Goal: Information Seeking & Learning: Find specific page/section

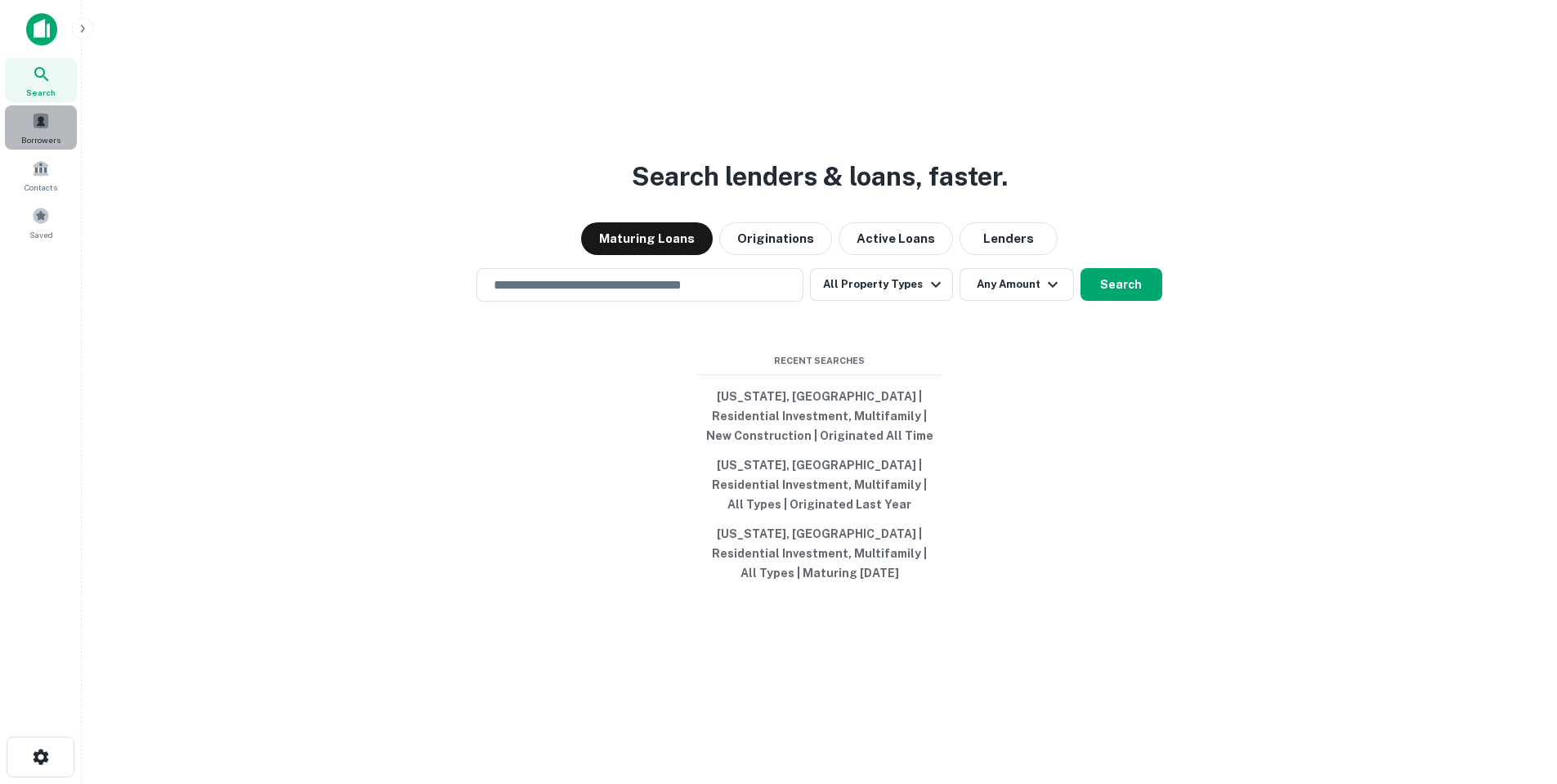
click at [48, 133] on div "Borrowers" at bounding box center [41, 127] width 72 height 45
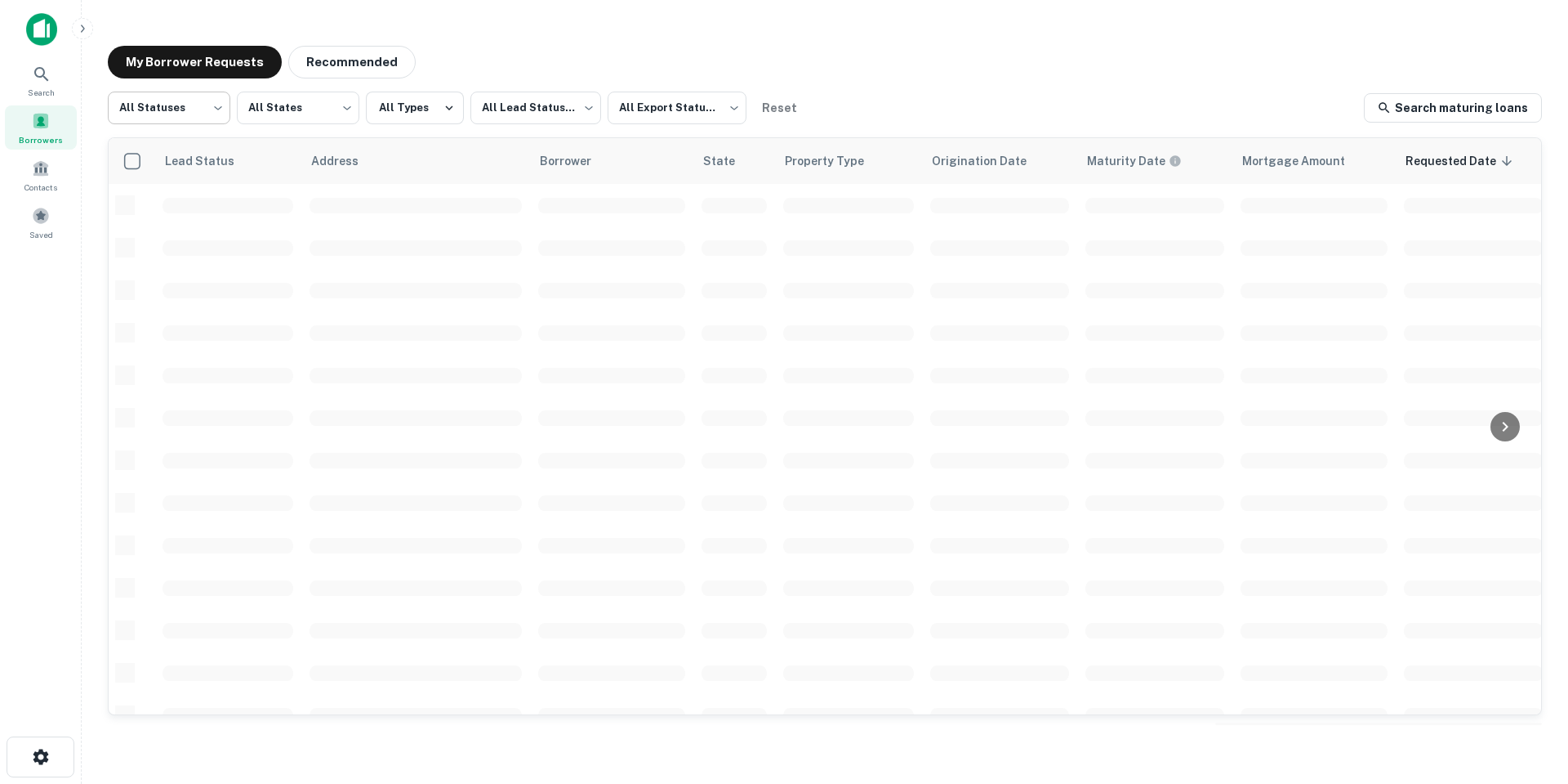
click at [168, 115] on body "Search Borrowers Contacts Saved My Borrower Requests Recommended All Statuses *…" at bounding box center [784, 392] width 1568 height 784
click at [279, 110] on div at bounding box center [784, 392] width 1568 height 784
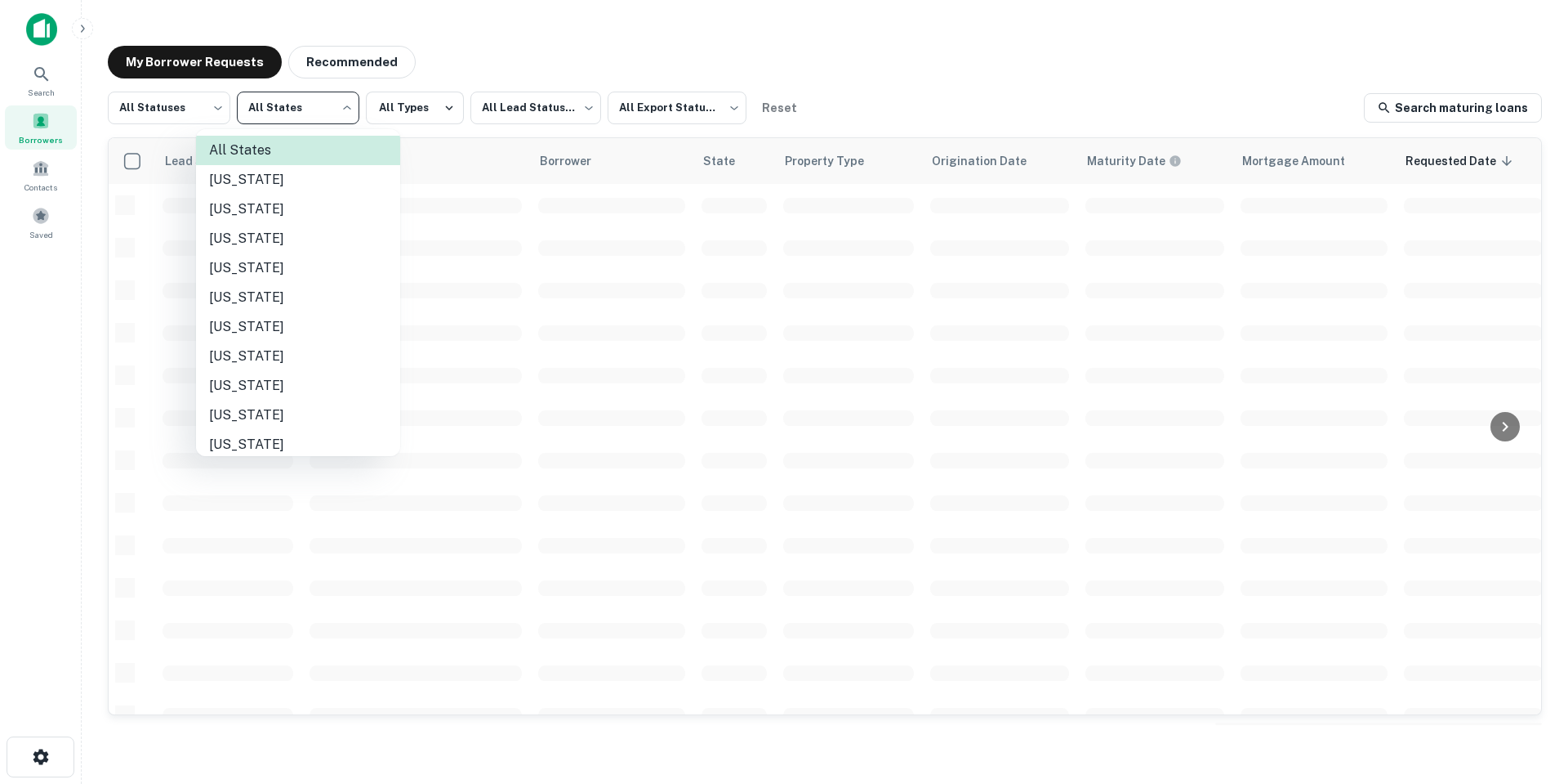
click at [331, 110] on body "Search Borrowers Contacts Saved My Borrower Requests Recommended All Statuses *…" at bounding box center [784, 392] width 1568 height 784
click at [318, 320] on li "[US_STATE]" at bounding box center [297, 326] width 204 height 29
type input "**"
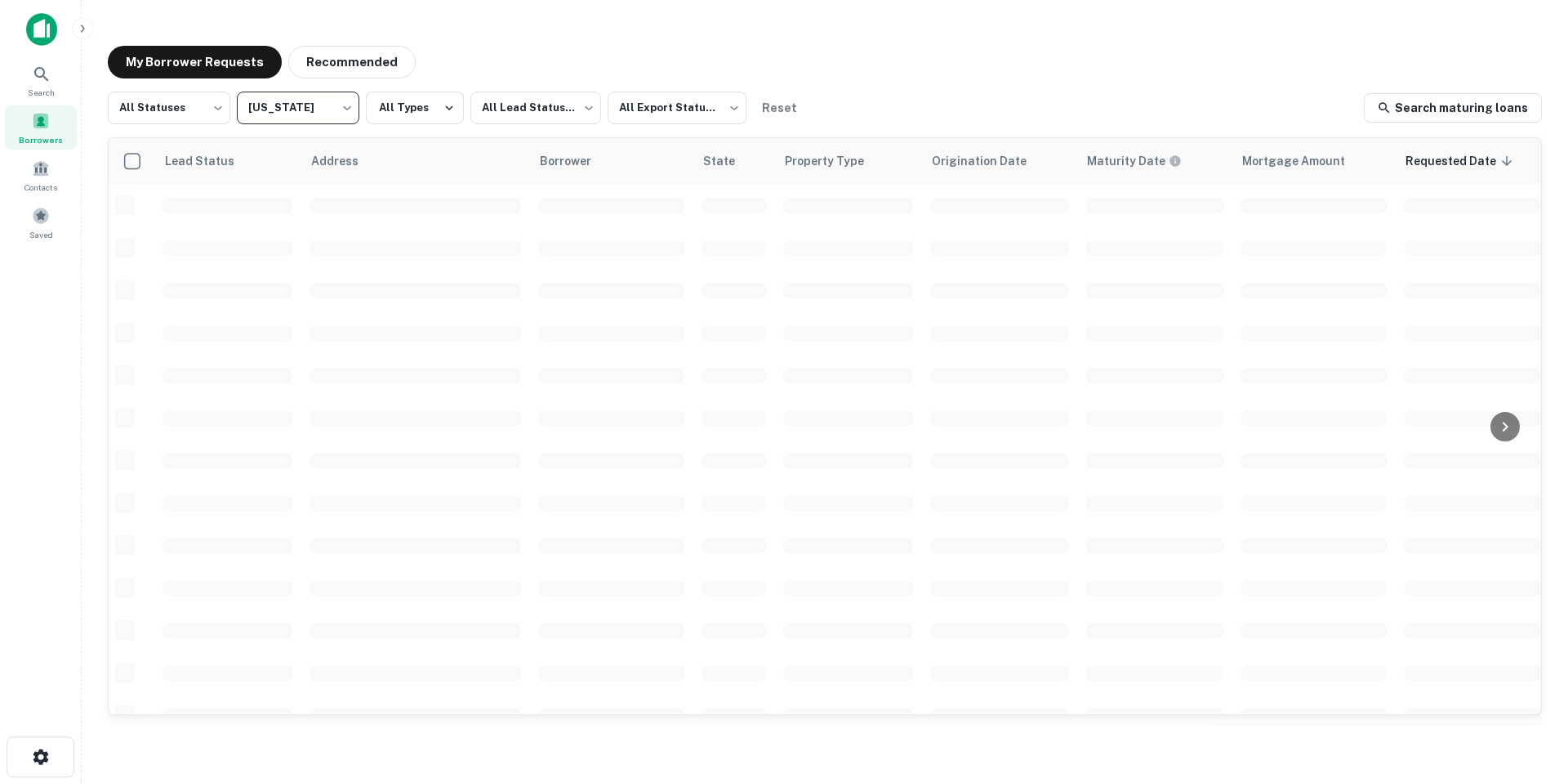
click at [423, 87] on div "My Borrower Requests Recommended All Statuses *** ​ [US_STATE] ** ​ All Types A…" at bounding box center [825, 385] width 1460 height 705
click at [423, 109] on button "All Types" at bounding box center [415, 108] width 98 height 33
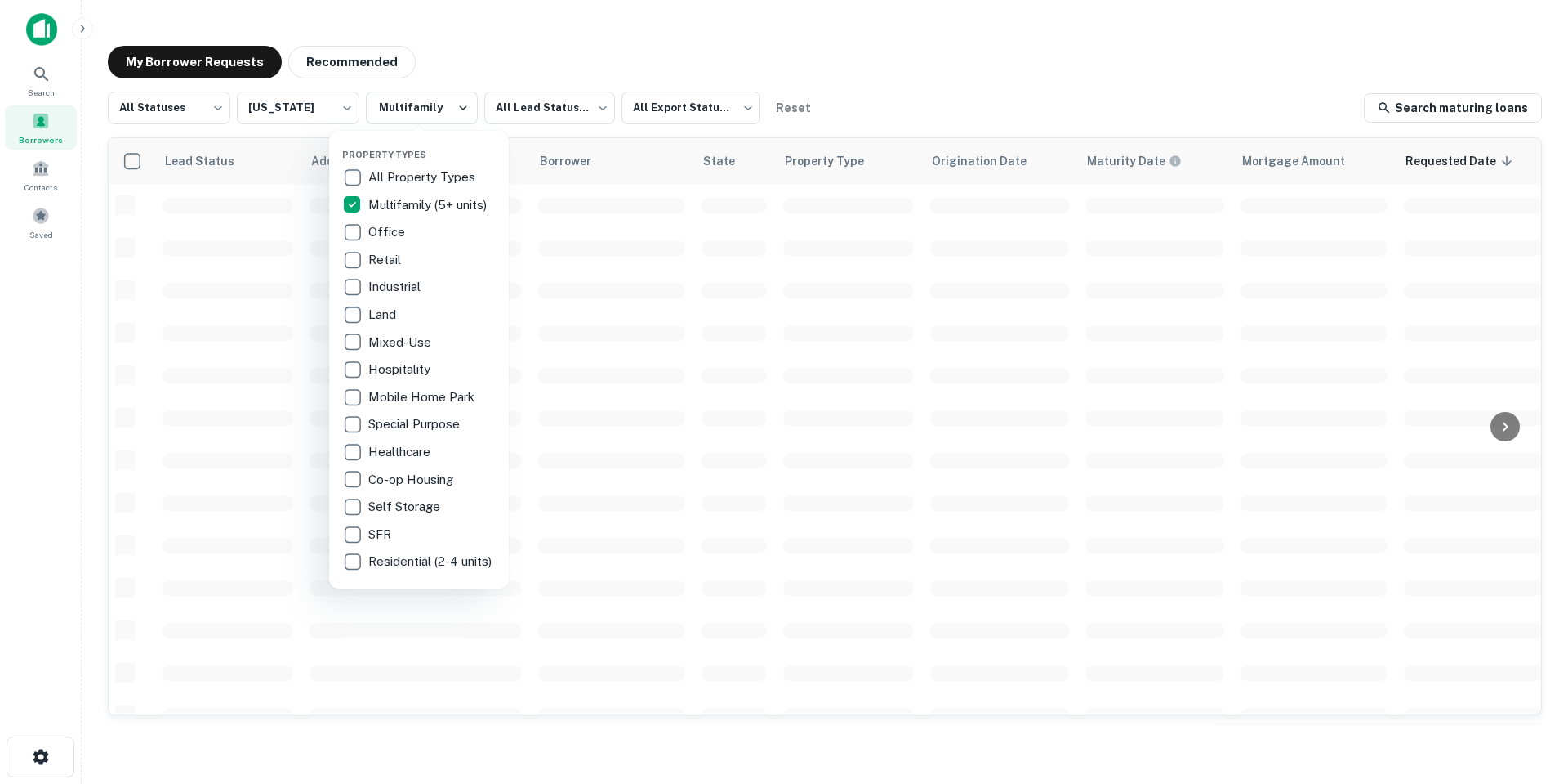
click at [596, 154] on div at bounding box center [784, 392] width 1568 height 784
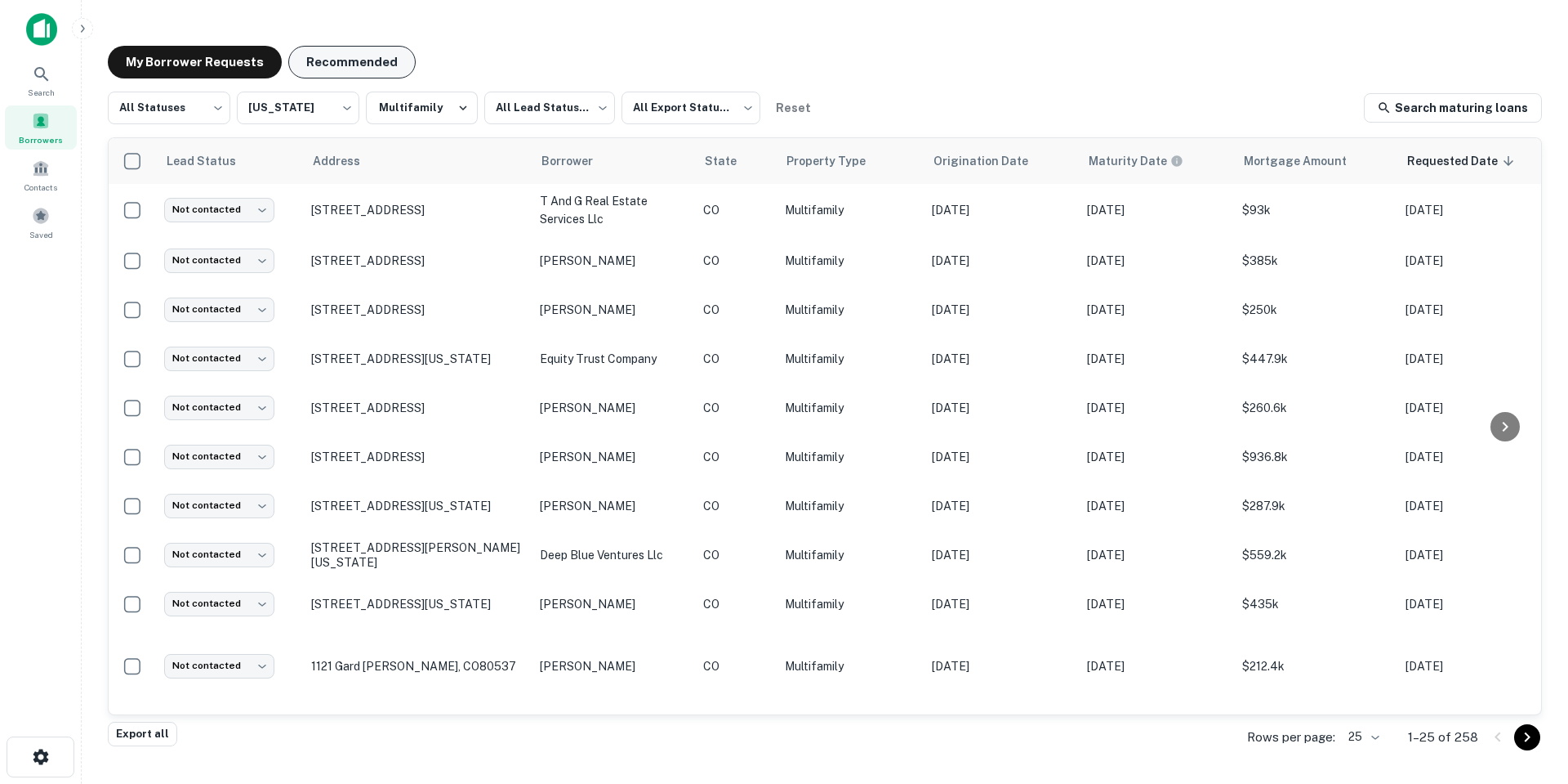
drag, startPoint x: 326, startPoint y: 71, endPoint x: 338, endPoint y: 71, distance: 12.0
click at [328, 71] on button "Recommended" at bounding box center [352, 61] width 128 height 33
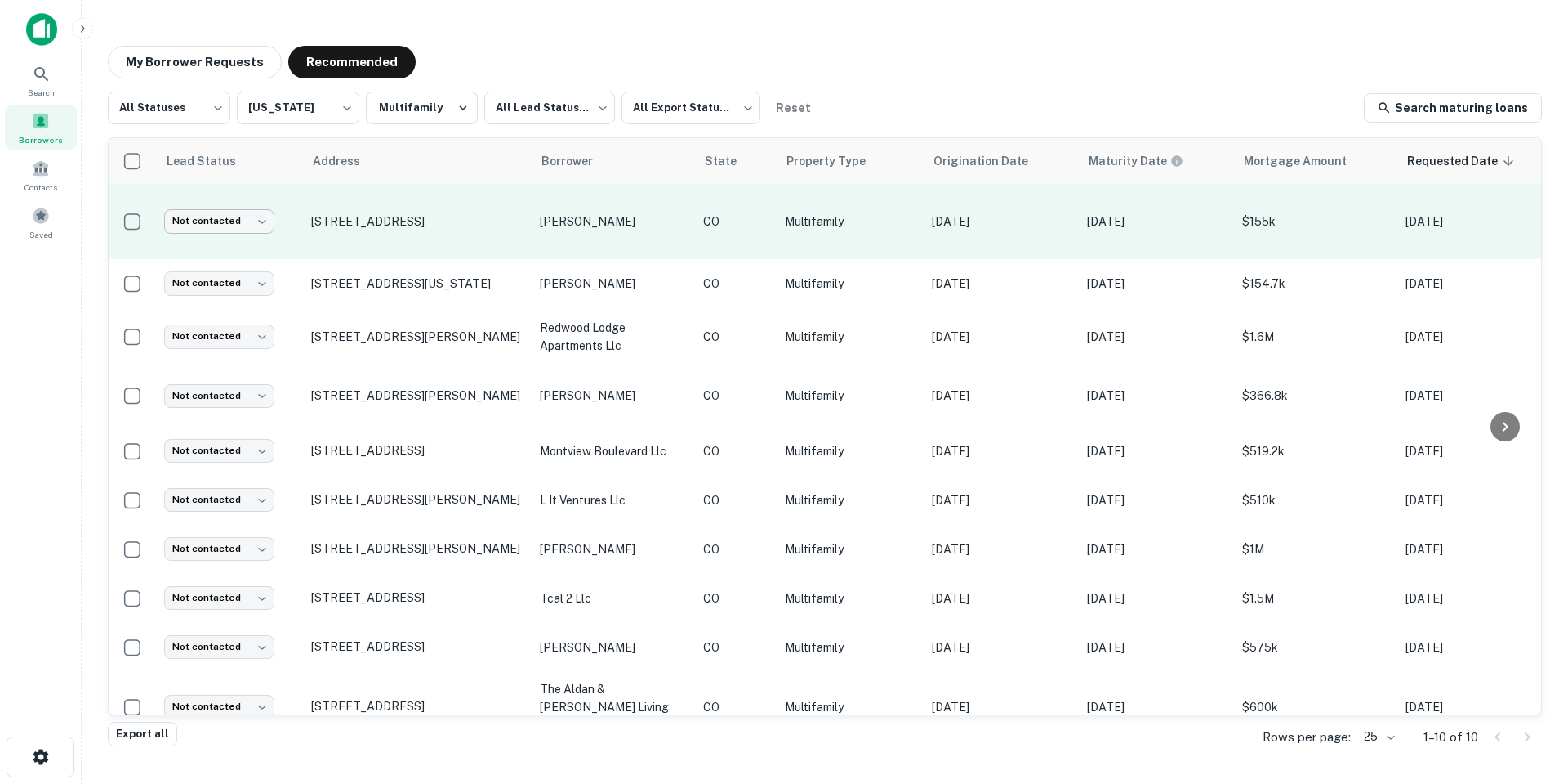
click at [258, 224] on body "Search Borrowers Contacts Saved My Borrower Requests Recommended All Statuses *…" at bounding box center [784, 392] width 1568 height 784
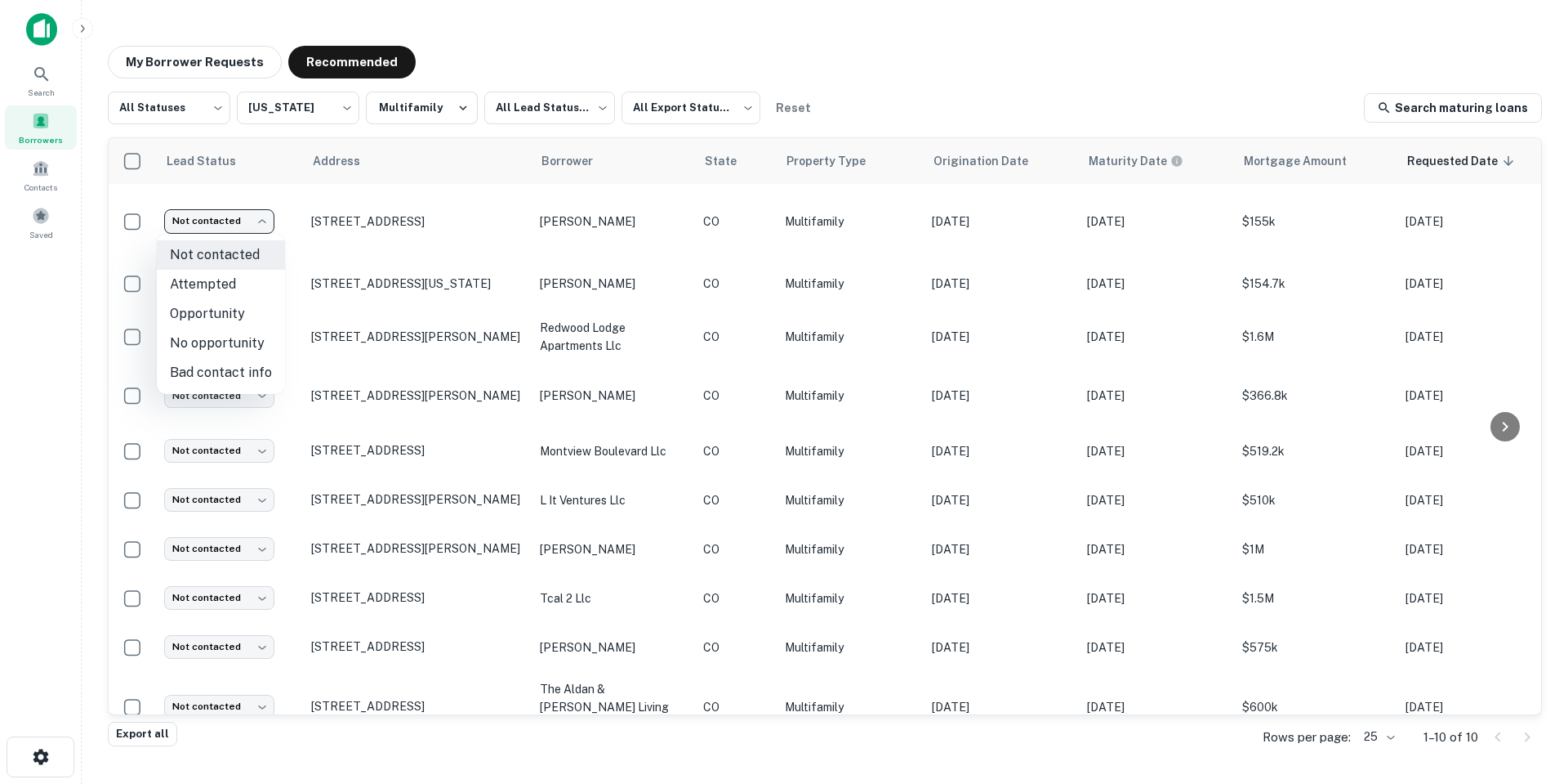
click at [259, 224] on div at bounding box center [784, 392] width 1568 height 784
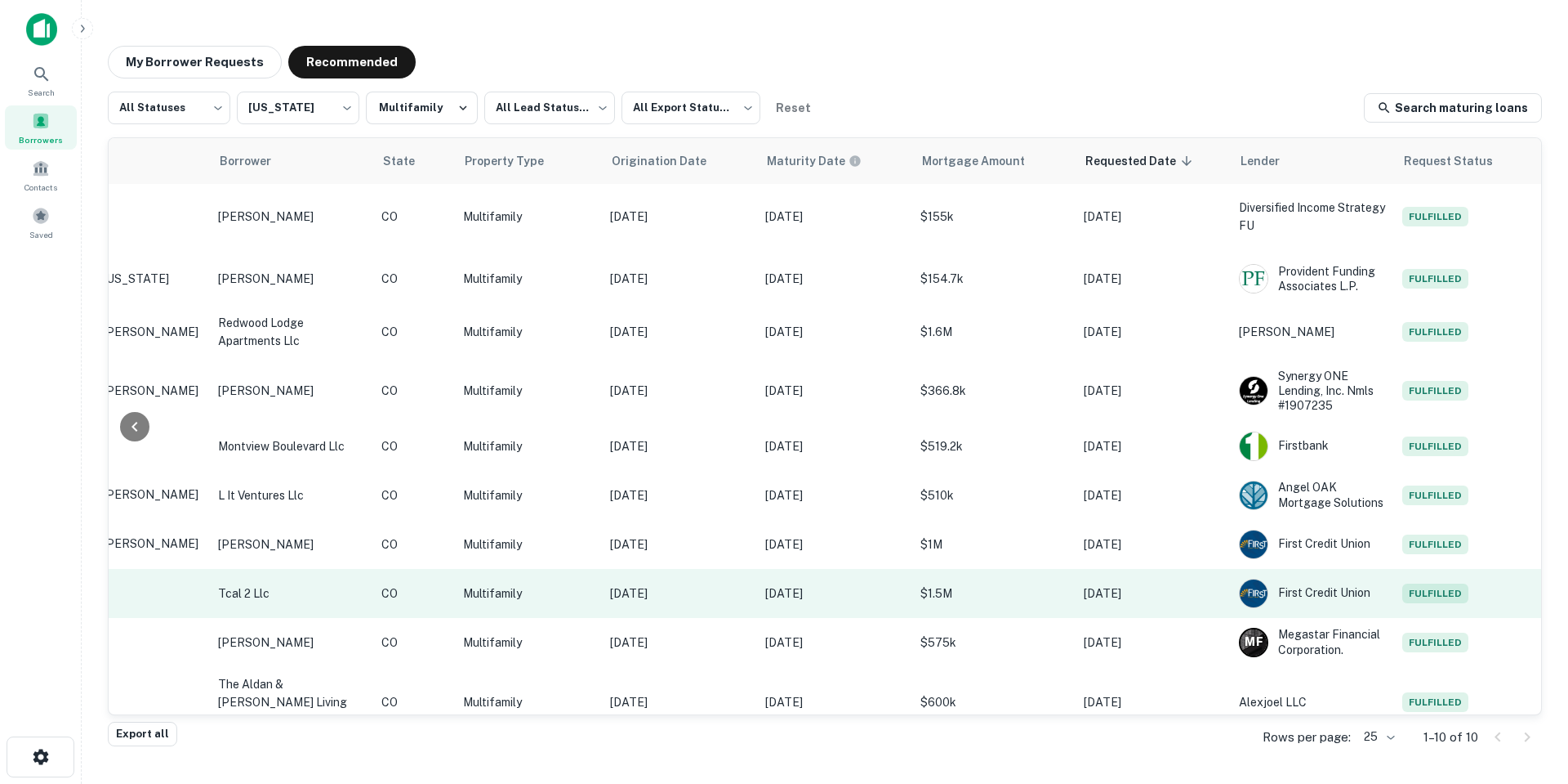
scroll to position [0, 334]
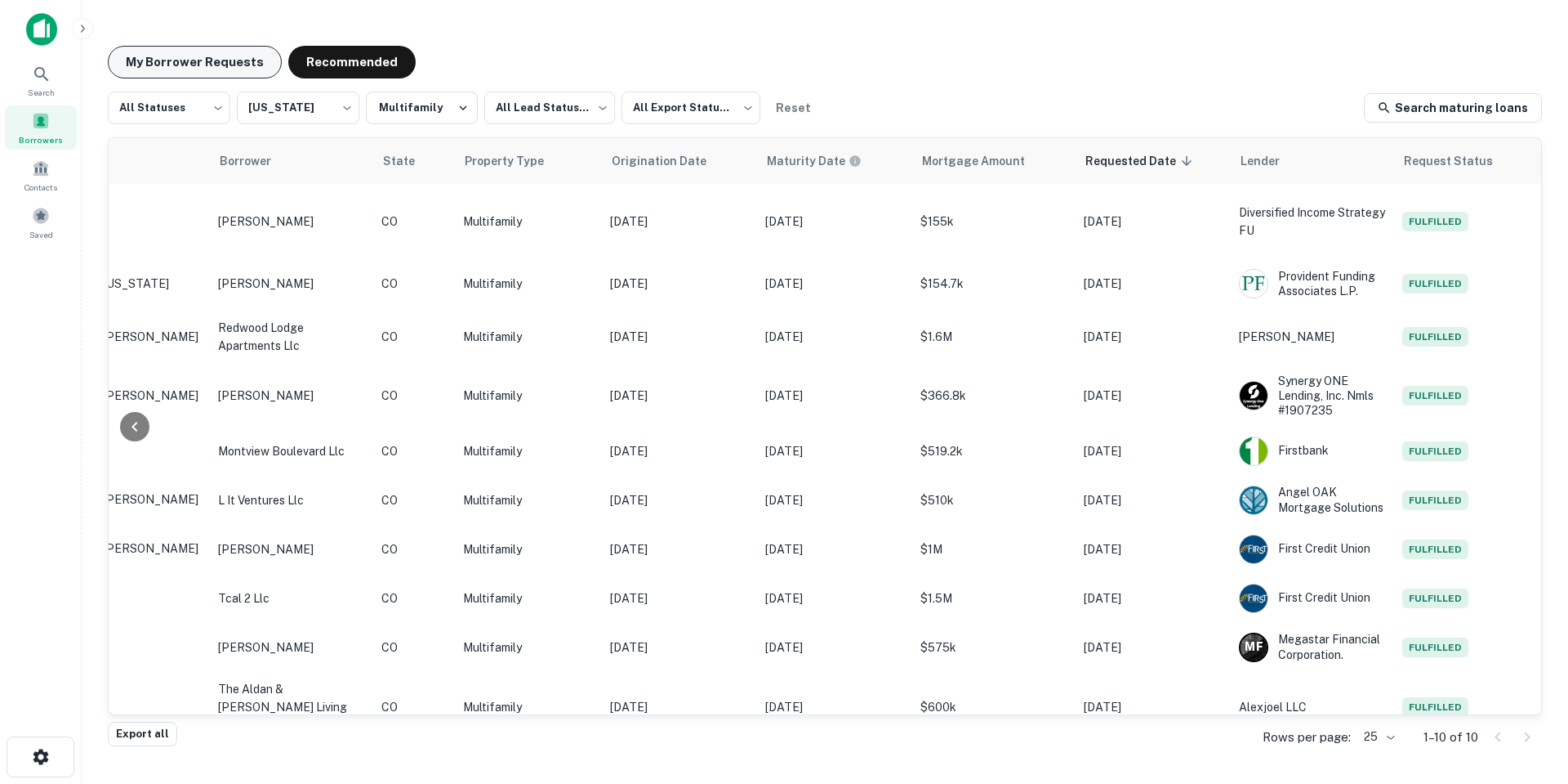
click at [240, 61] on button "My Borrower Requests" at bounding box center [194, 61] width 174 height 33
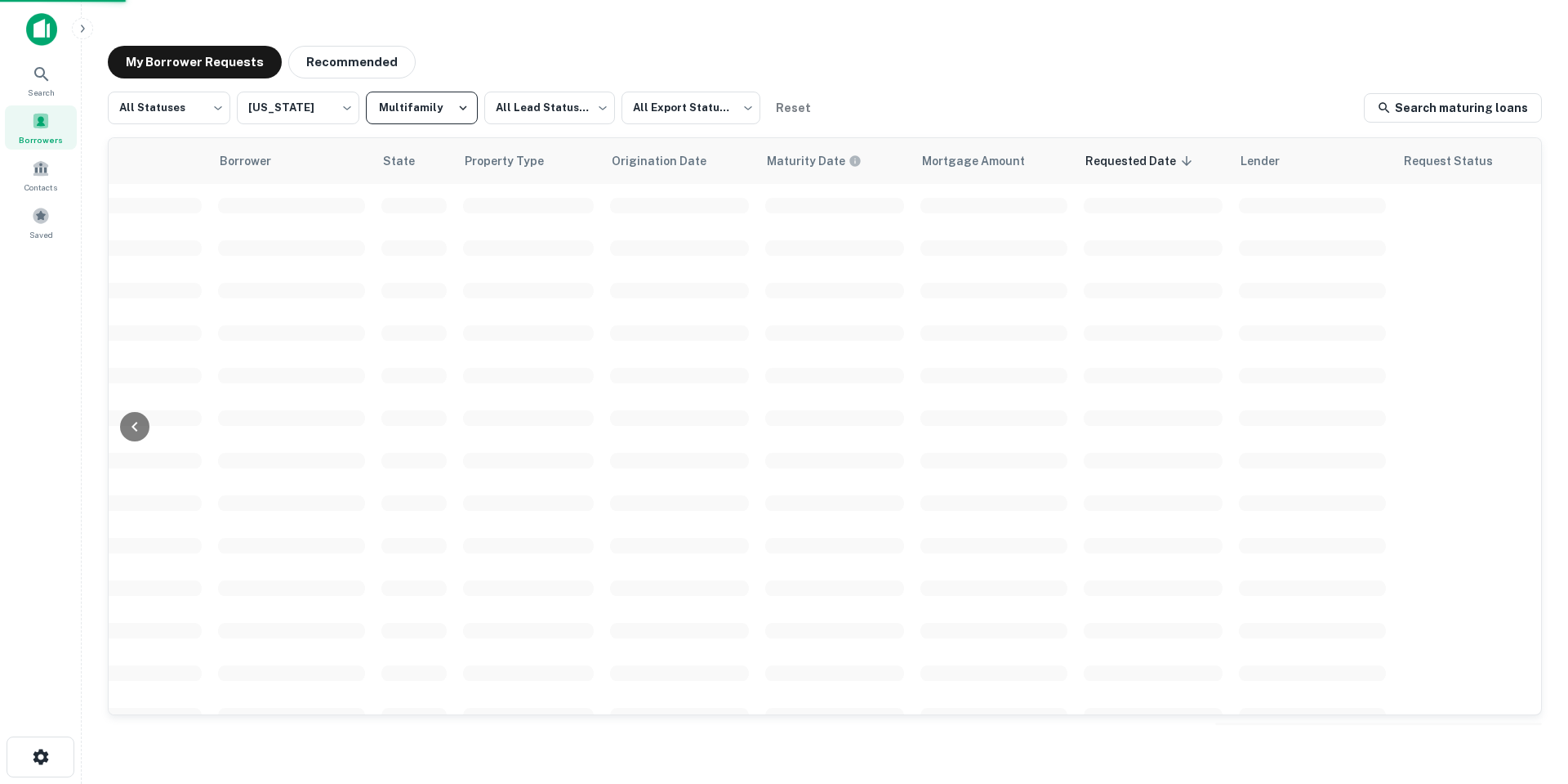
scroll to position [0, 333]
click at [360, 70] on button "Recommended" at bounding box center [352, 61] width 128 height 33
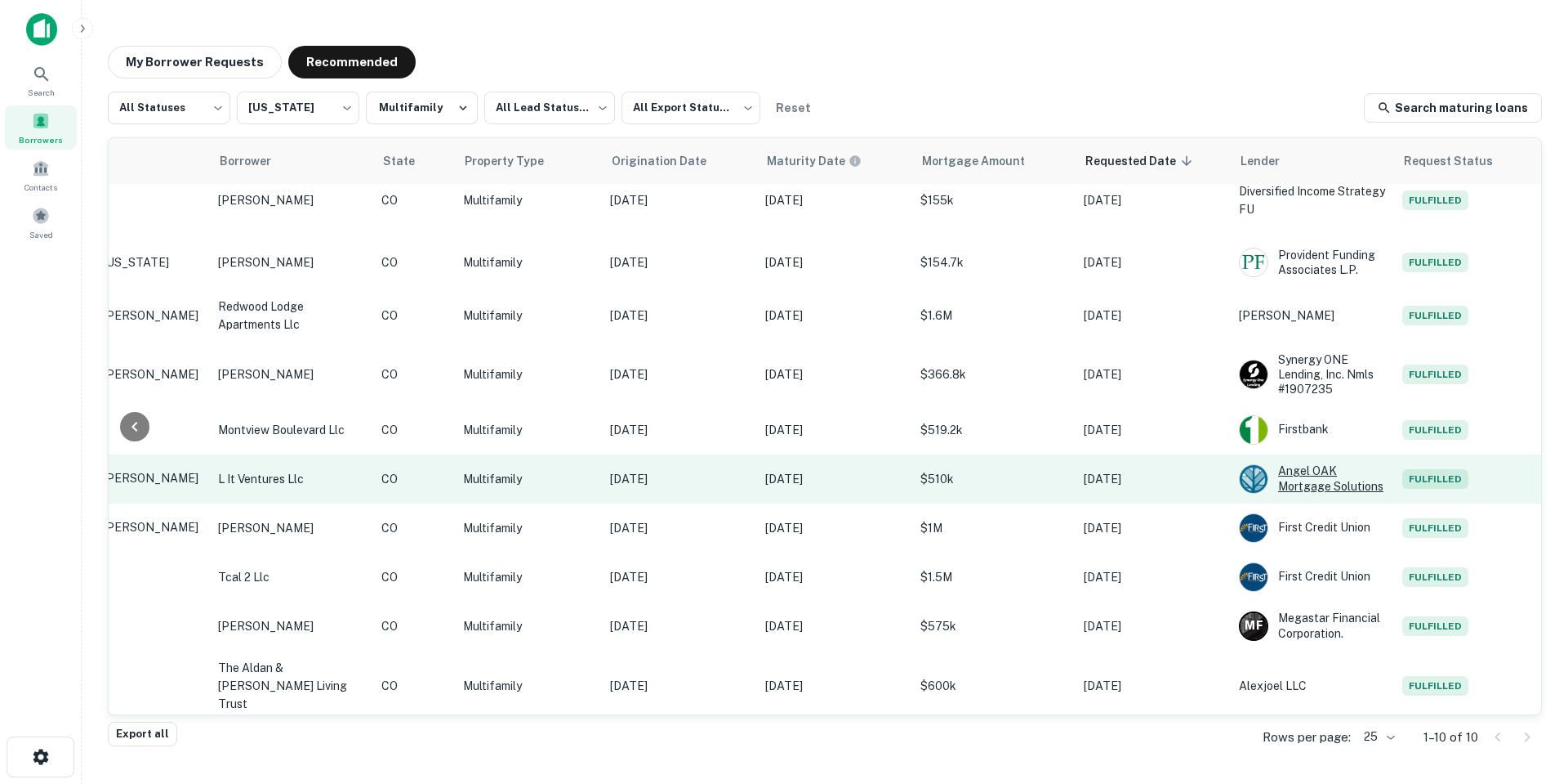
scroll to position [27, 333]
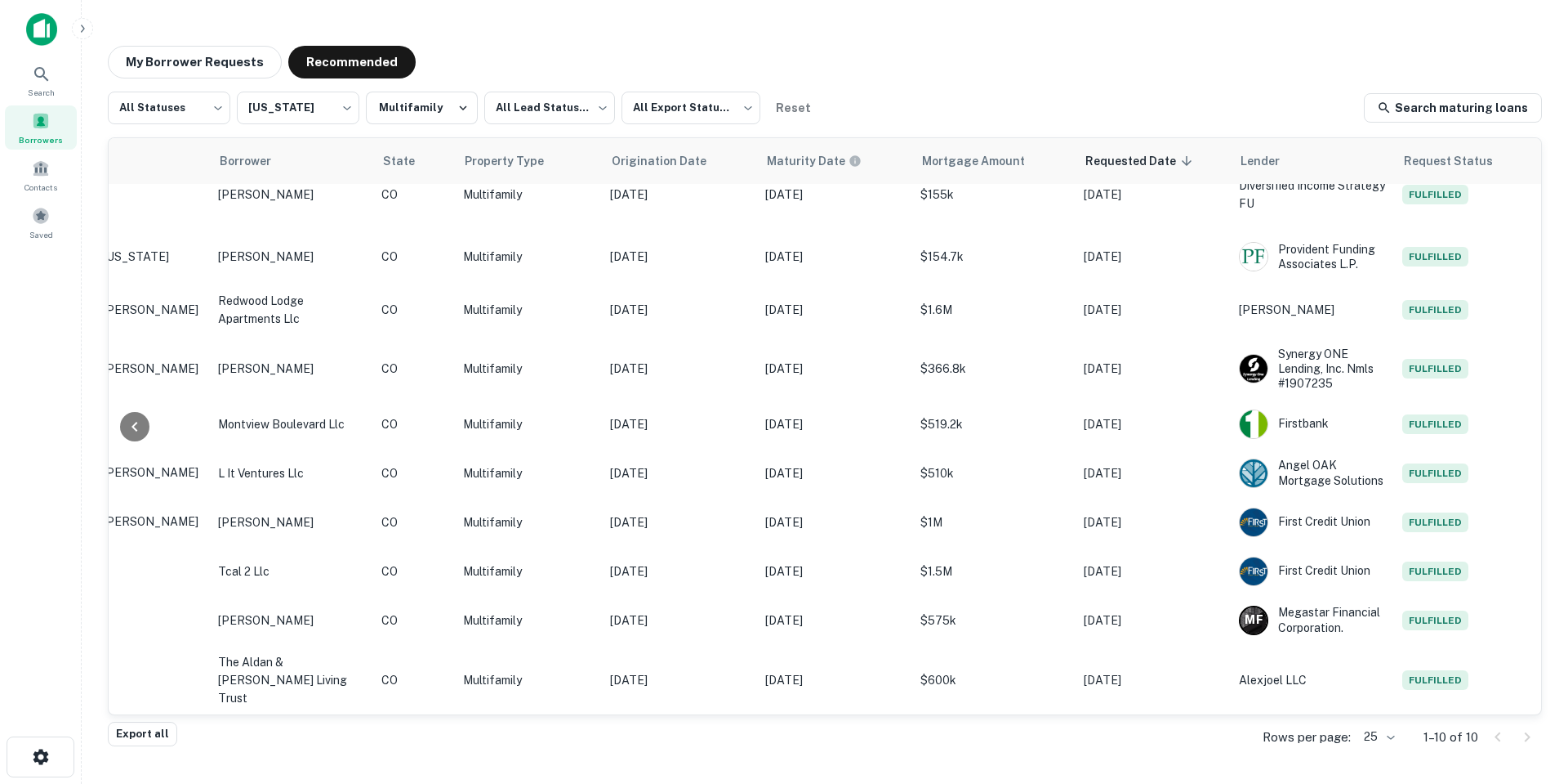
drag, startPoint x: 1529, startPoint y: 743, endPoint x: 1502, endPoint y: 740, distance: 27.2
click at [1529, 742] on div at bounding box center [1513, 737] width 55 height 26
click at [1534, 739] on div at bounding box center [1513, 737] width 55 height 26
click at [1524, 735] on div at bounding box center [1513, 737] width 55 height 26
click at [1462, 740] on p "1–10 of 10" at bounding box center [1450, 736] width 55 height 19
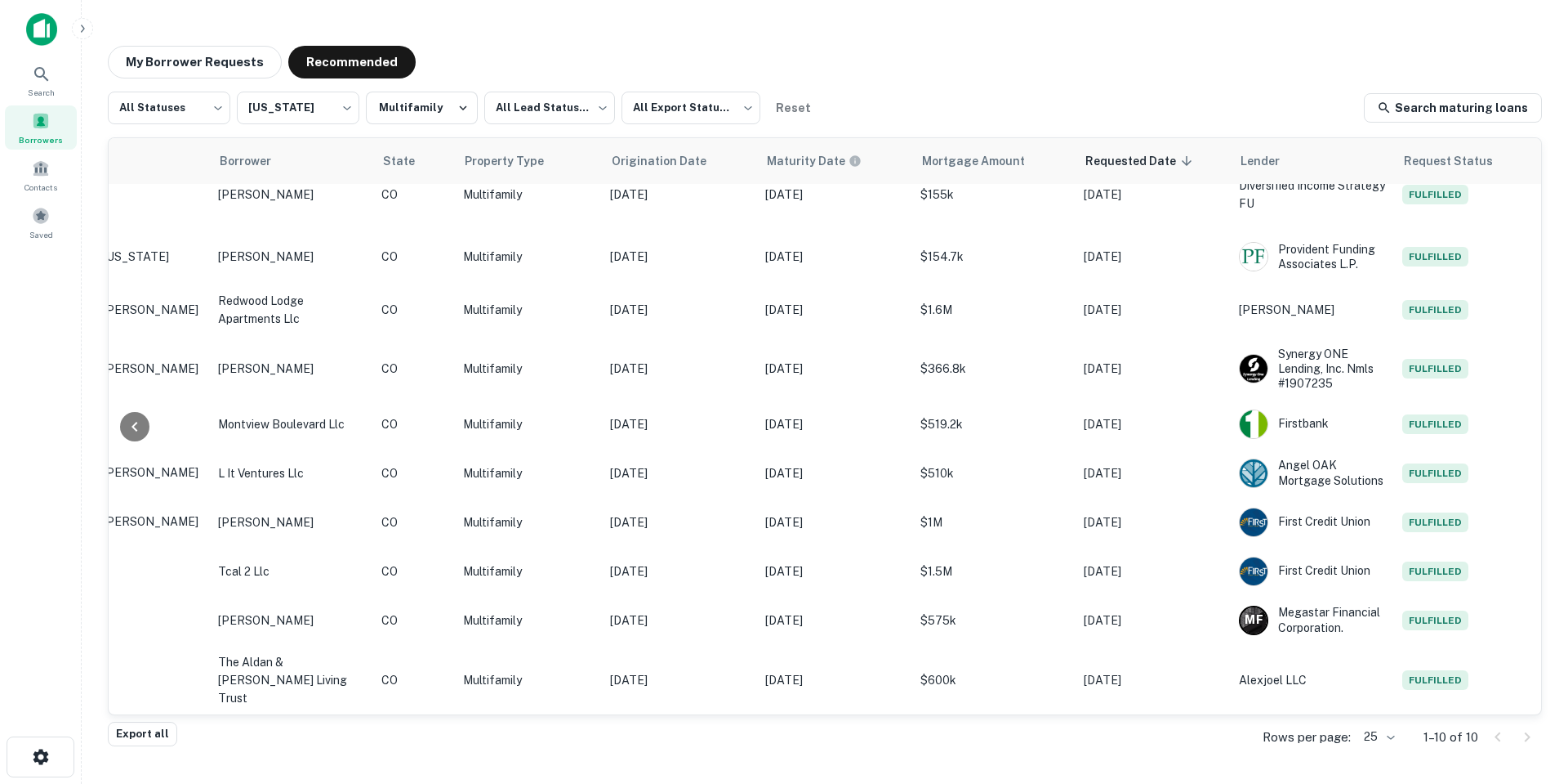
click at [1415, 738] on div "Rows per page: 25 ** 1–10 of 10" at bounding box center [1392, 737] width 299 height 45
click at [1373, 737] on body "Search Borrowers Contacts Saved My Borrower Requests Recommended All Statuses *…" at bounding box center [784, 392] width 1568 height 784
click at [1391, 742] on li "1000" at bounding box center [1378, 749] width 55 height 29
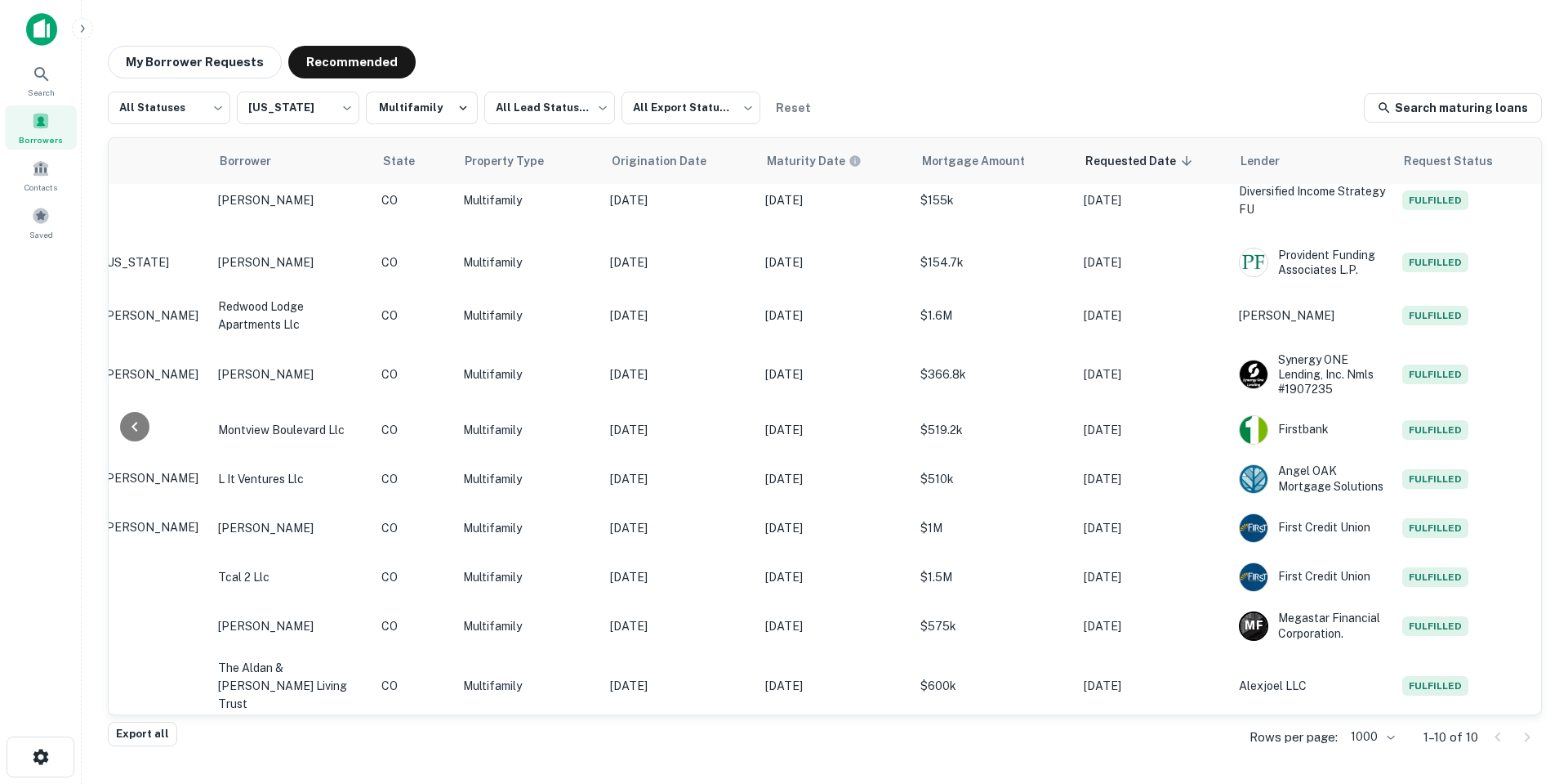
scroll to position [27, 333]
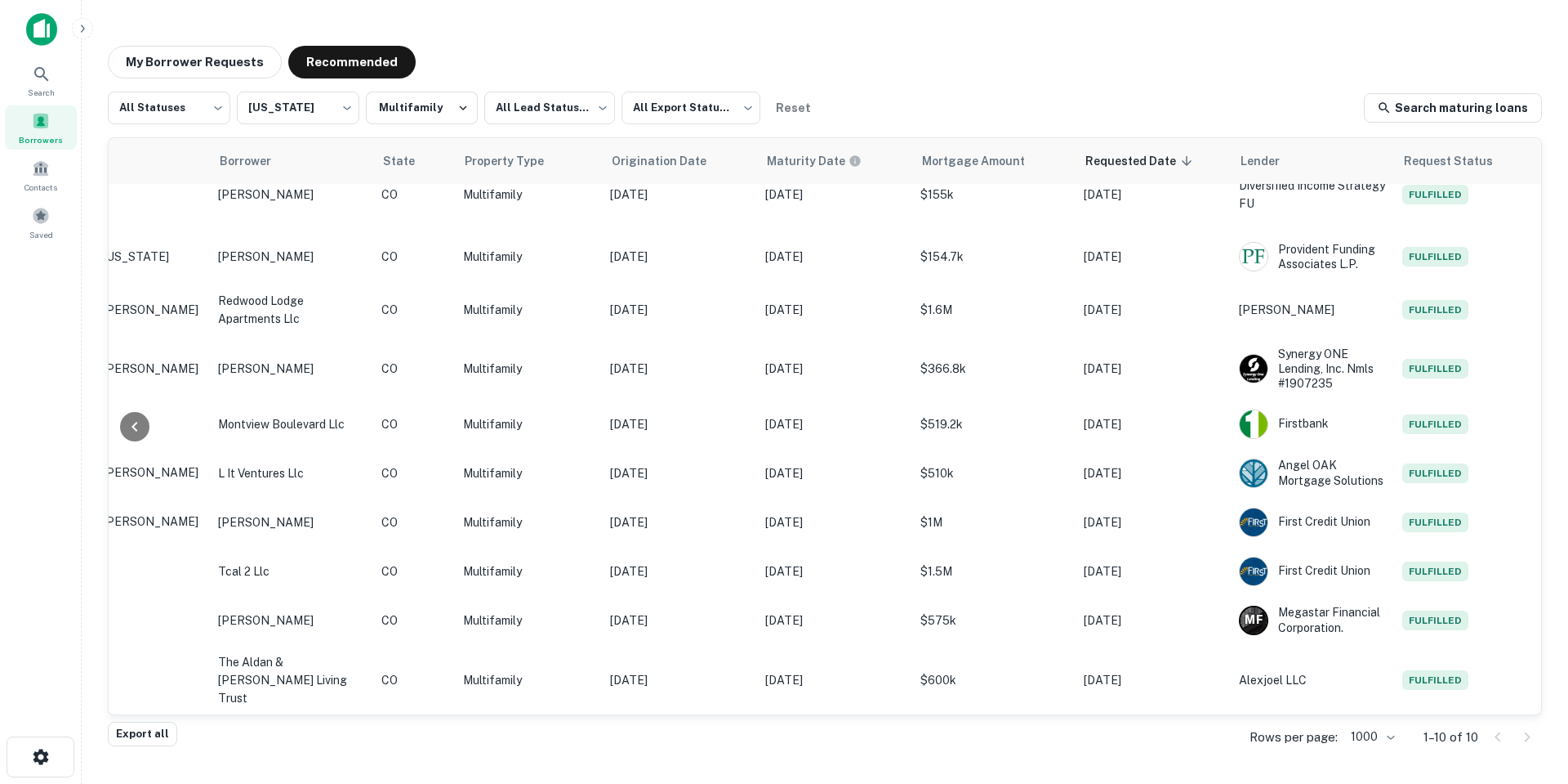
drag, startPoint x: 951, startPoint y: 715, endPoint x: 692, endPoint y: 713, distance: 259.0
click at [692, 713] on div "Lead Status Address Borrower State Property Type Origination Date Maturity Date…" at bounding box center [825, 425] width 1434 height 577
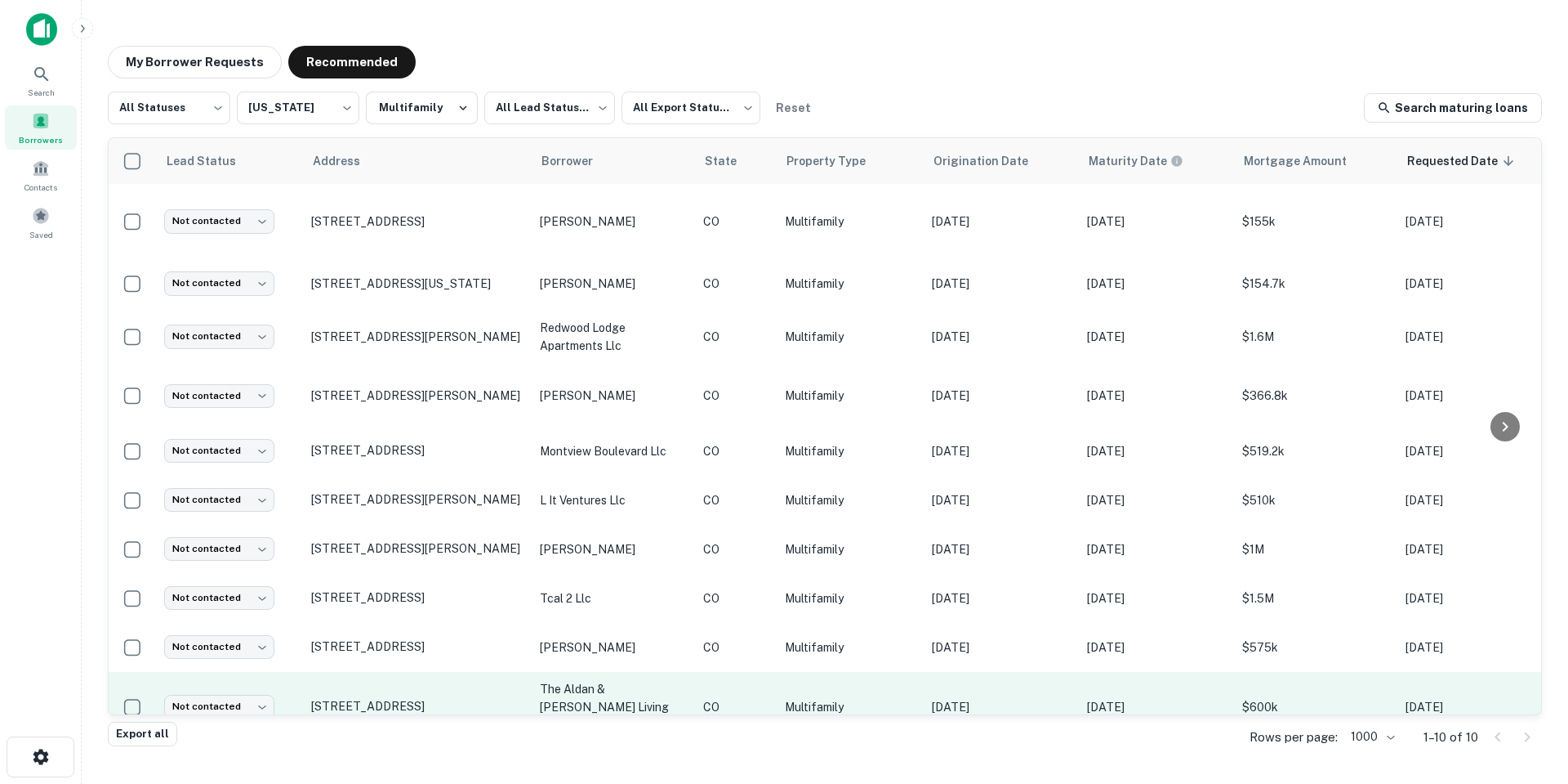
scroll to position [27, 0]
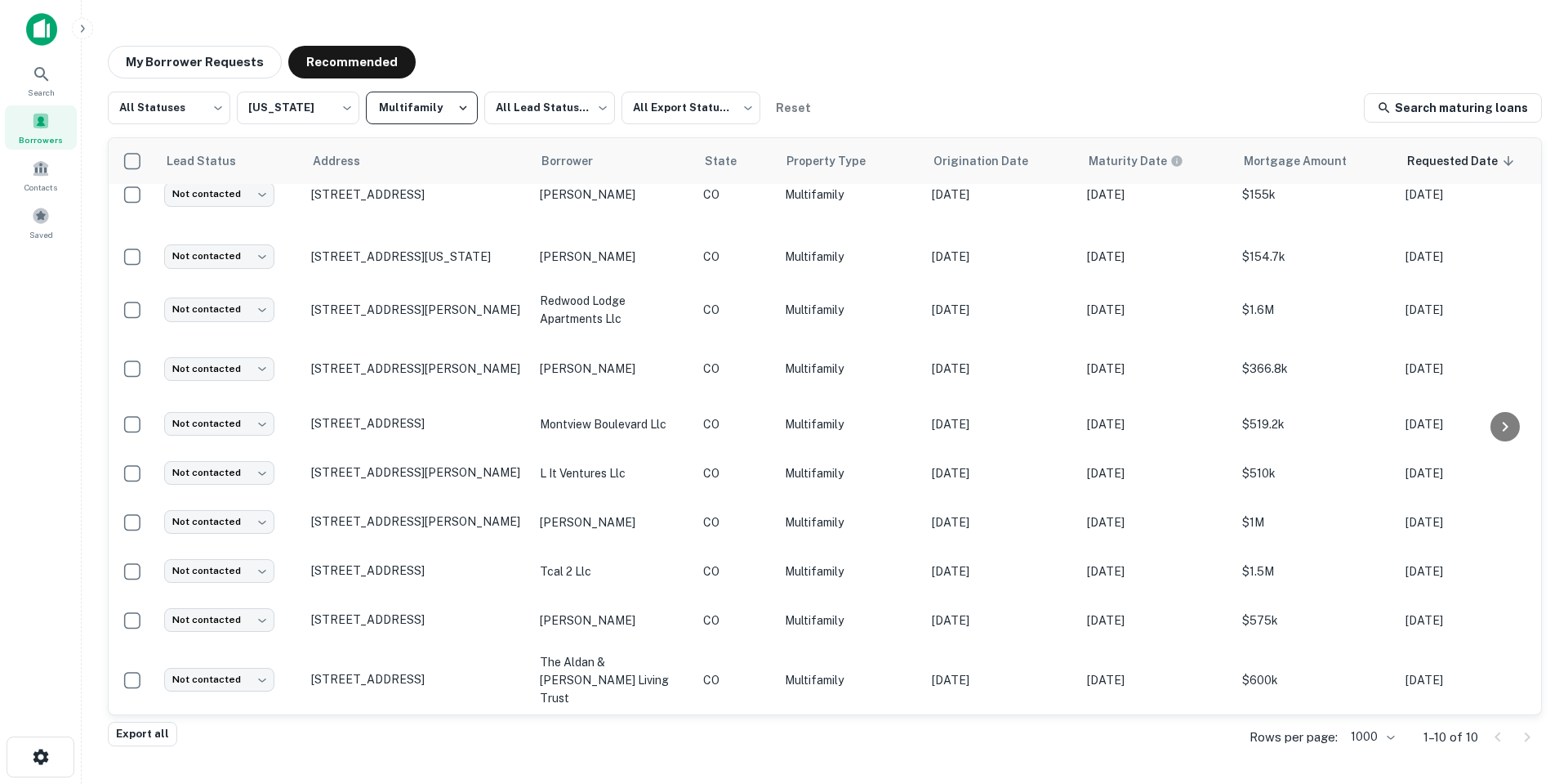
click at [401, 108] on button "Multifamily" at bounding box center [422, 108] width 112 height 33
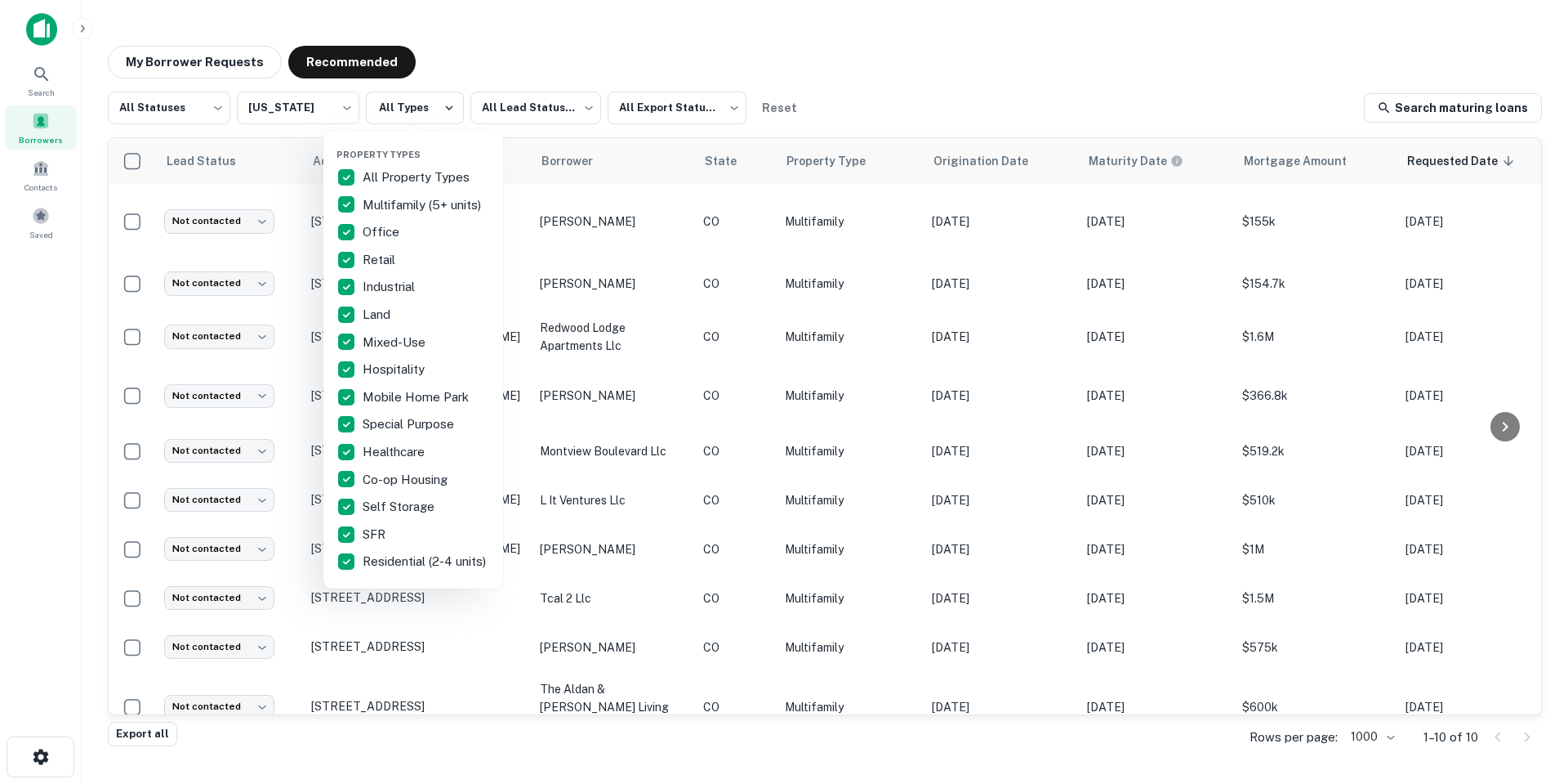
click at [793, 59] on div at bounding box center [784, 392] width 1568 height 784
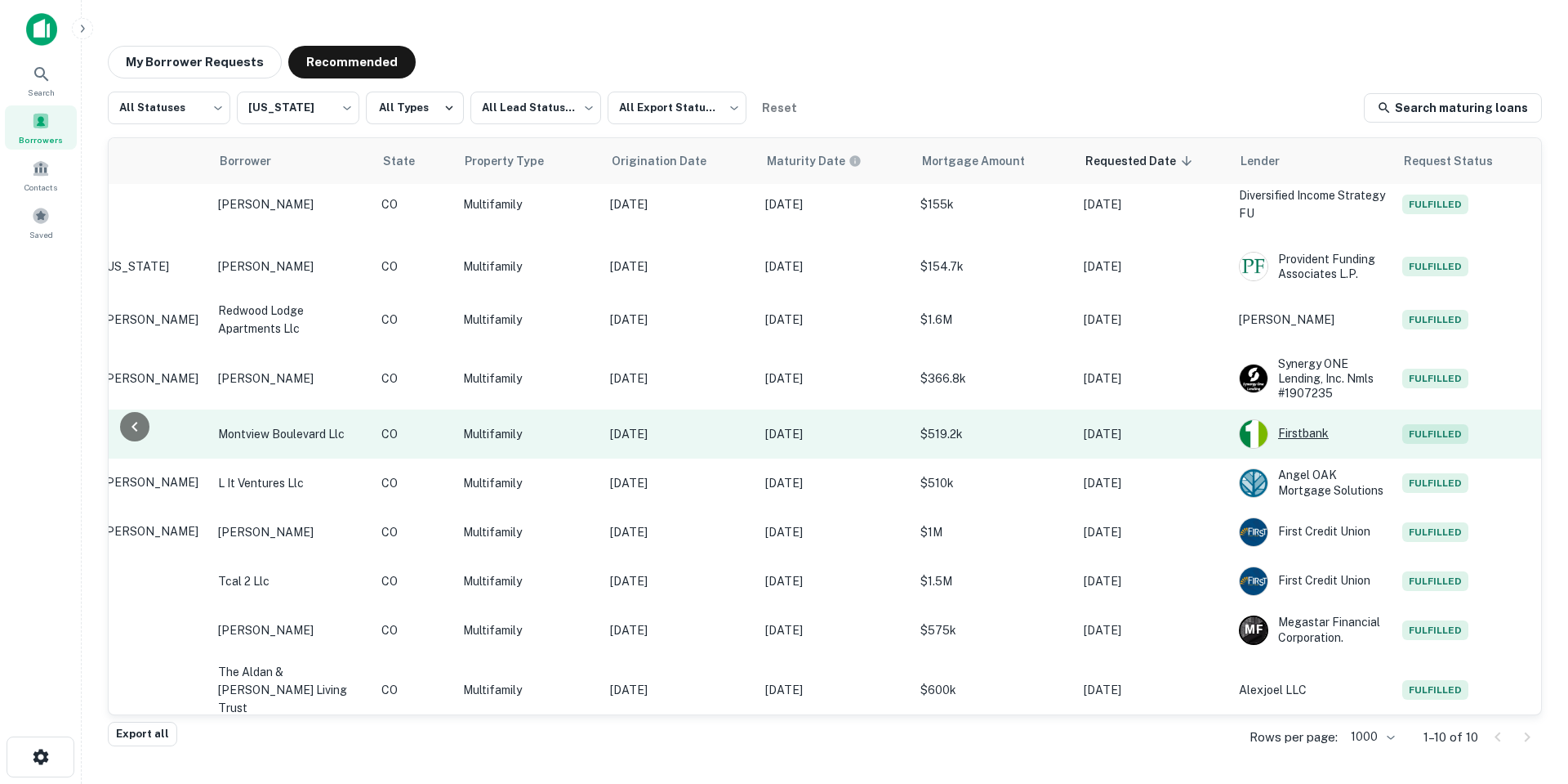
scroll to position [27, 334]
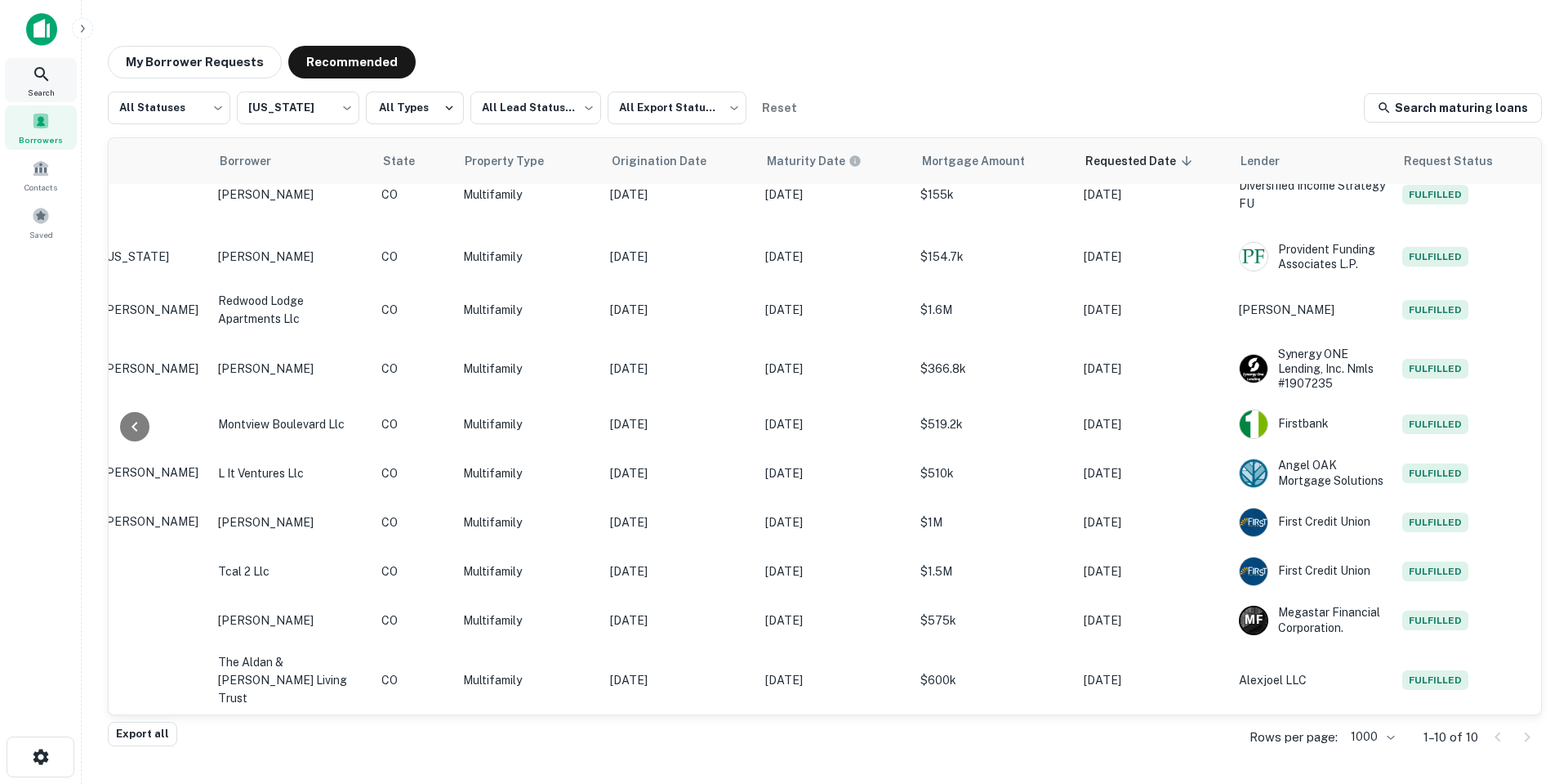
click at [38, 76] on icon at bounding box center [41, 74] width 14 height 14
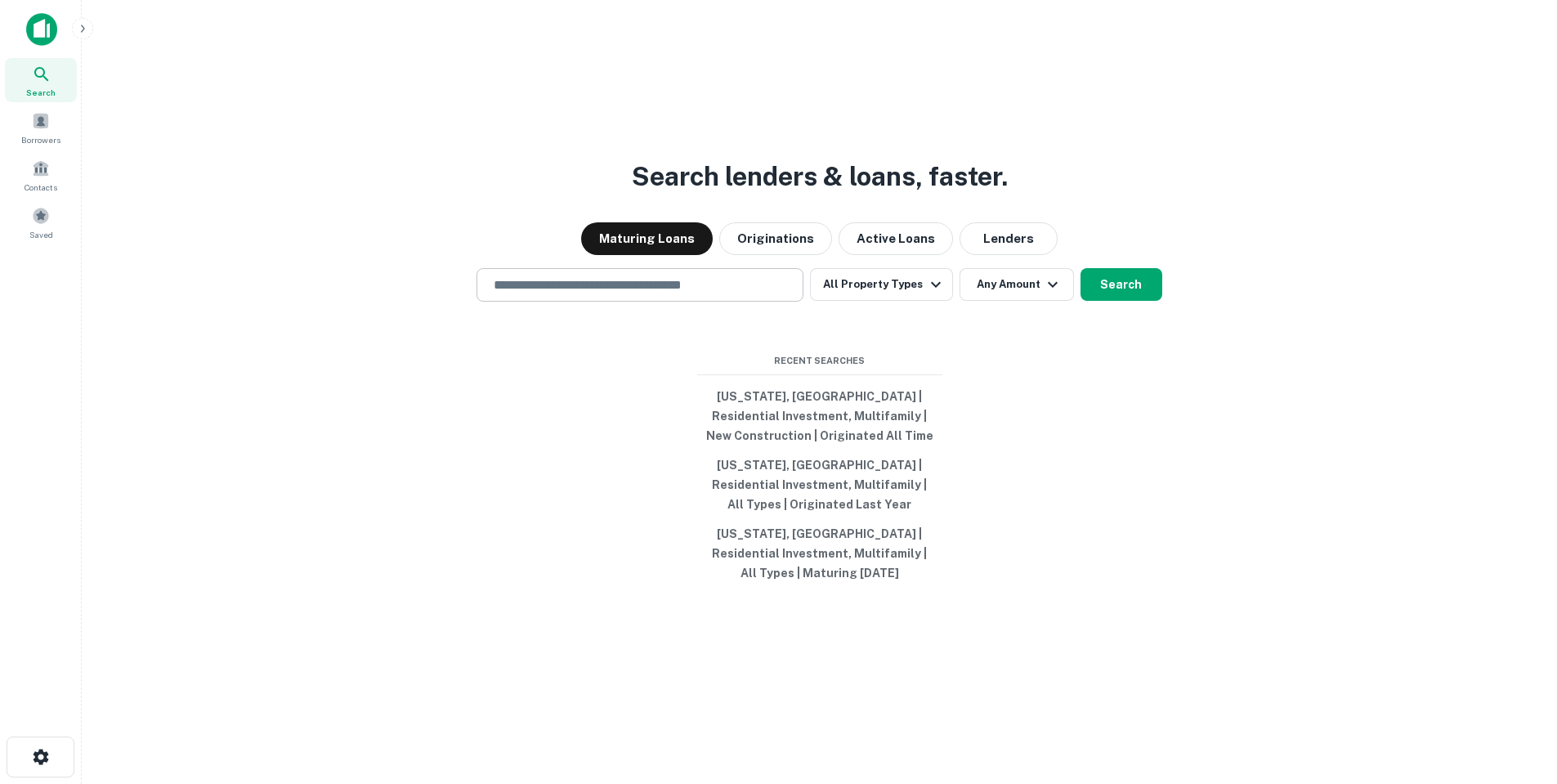
click at [661, 285] on input "text" at bounding box center [640, 285] width 312 height 18
click at [646, 277] on input "**********" at bounding box center [628, 285] width 288 height 18
type input "********"
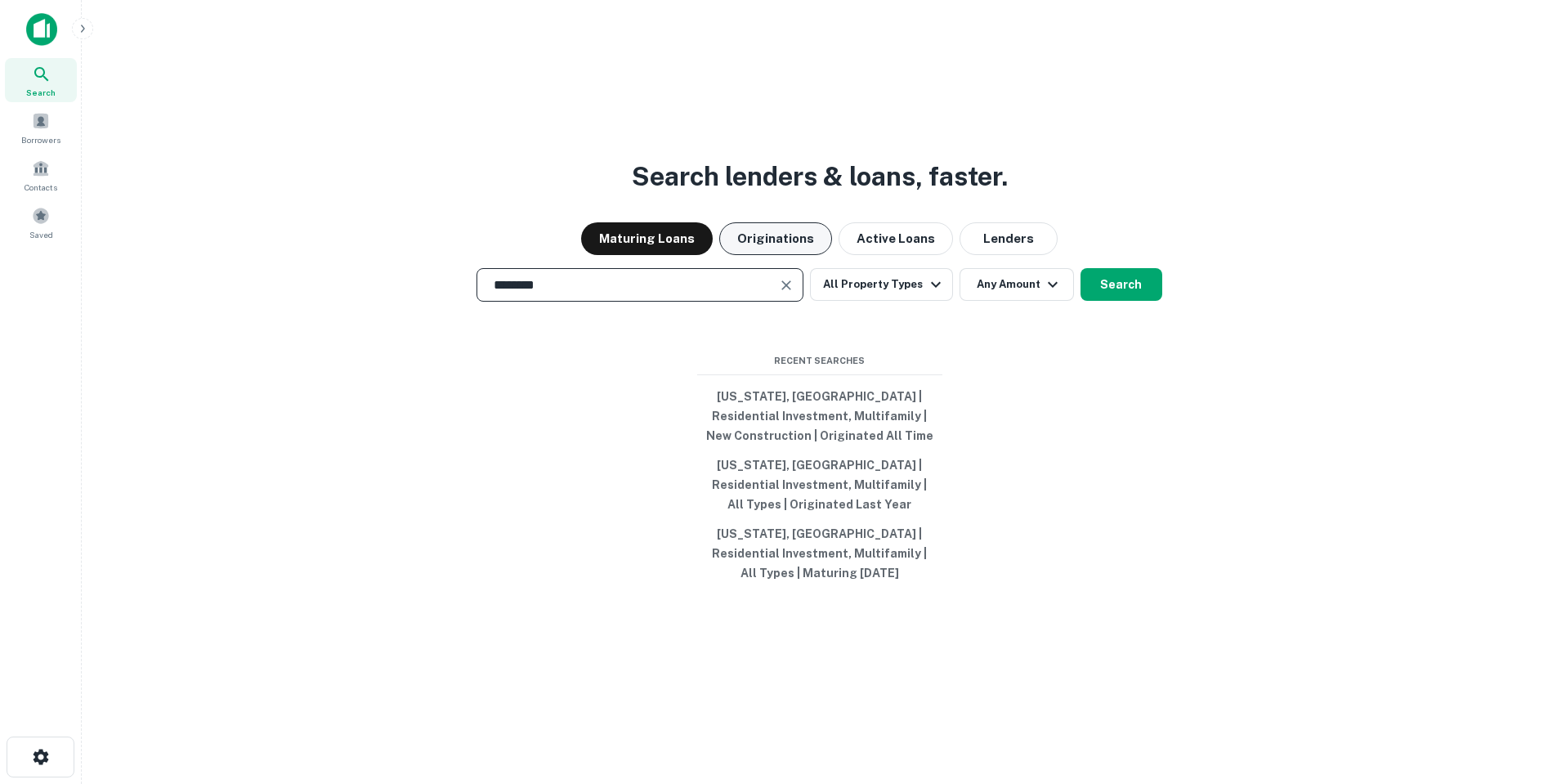
click at [777, 248] on button "Originations" at bounding box center [776, 238] width 113 height 33
click at [647, 226] on button "Maturing Loans" at bounding box center [647, 238] width 132 height 33
click at [816, 238] on button "Originations" at bounding box center [776, 238] width 113 height 33
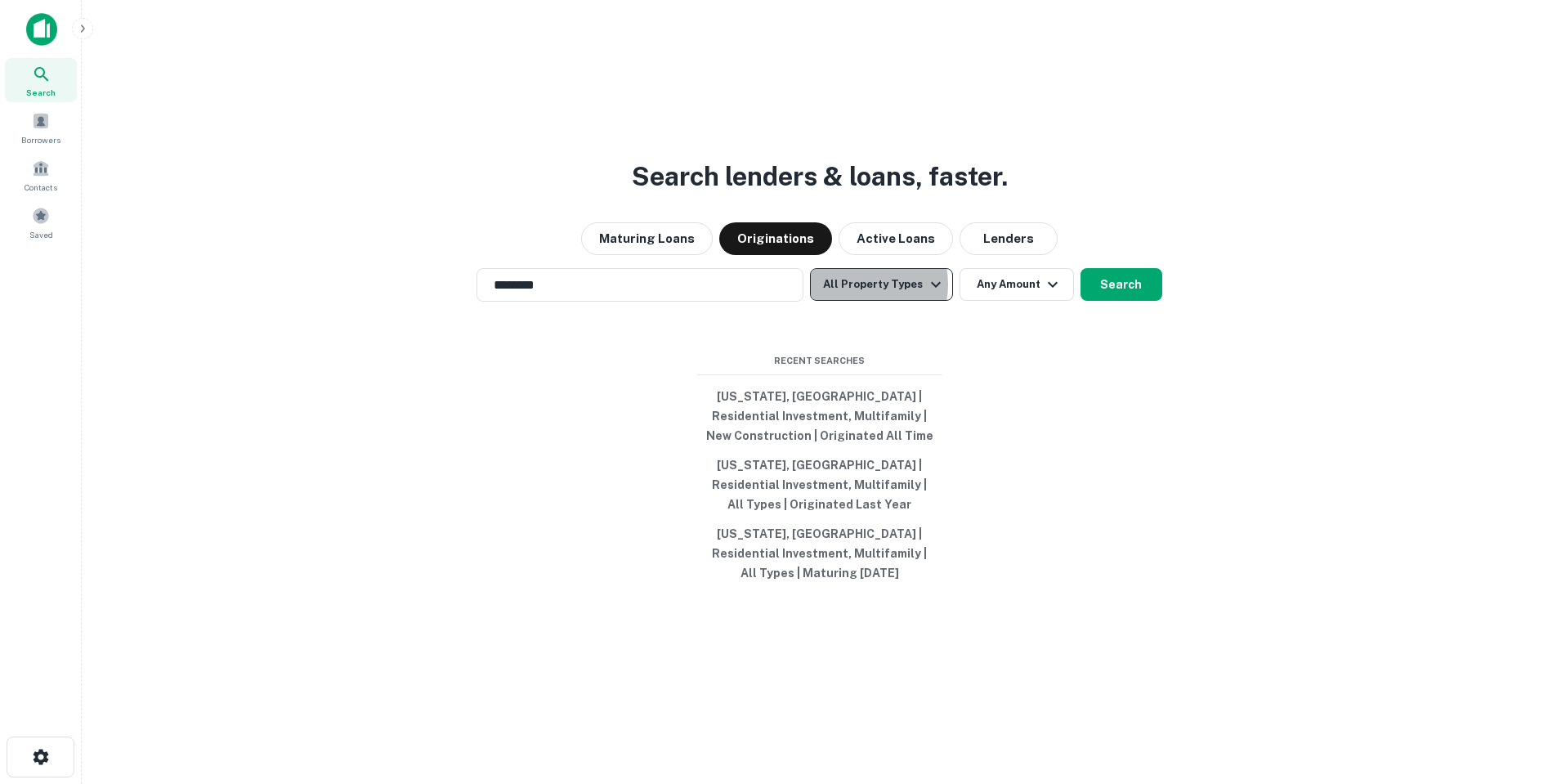
click at [864, 284] on button "All Property Types" at bounding box center [881, 284] width 142 height 33
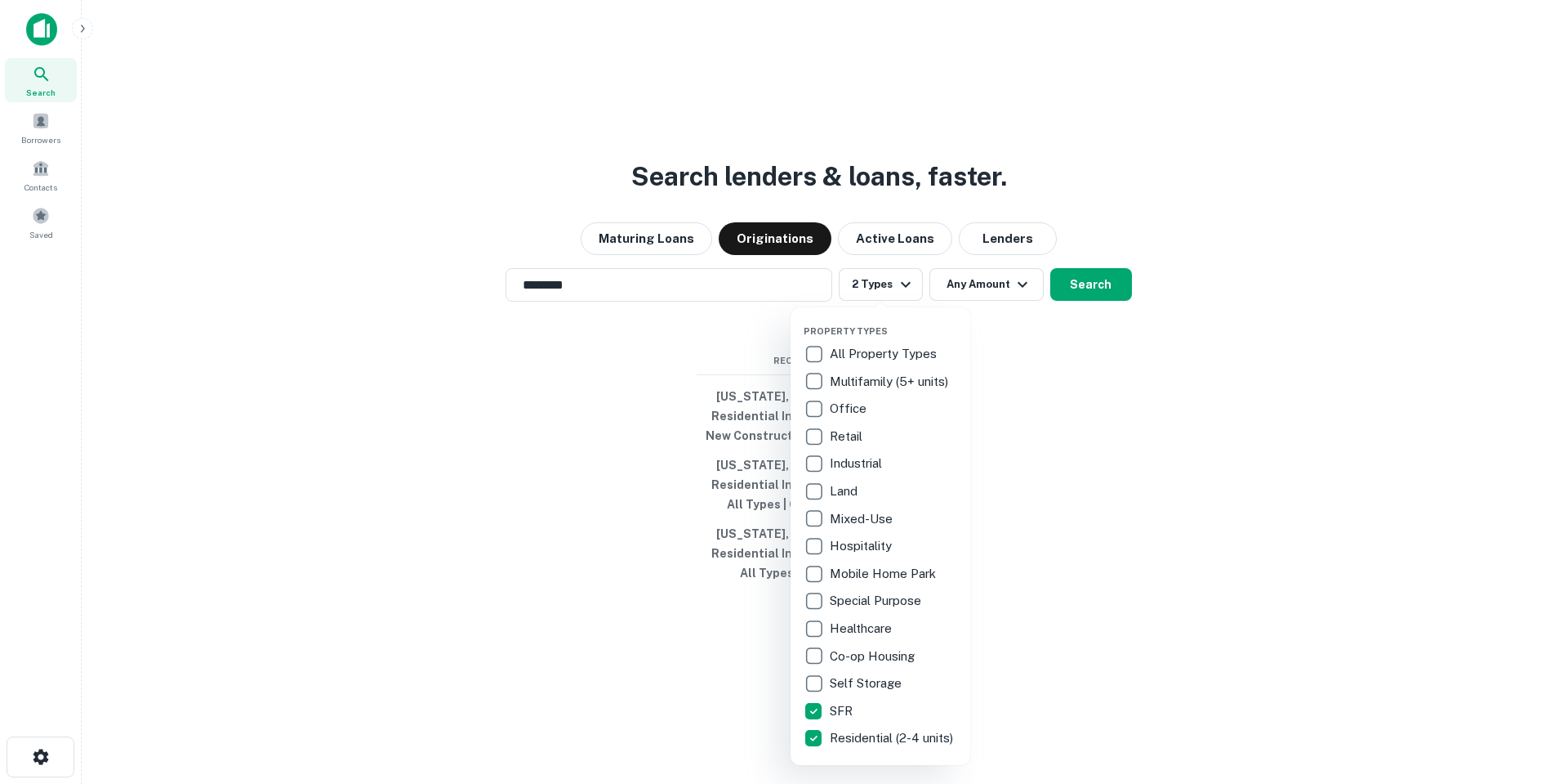
click at [964, 276] on div at bounding box center [784, 392] width 1568 height 784
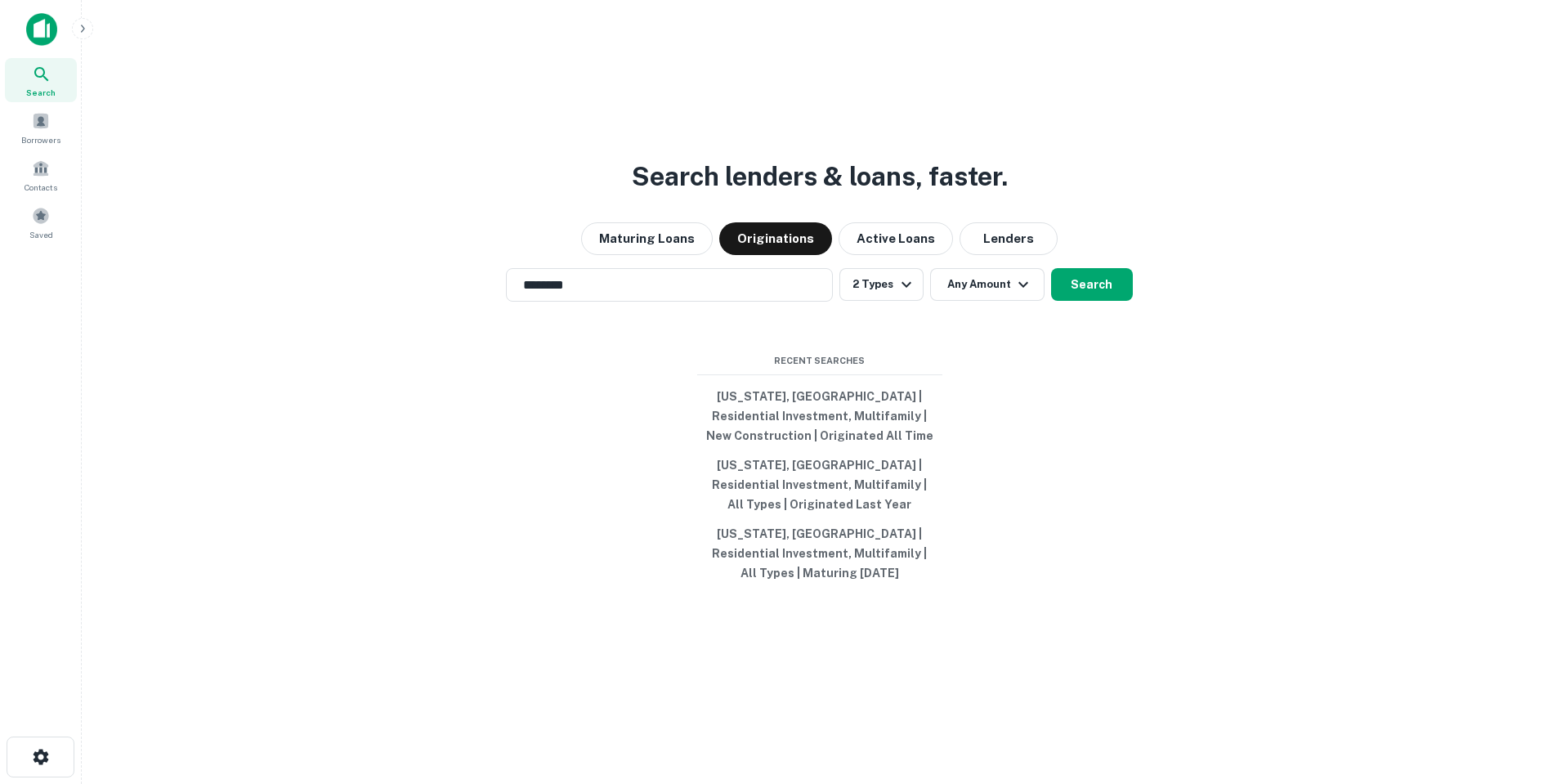
click at [987, 287] on div "Property Types All Property Types Multifamily (5+ units) Office Retail Industri…" at bounding box center [778, 392] width 1557 height 784
click at [996, 282] on button "Any Amount" at bounding box center [988, 284] width 114 height 33
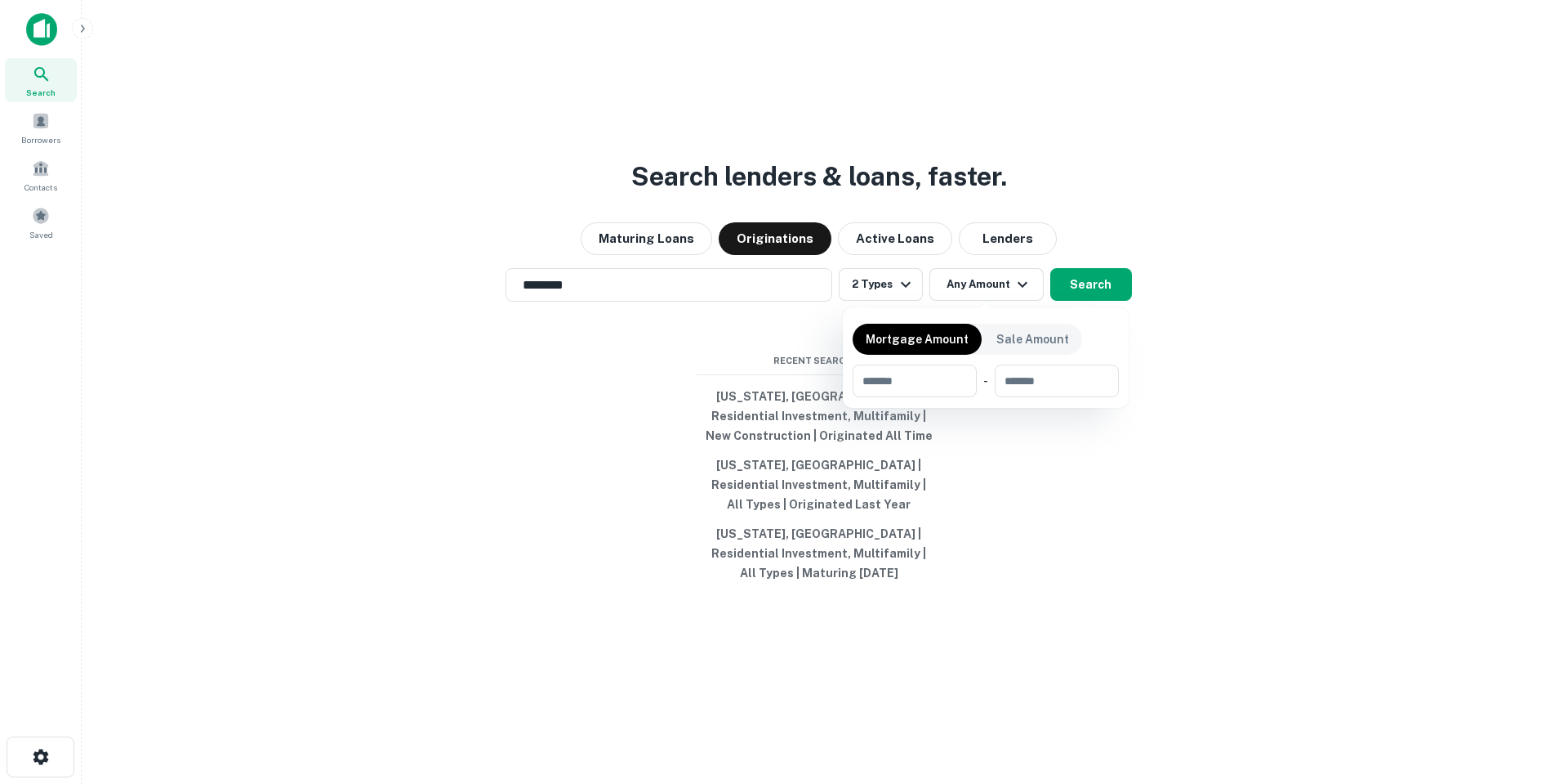
click at [995, 234] on div at bounding box center [784, 392] width 1568 height 784
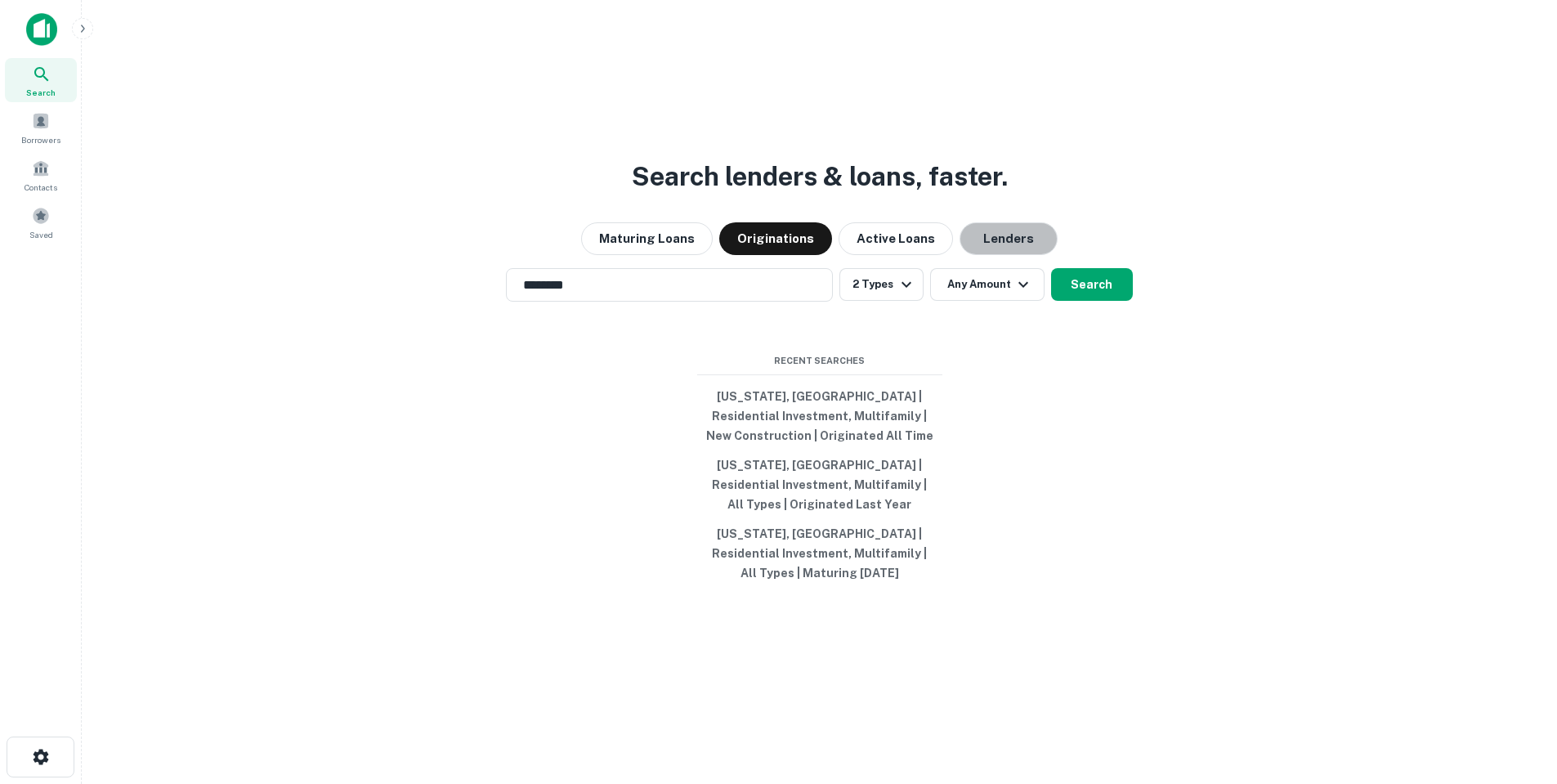
click at [996, 234] on button "Lenders" at bounding box center [1009, 238] width 98 height 33
click at [795, 248] on button "Originations" at bounding box center [776, 238] width 113 height 33
click at [979, 279] on button "Any Amount" at bounding box center [988, 284] width 114 height 33
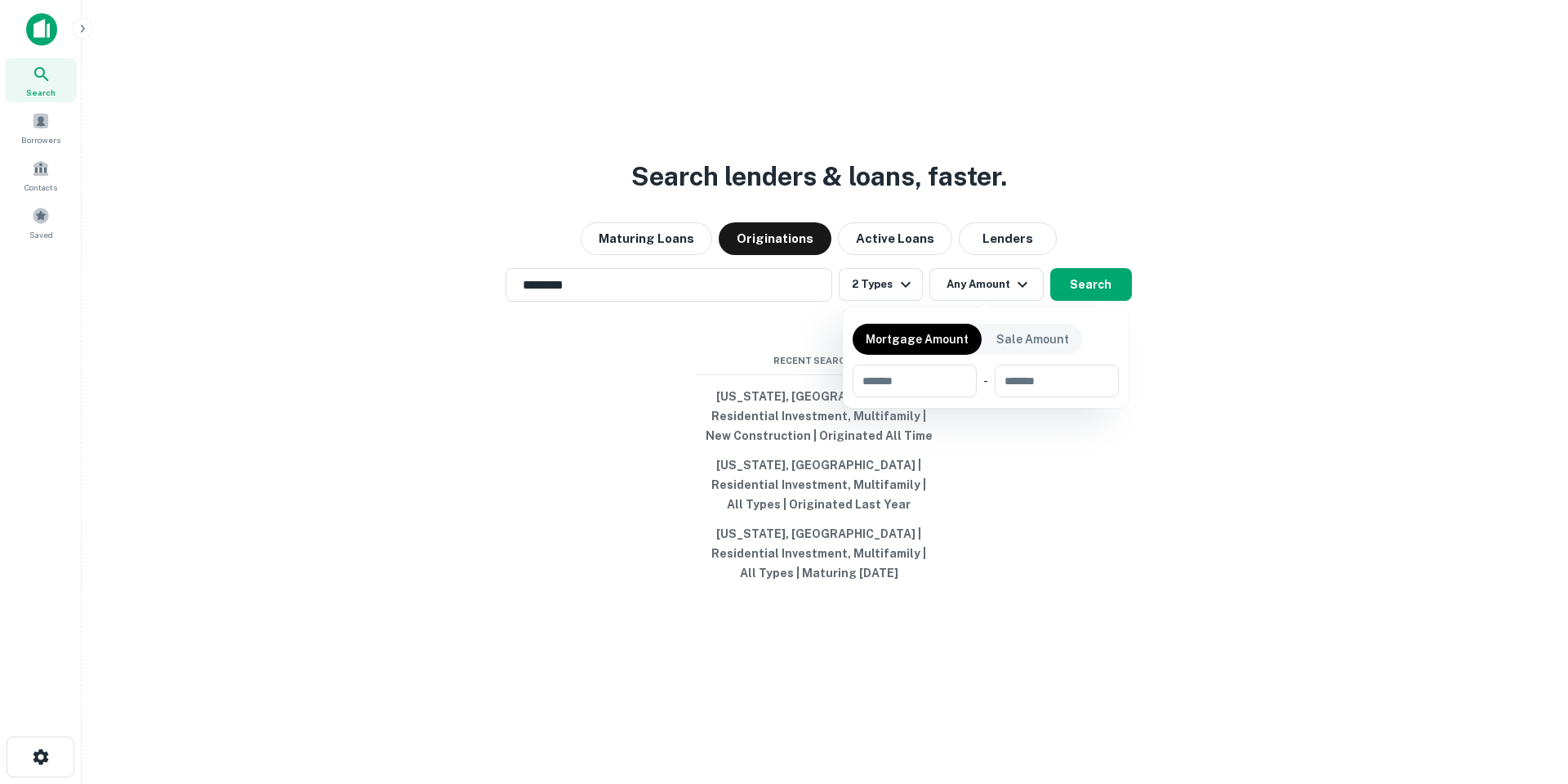
click at [1045, 278] on div at bounding box center [784, 392] width 1568 height 784
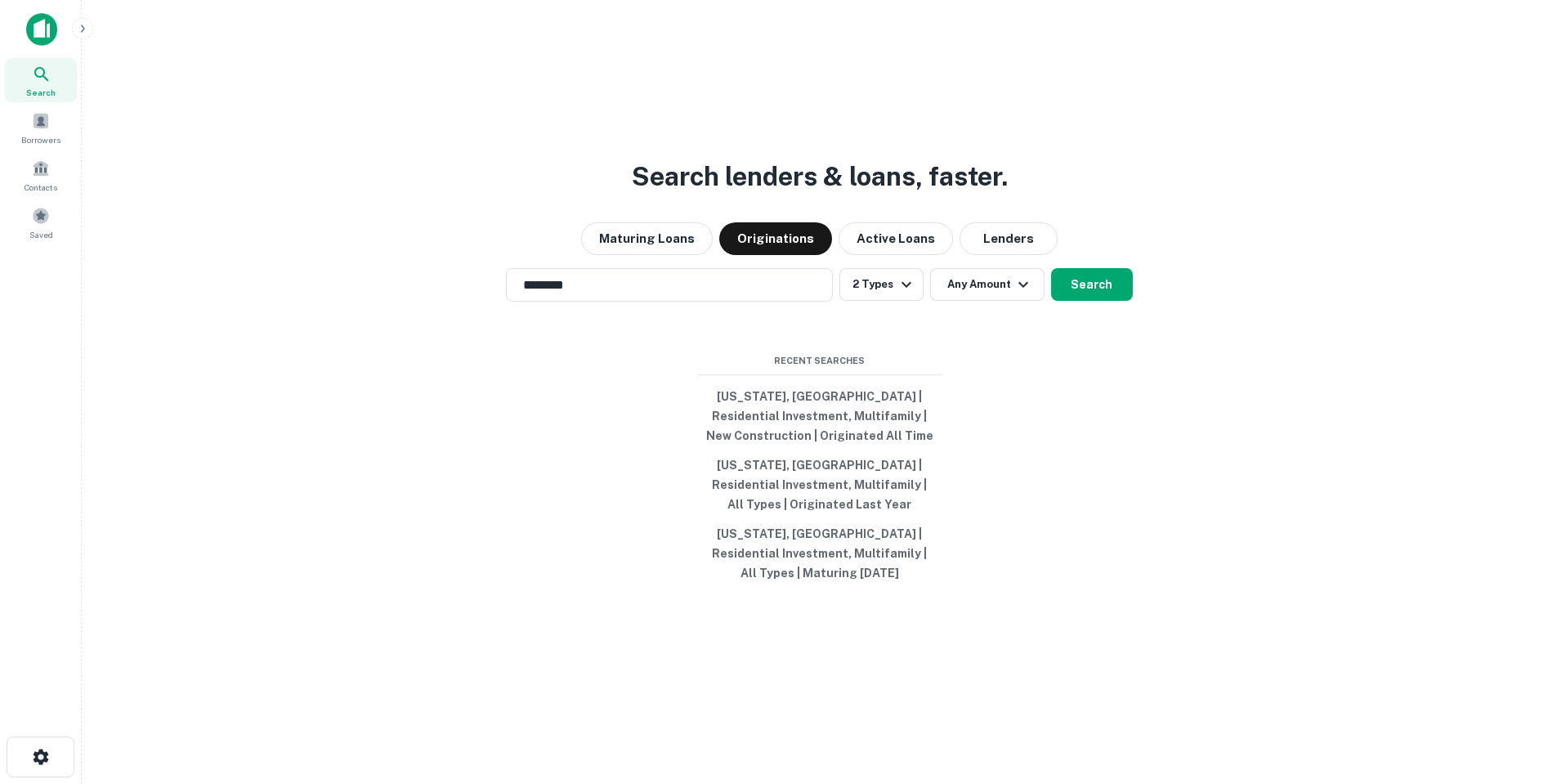
click at [878, 278] on button "2 Types" at bounding box center [881, 284] width 83 height 33
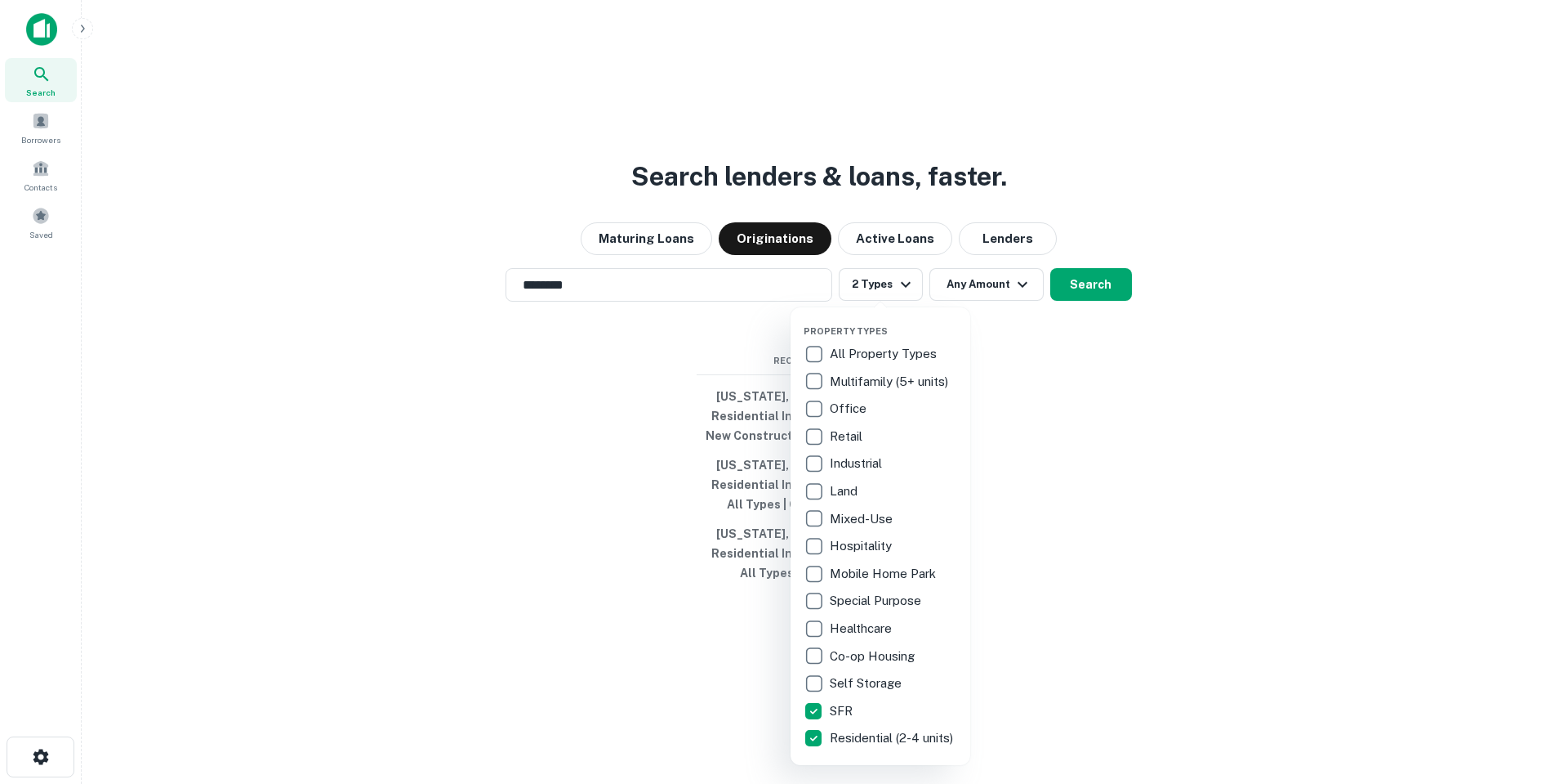
click at [1080, 271] on div at bounding box center [784, 392] width 1568 height 784
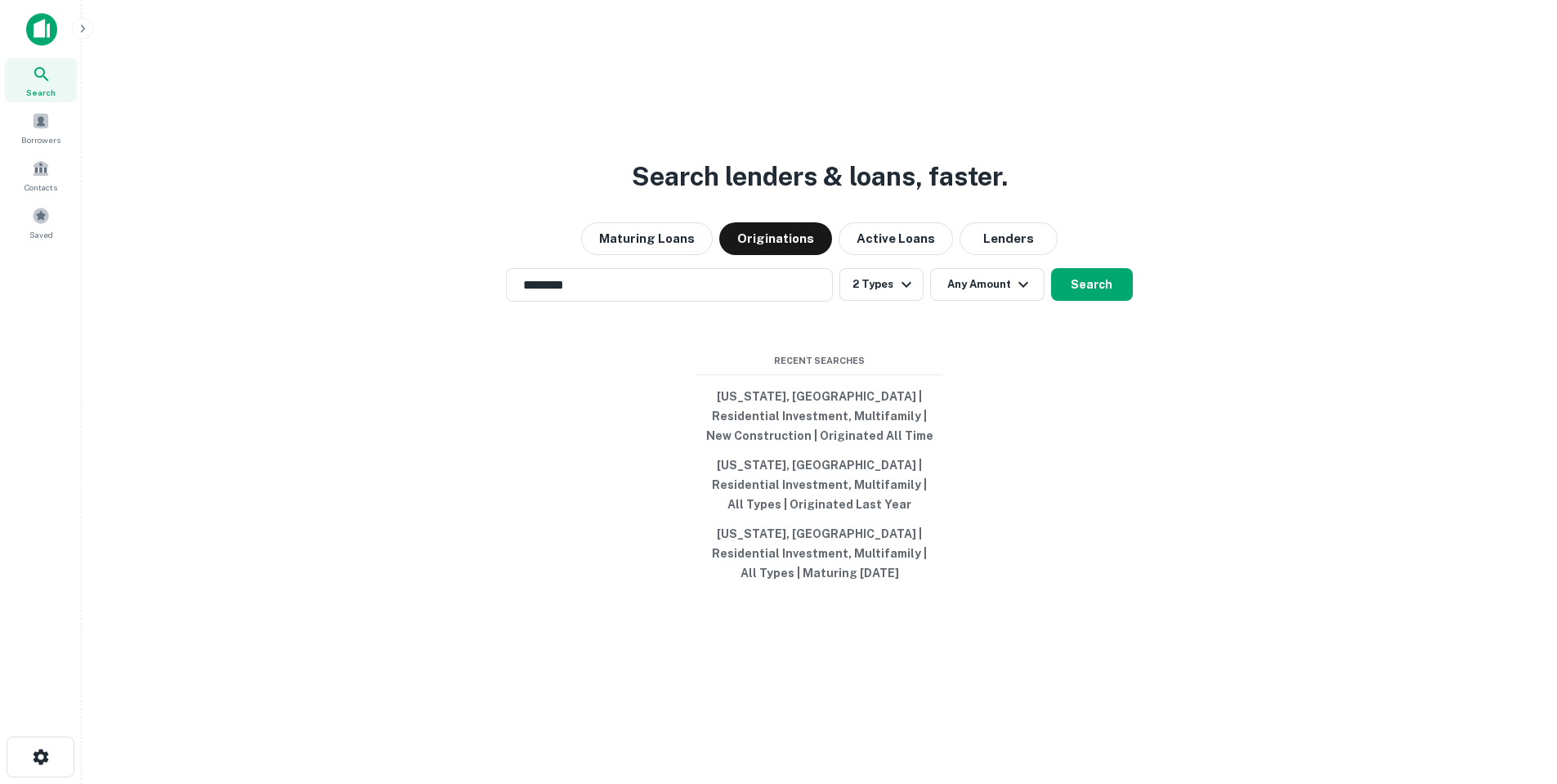
click at [1099, 281] on div "Property Types All Property Types Multifamily (5+ units) Office Retail Industri…" at bounding box center [778, 392] width 1557 height 784
click at [1092, 281] on button "Search" at bounding box center [1092, 284] width 82 height 33
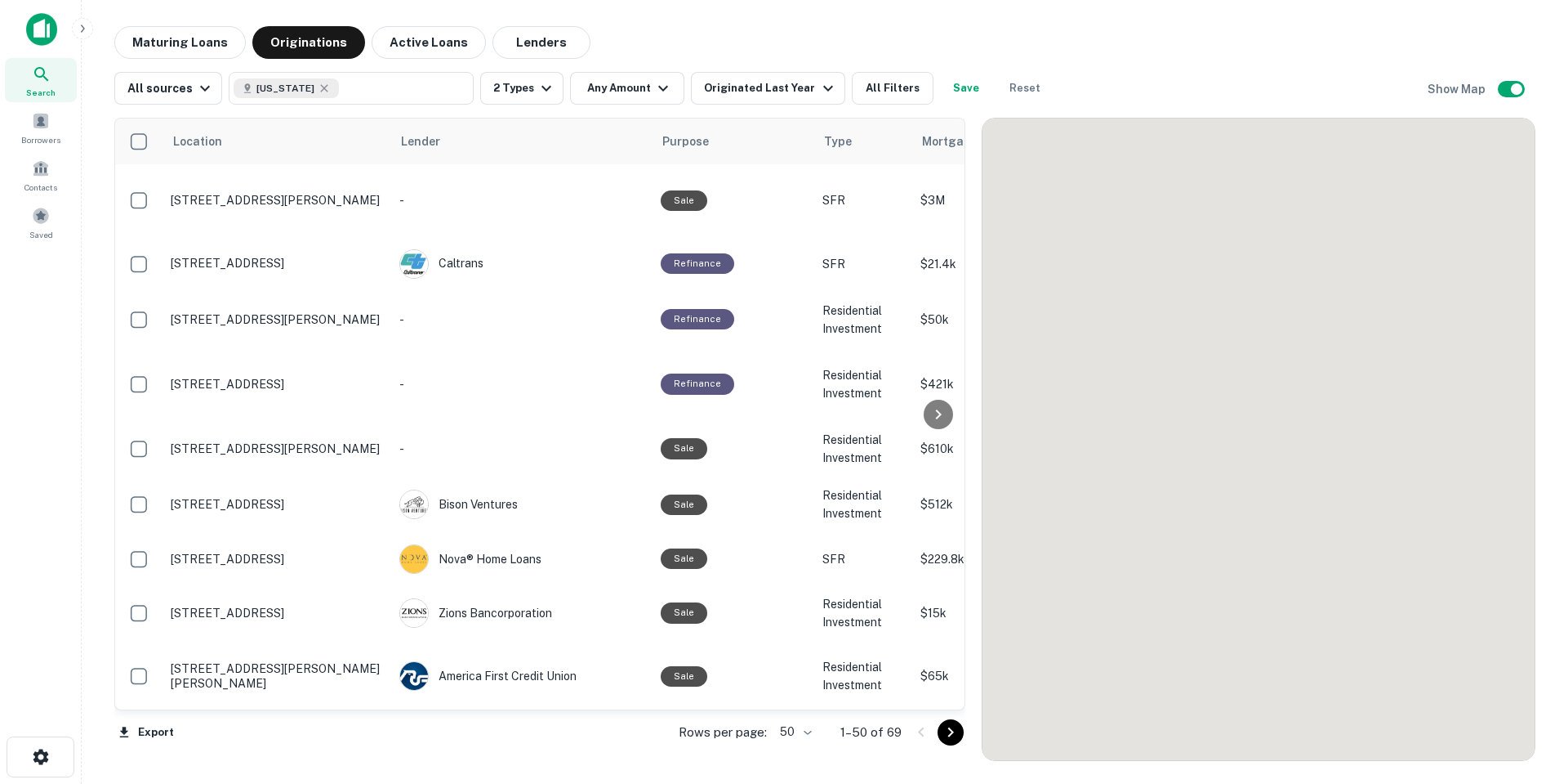
scroll to position [27, 0]
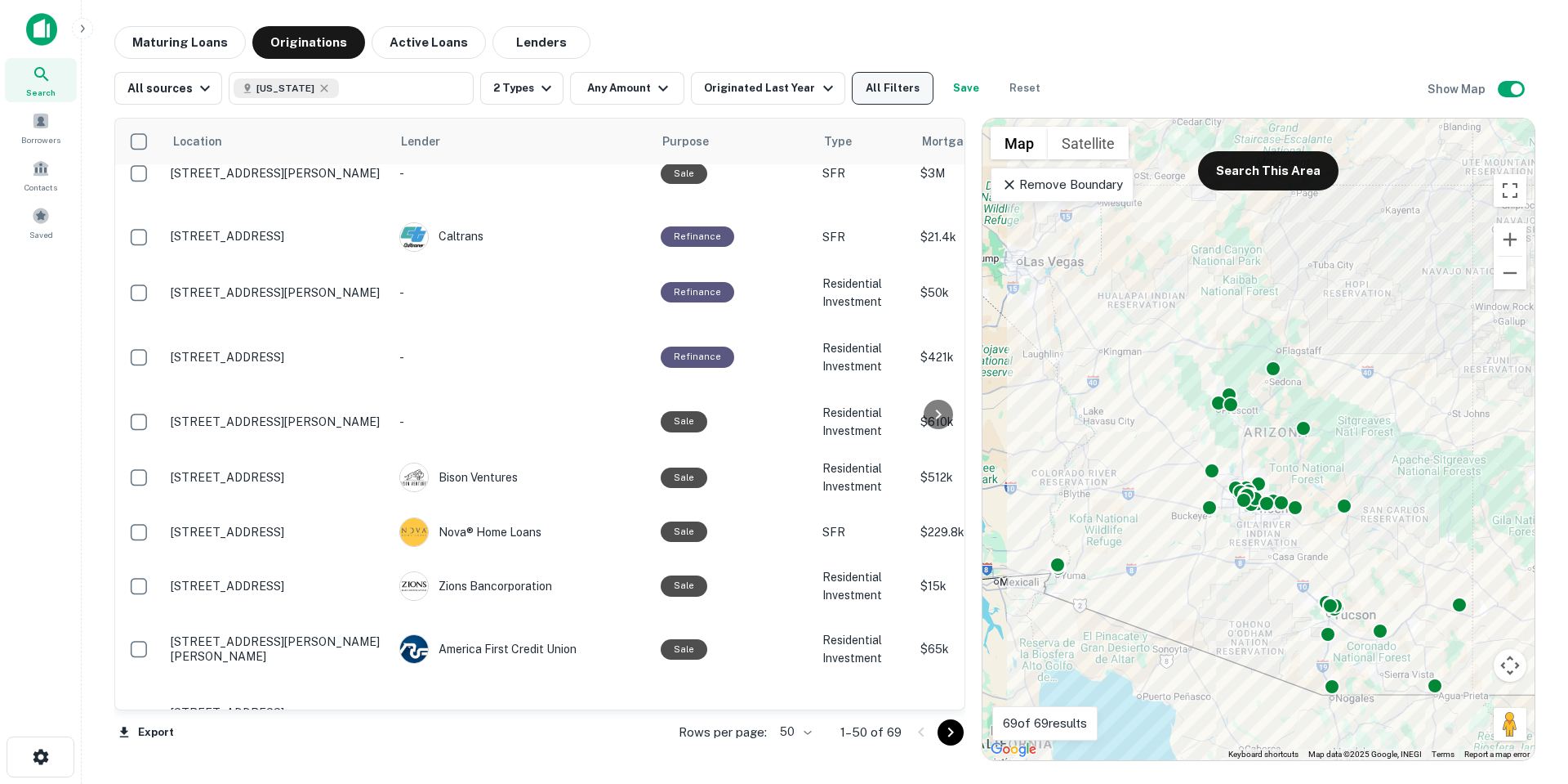
click at [885, 101] on button "All Filters" at bounding box center [892, 88] width 81 height 33
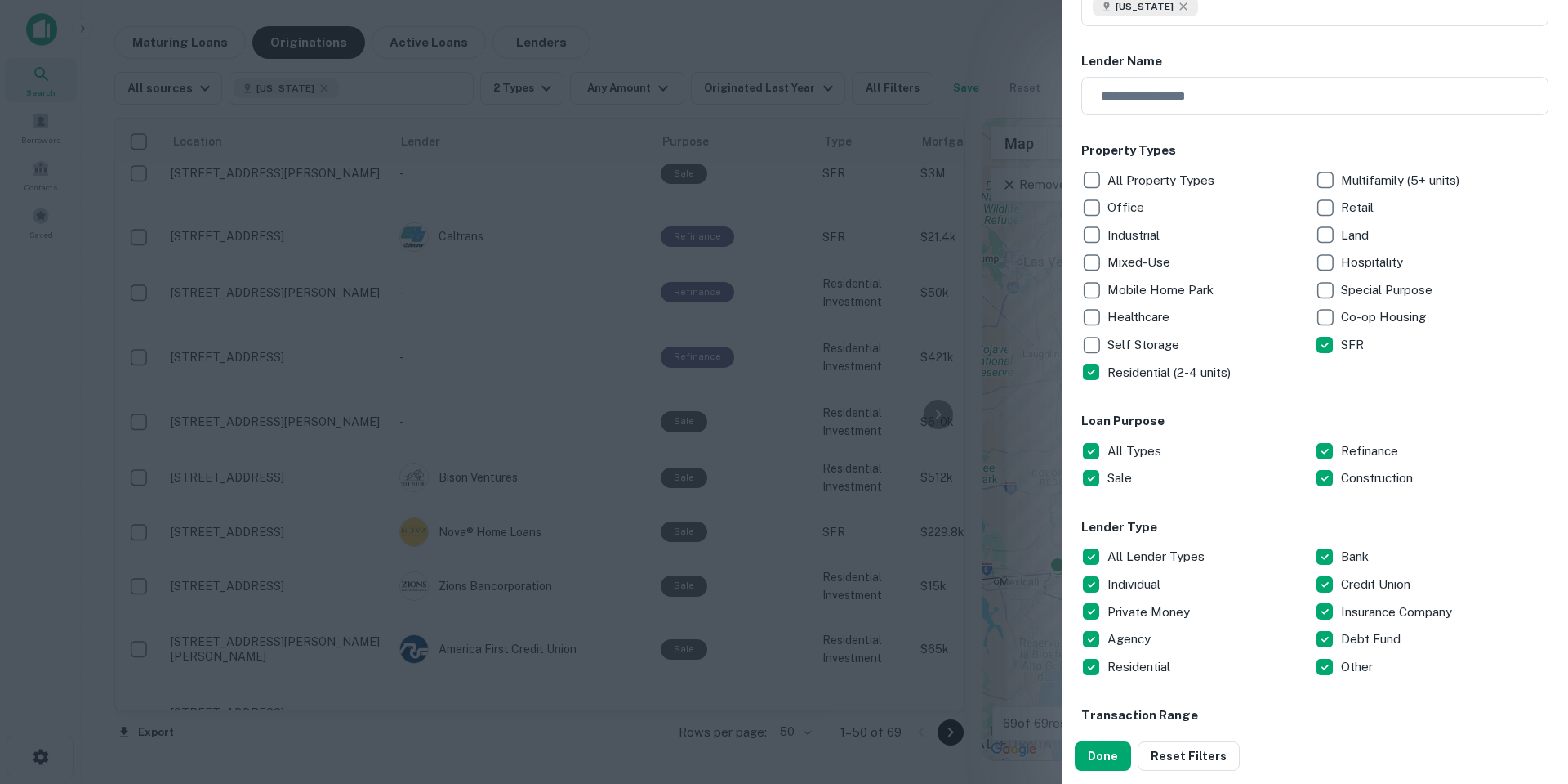
scroll to position [245, 0]
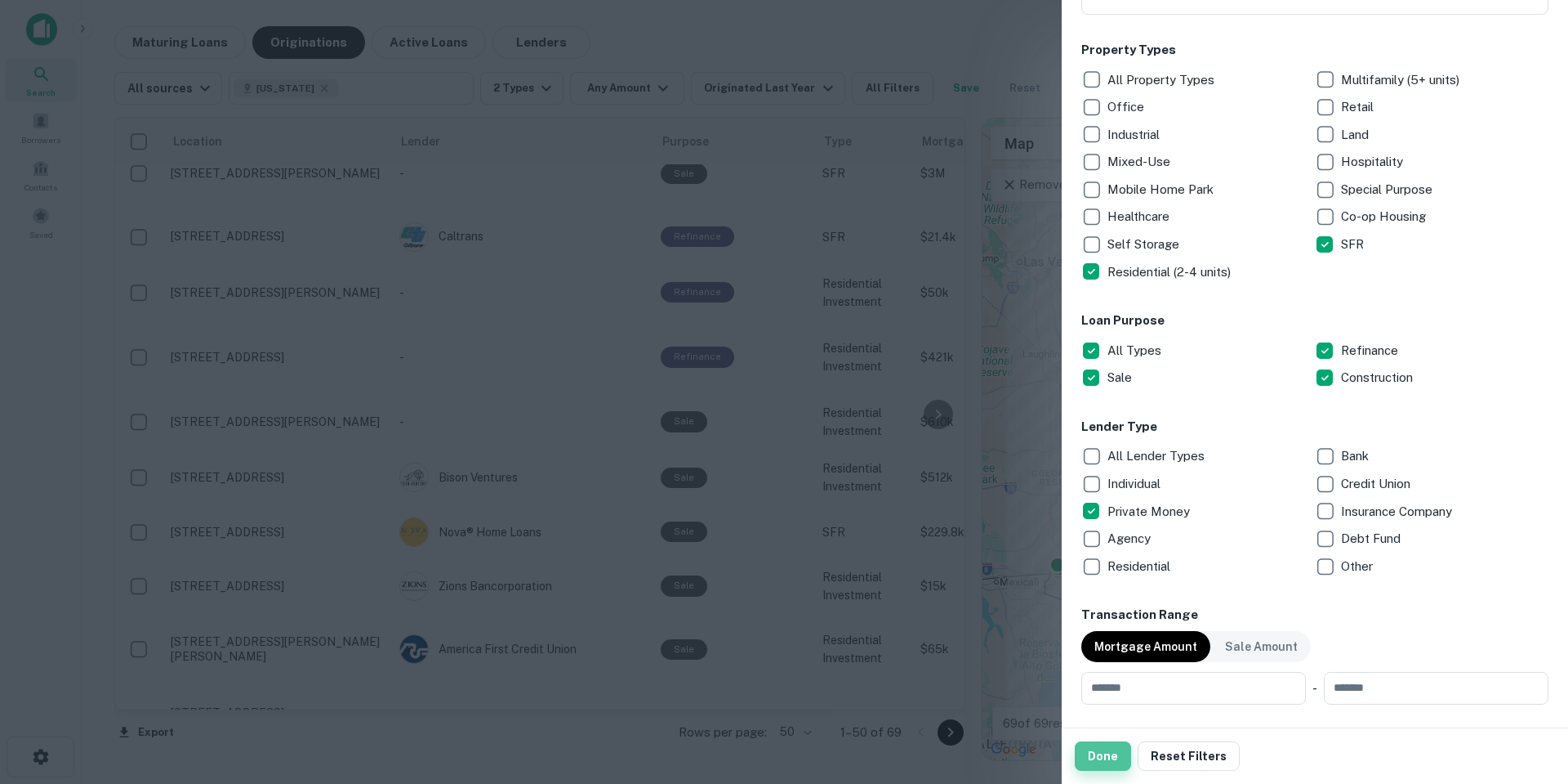
click at [1095, 763] on button "Done" at bounding box center [1103, 755] width 56 height 29
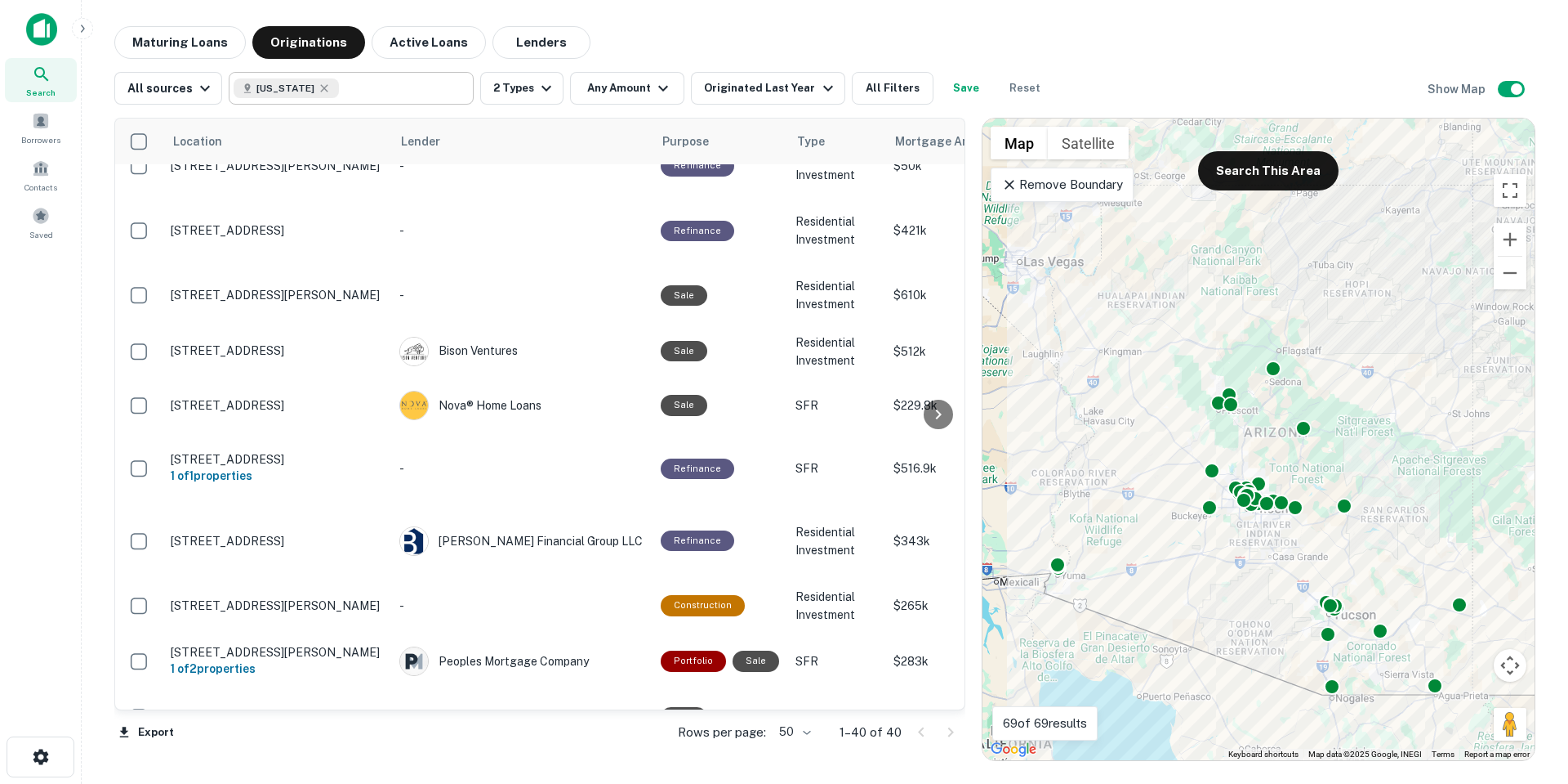
type input "********"
click at [352, 88] on input "********" at bounding box center [338, 87] width 208 height 23
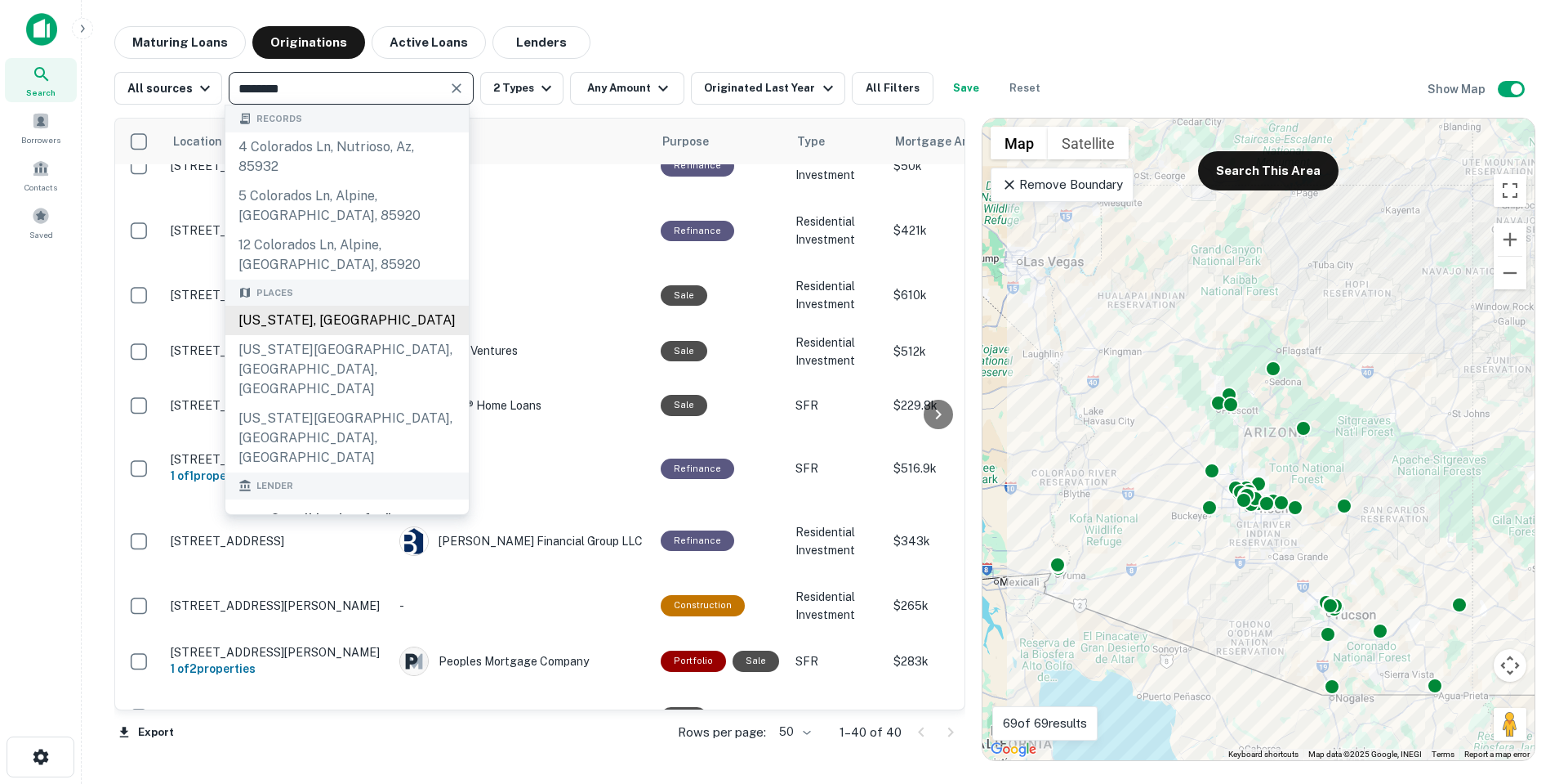
click at [353, 323] on div "Colorado, USA" at bounding box center [347, 320] width 244 height 29
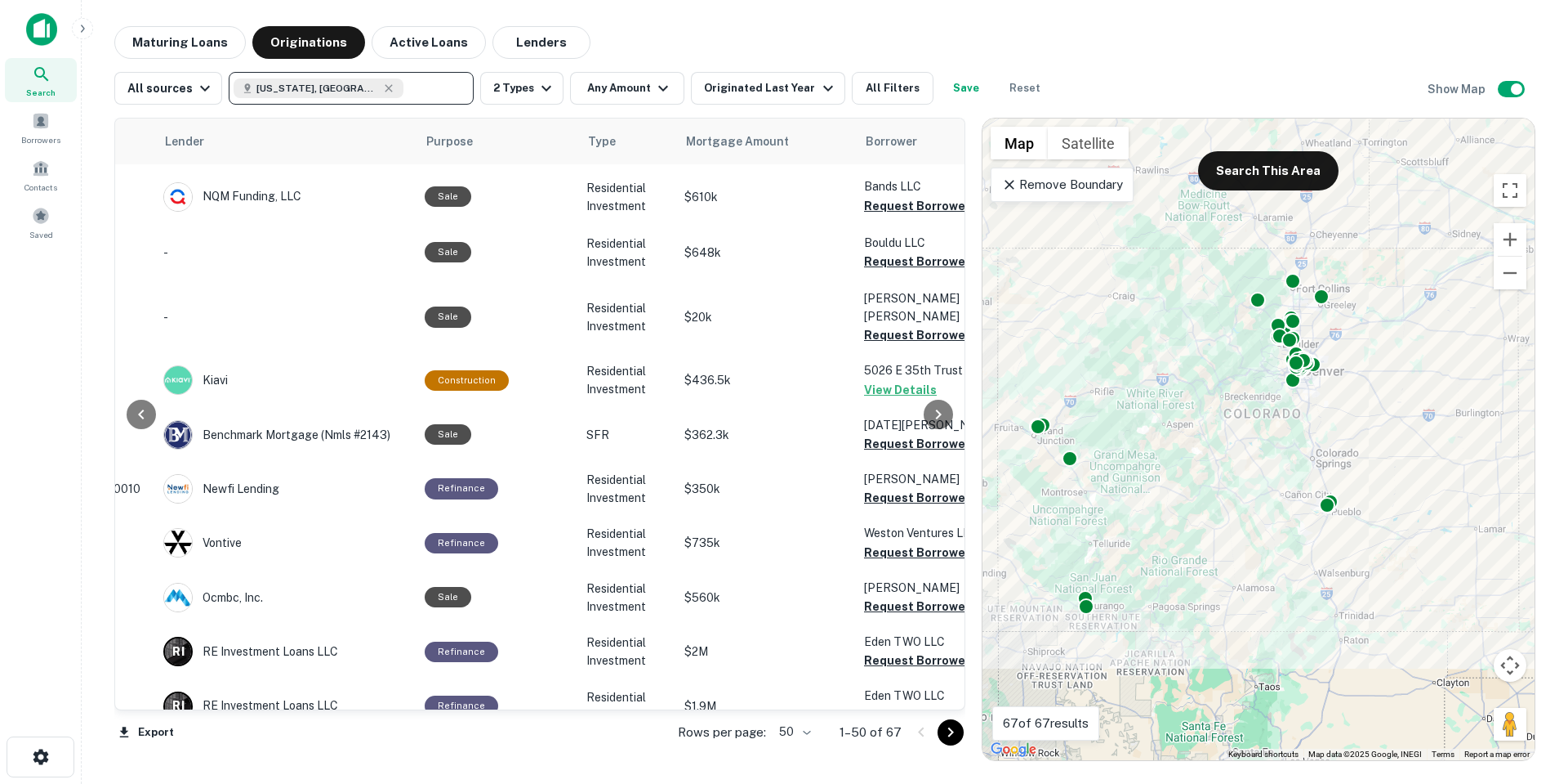
scroll to position [163, 299]
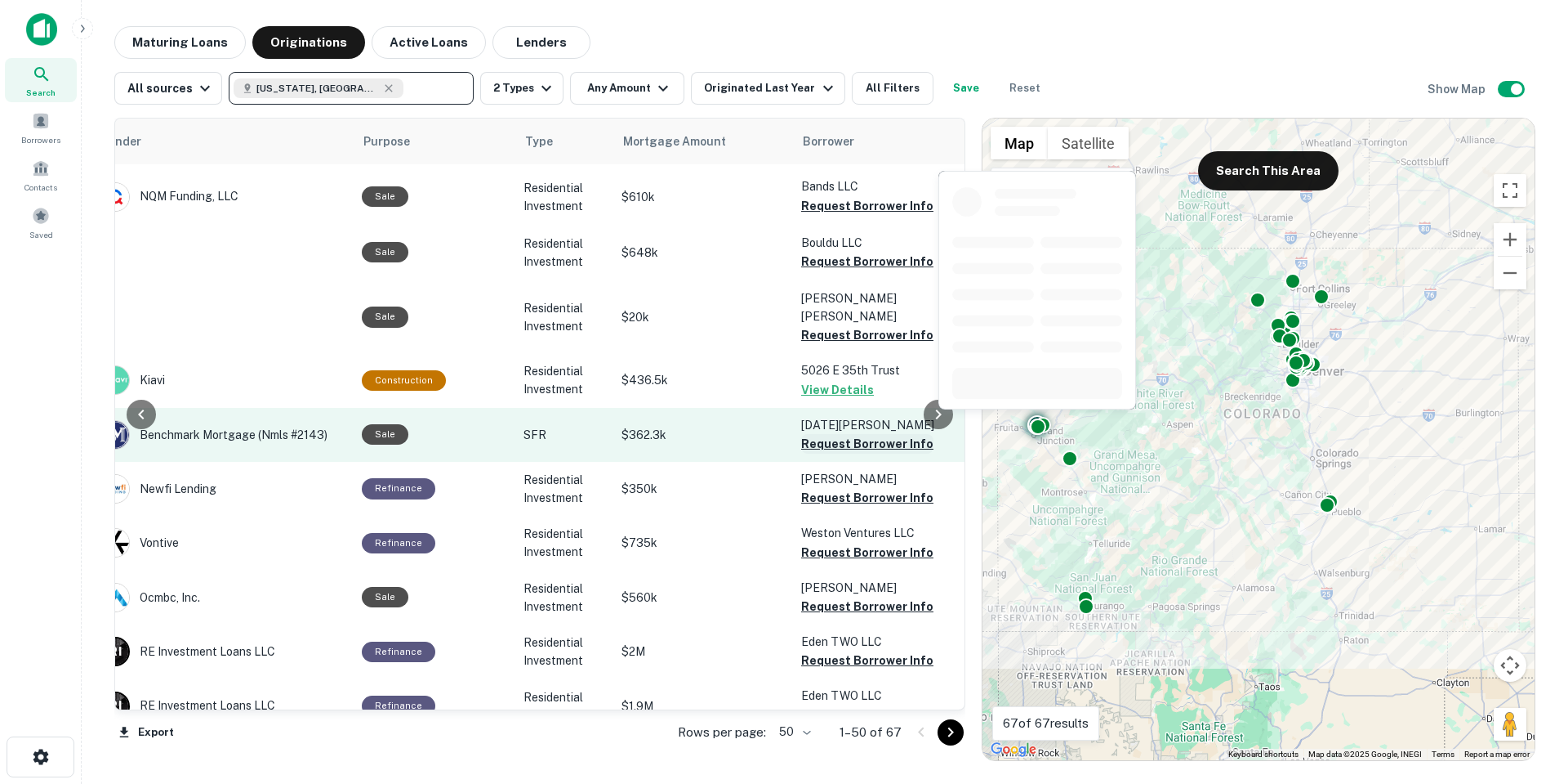
click at [860, 434] on button "Request Borrower Info" at bounding box center [868, 443] width 133 height 19
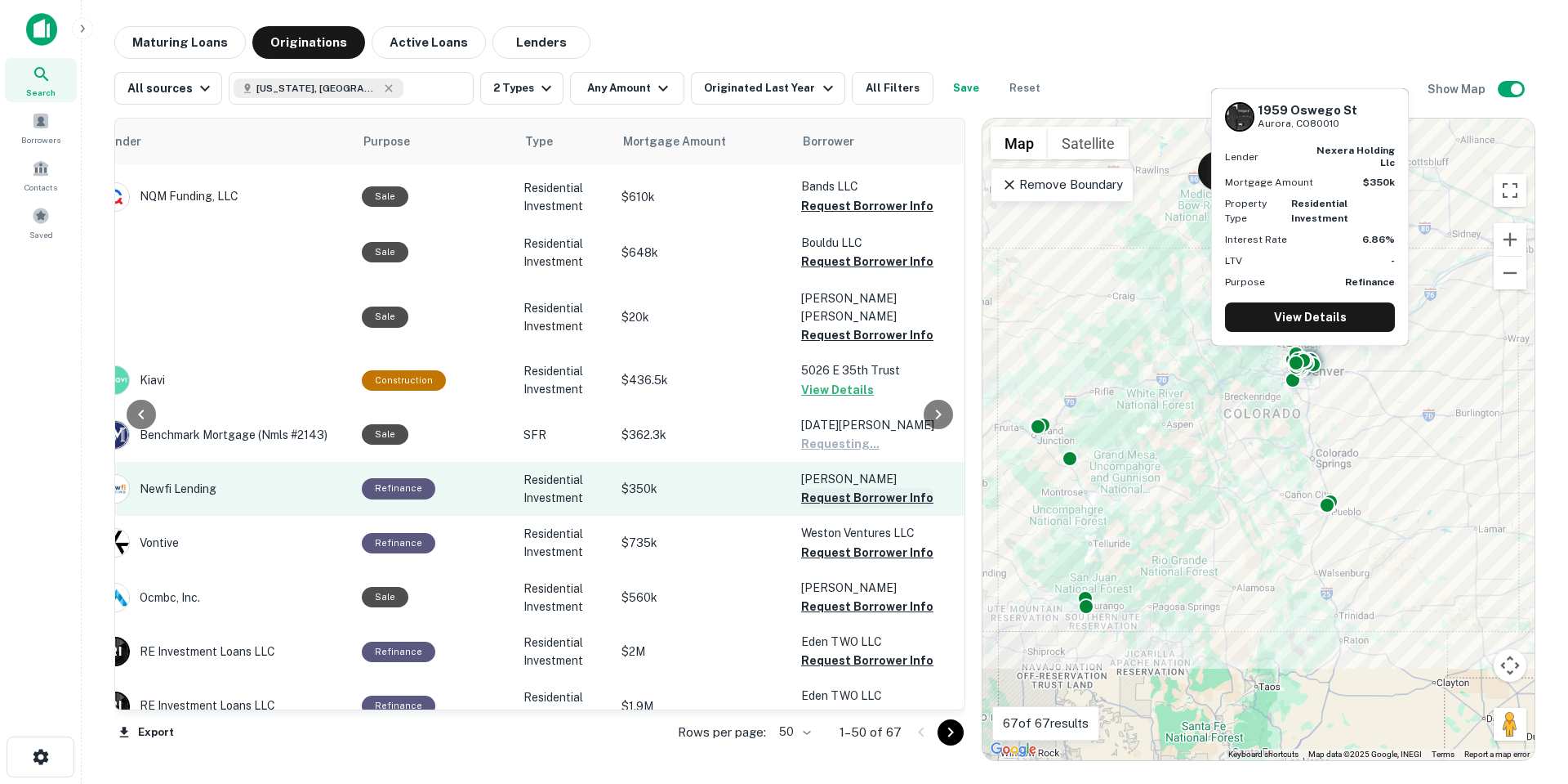
click at [860, 488] on button "Request Borrower Info" at bounding box center [868, 497] width 133 height 19
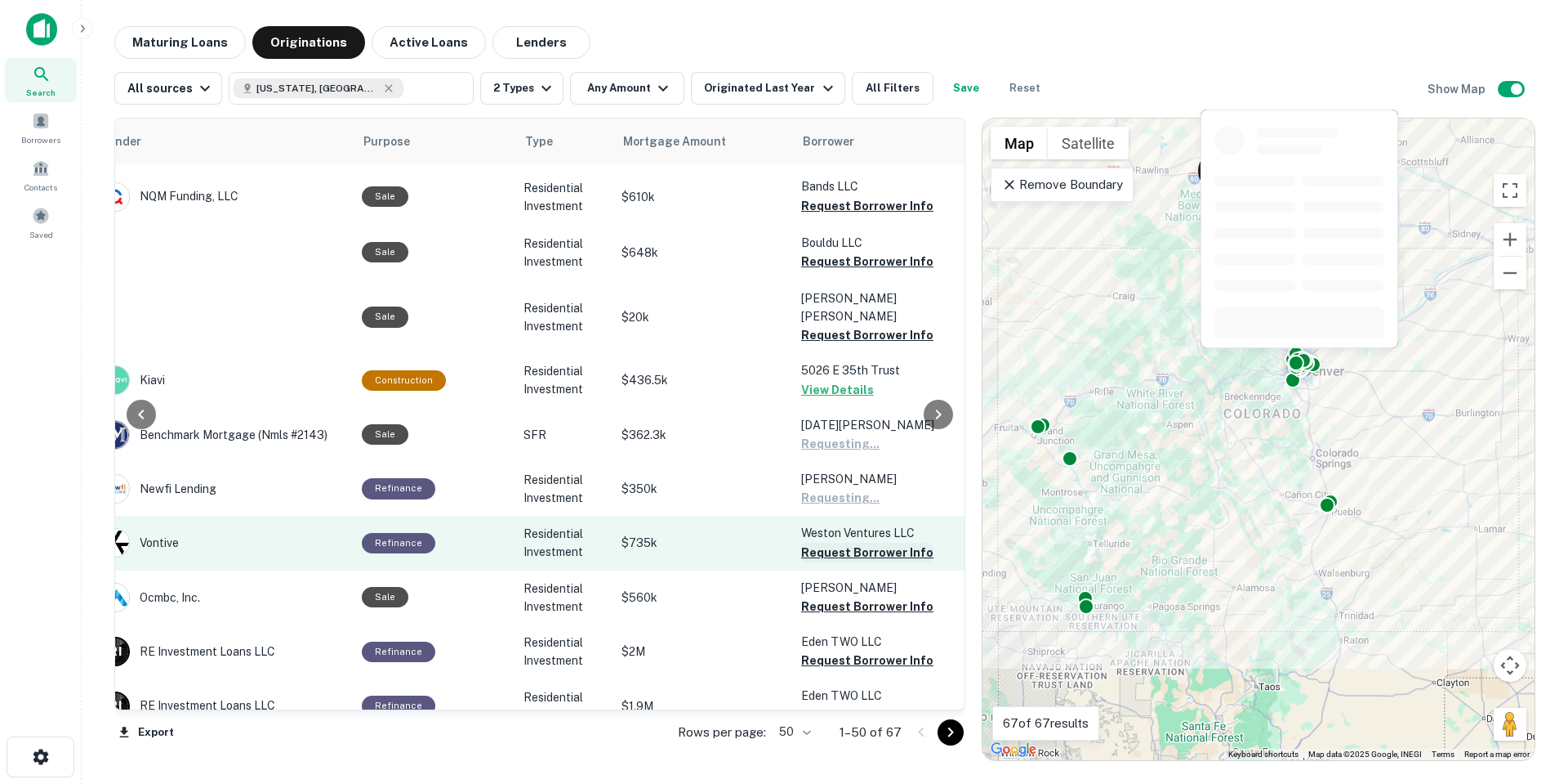
click at [851, 543] on button "Request Borrower Info" at bounding box center [868, 552] width 133 height 19
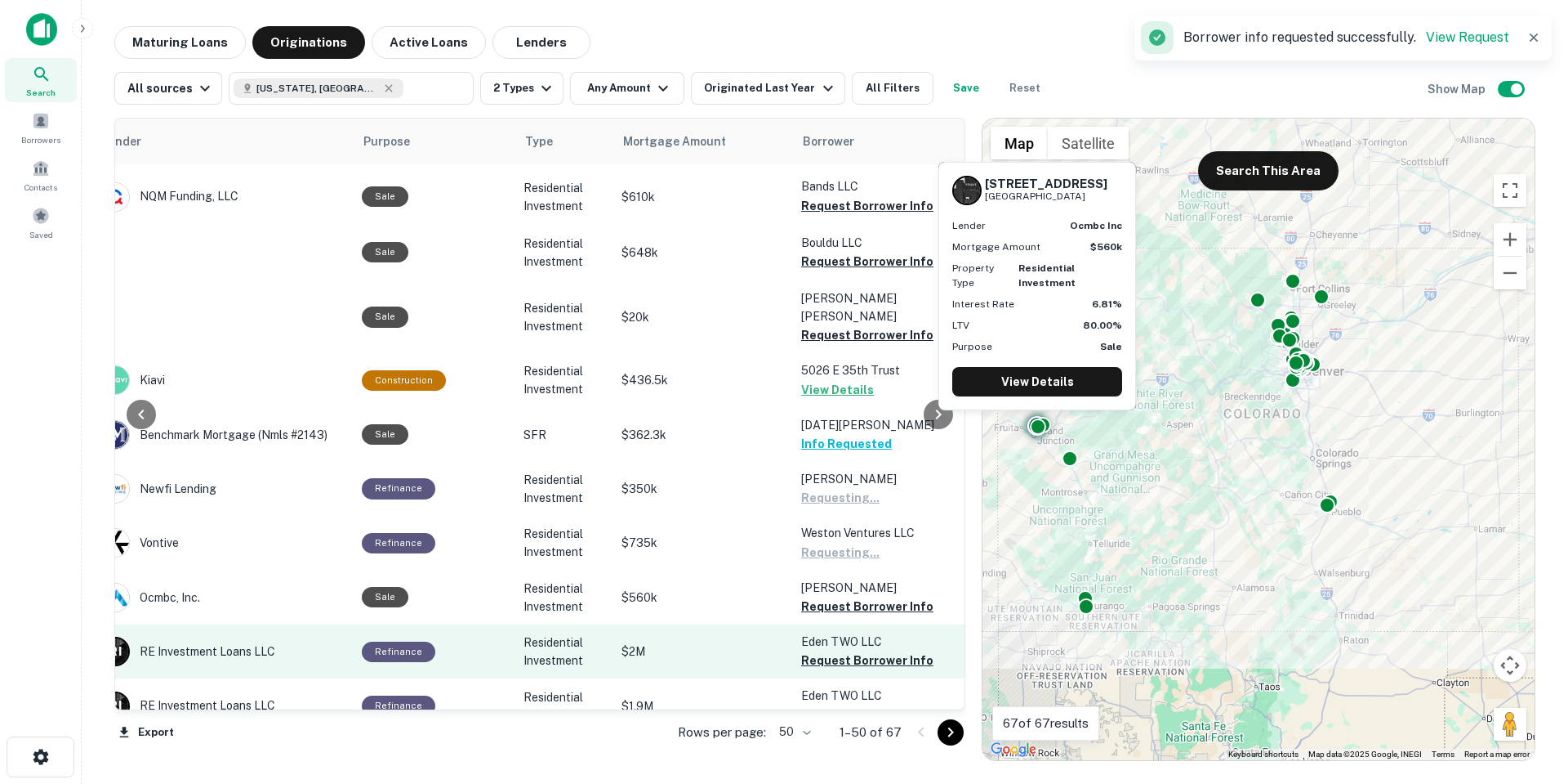
click at [844, 602] on td "Chacon Brayan Request Borrower Info" at bounding box center [883, 597] width 180 height 54
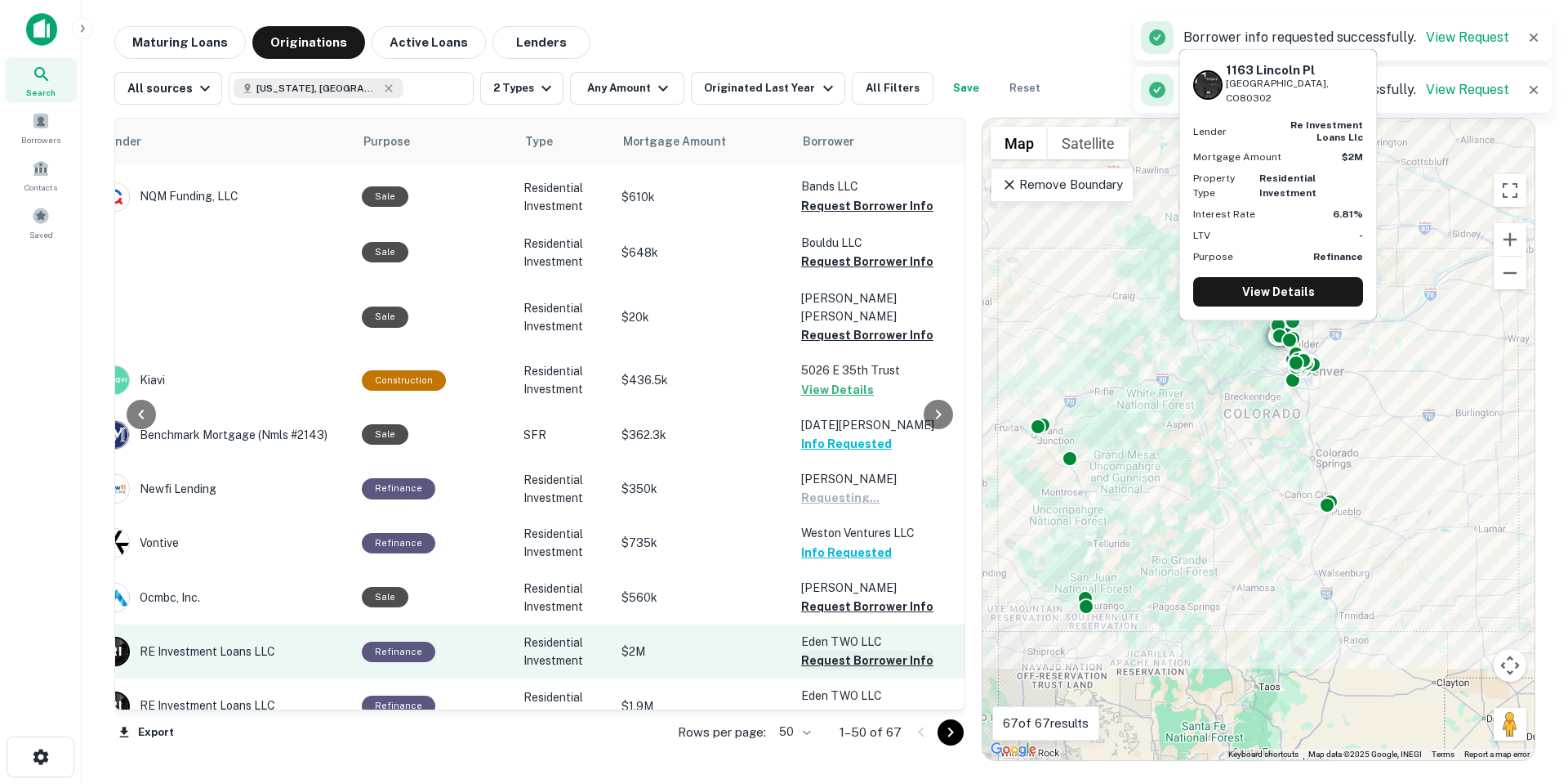
click at [825, 650] on button "Request Borrower Info" at bounding box center [868, 660] width 133 height 19
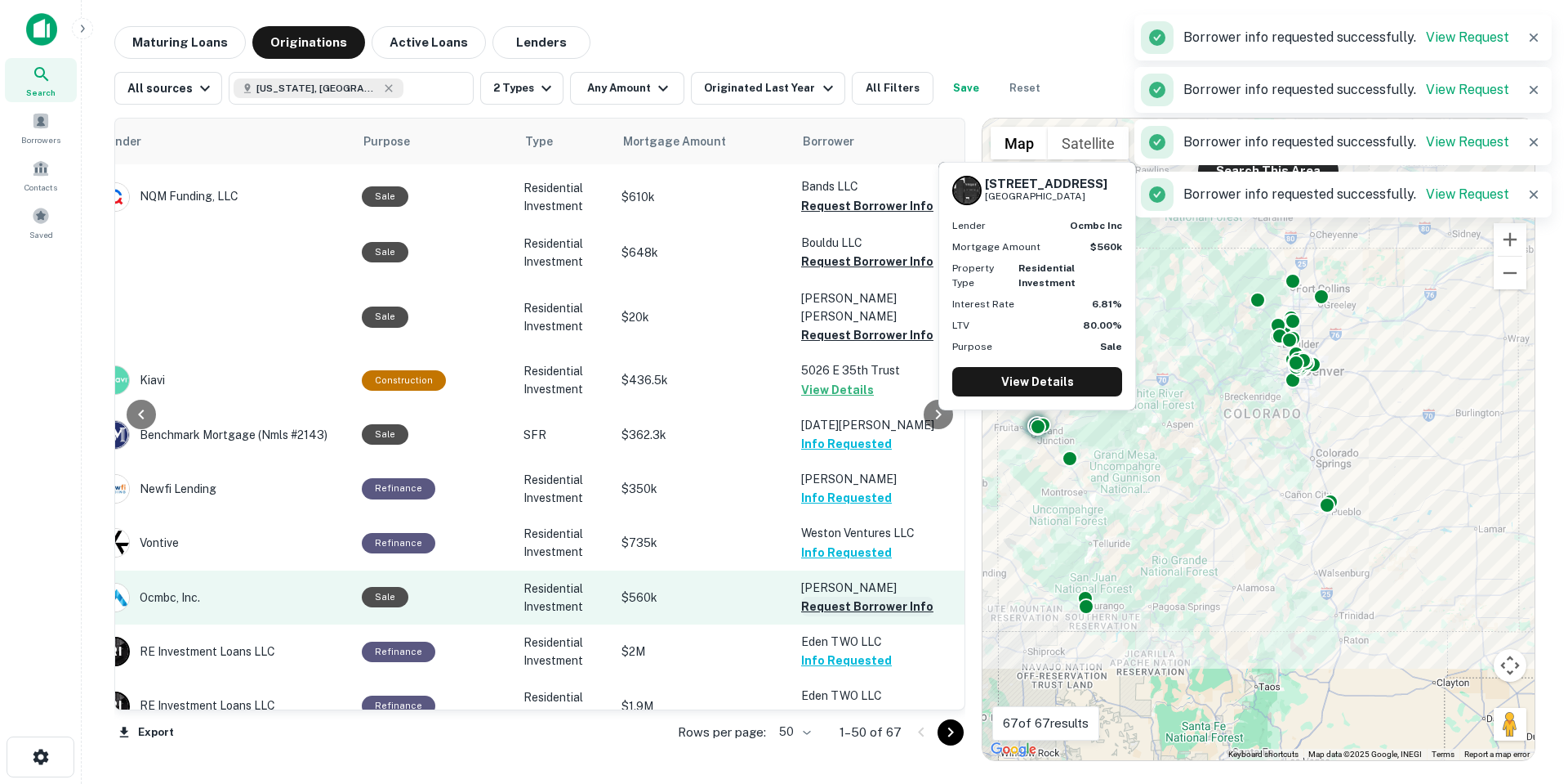
click at [824, 597] on button "Request Borrower Info" at bounding box center [868, 606] width 133 height 19
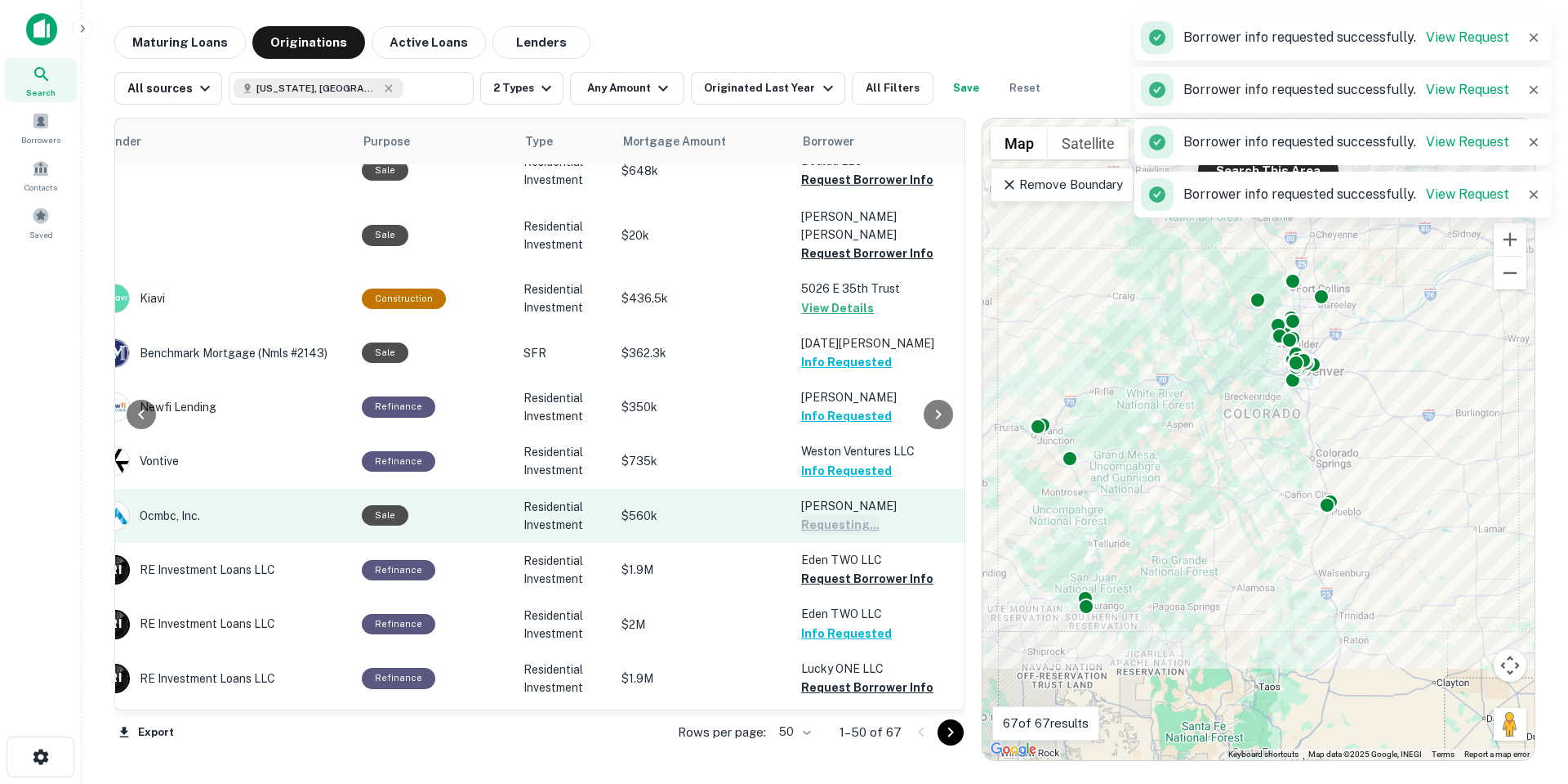
scroll to position [327, 299]
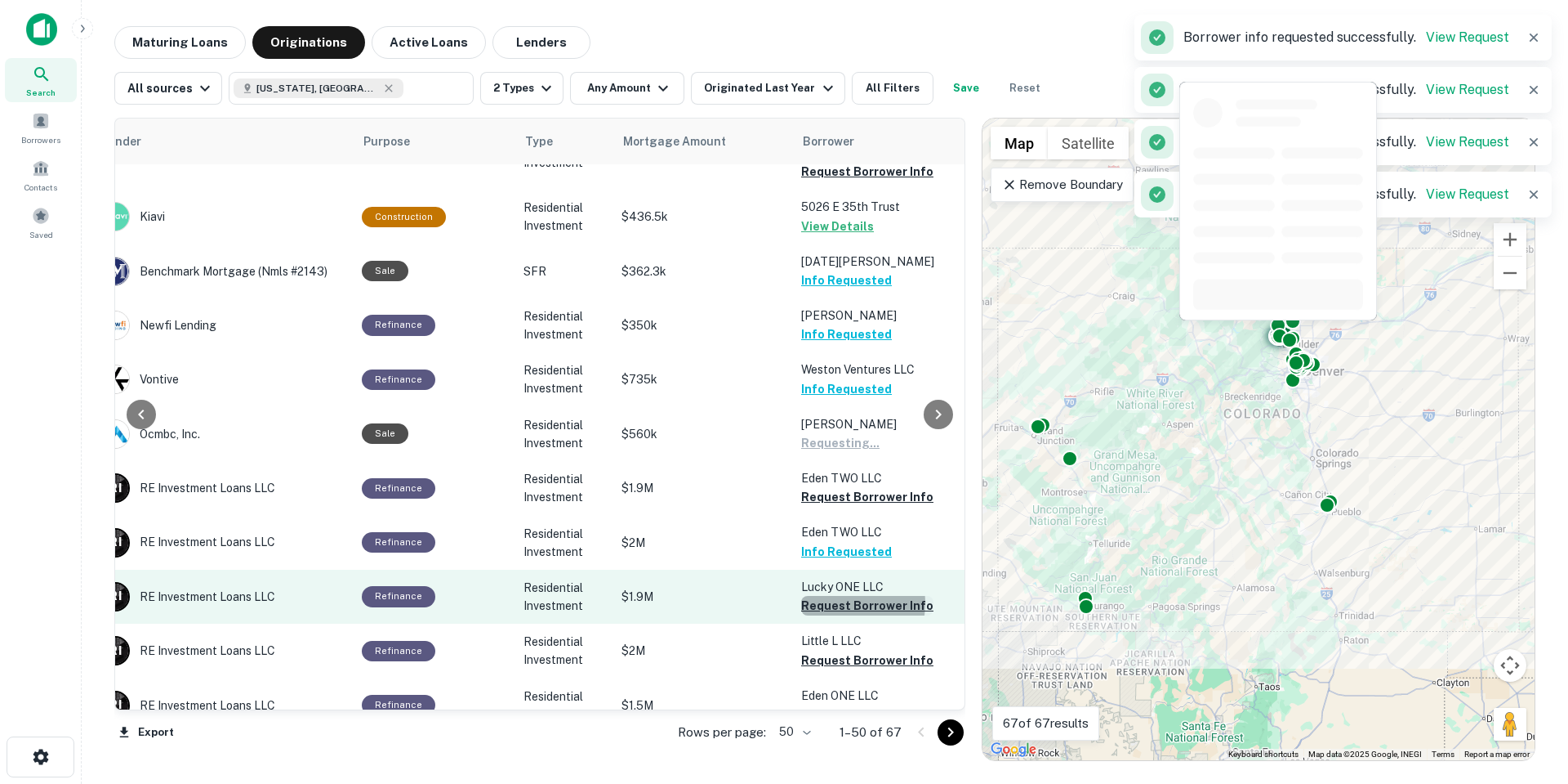
click at [829, 596] on button "Request Borrower Info" at bounding box center [868, 605] width 133 height 19
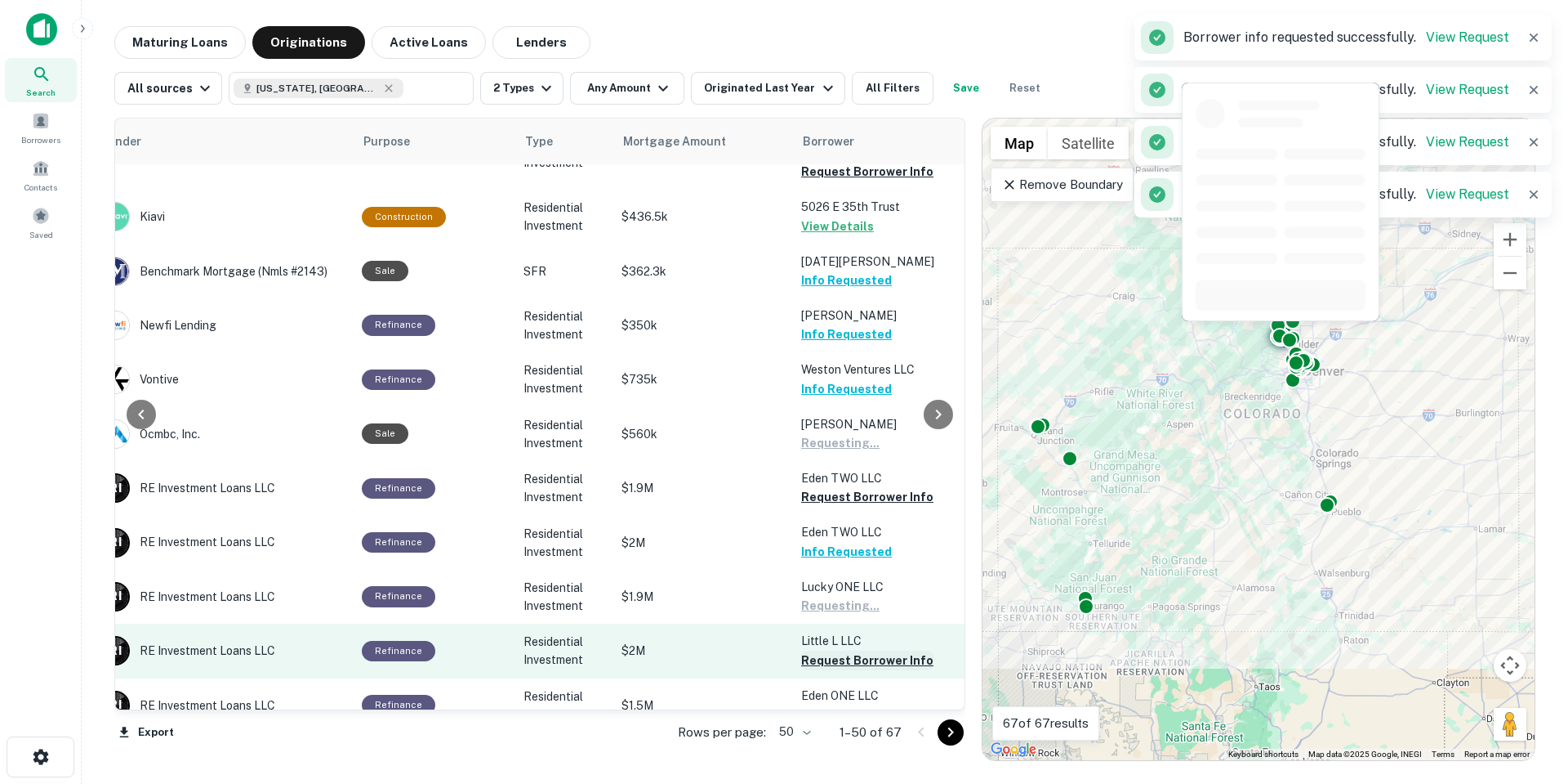
click at [831, 650] on button "Request Borrower Info" at bounding box center [868, 660] width 133 height 19
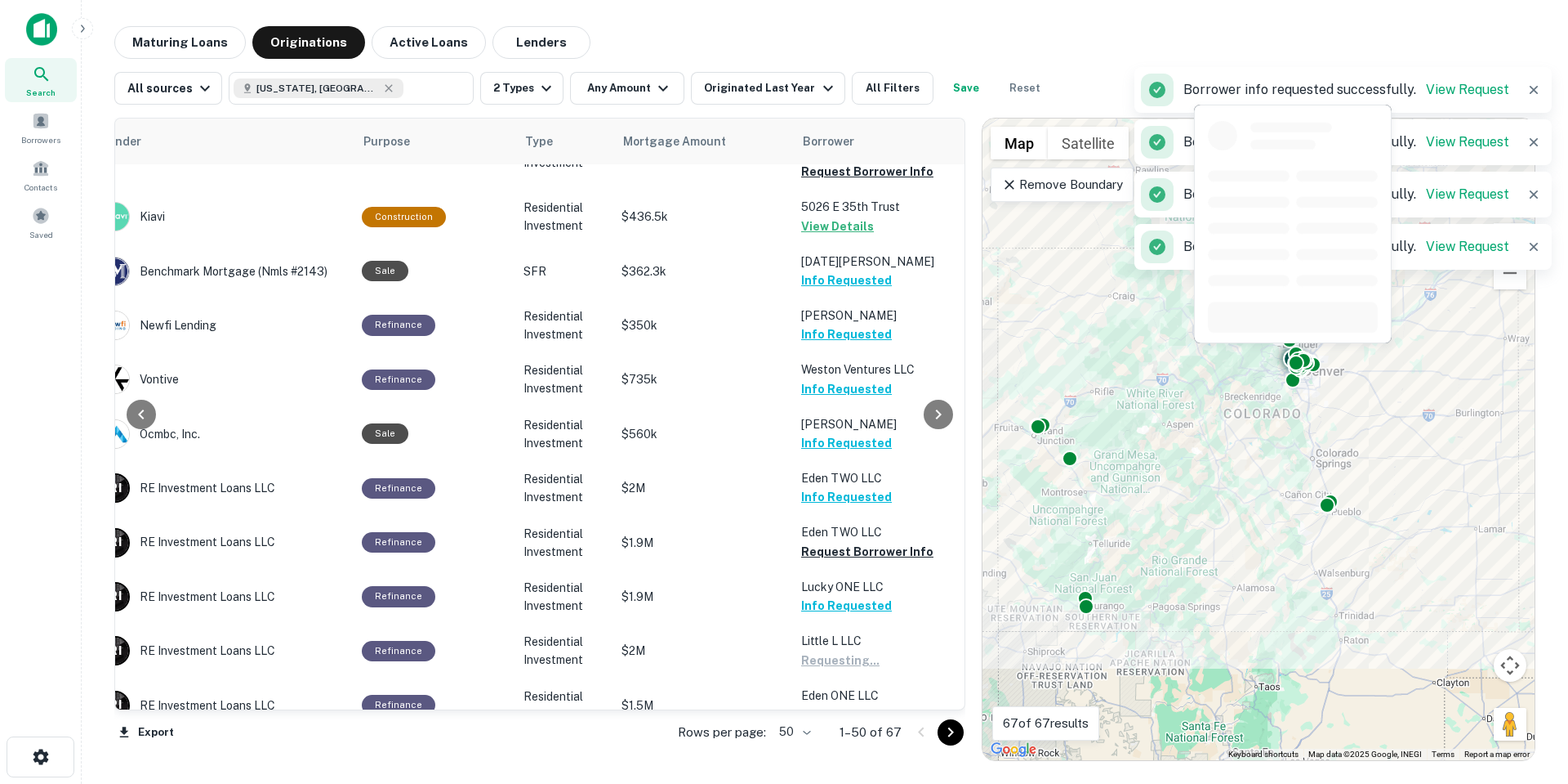
scroll to position [490, 299]
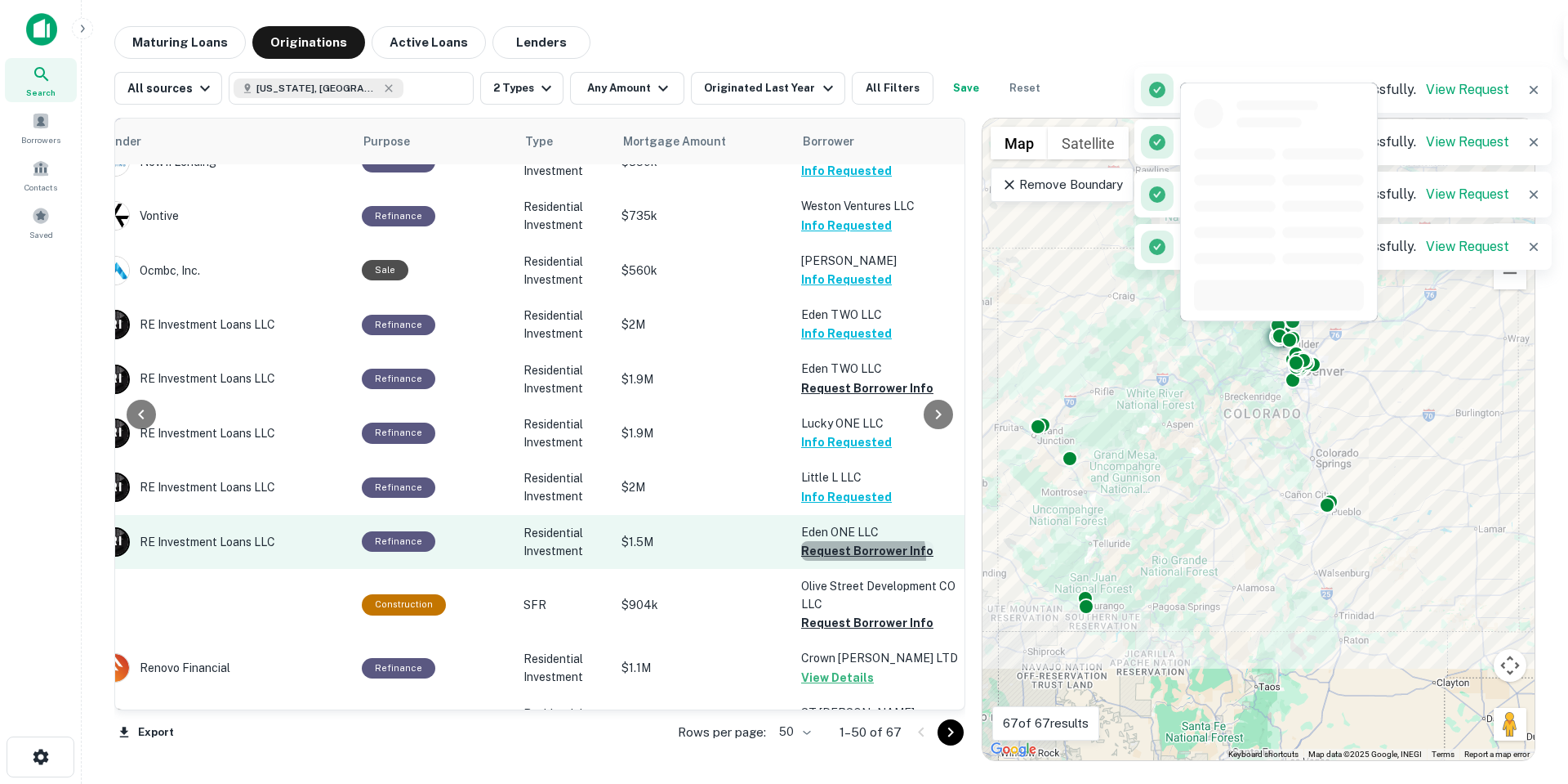
click at [842, 541] on button "Request Borrower Info" at bounding box center [868, 550] width 133 height 19
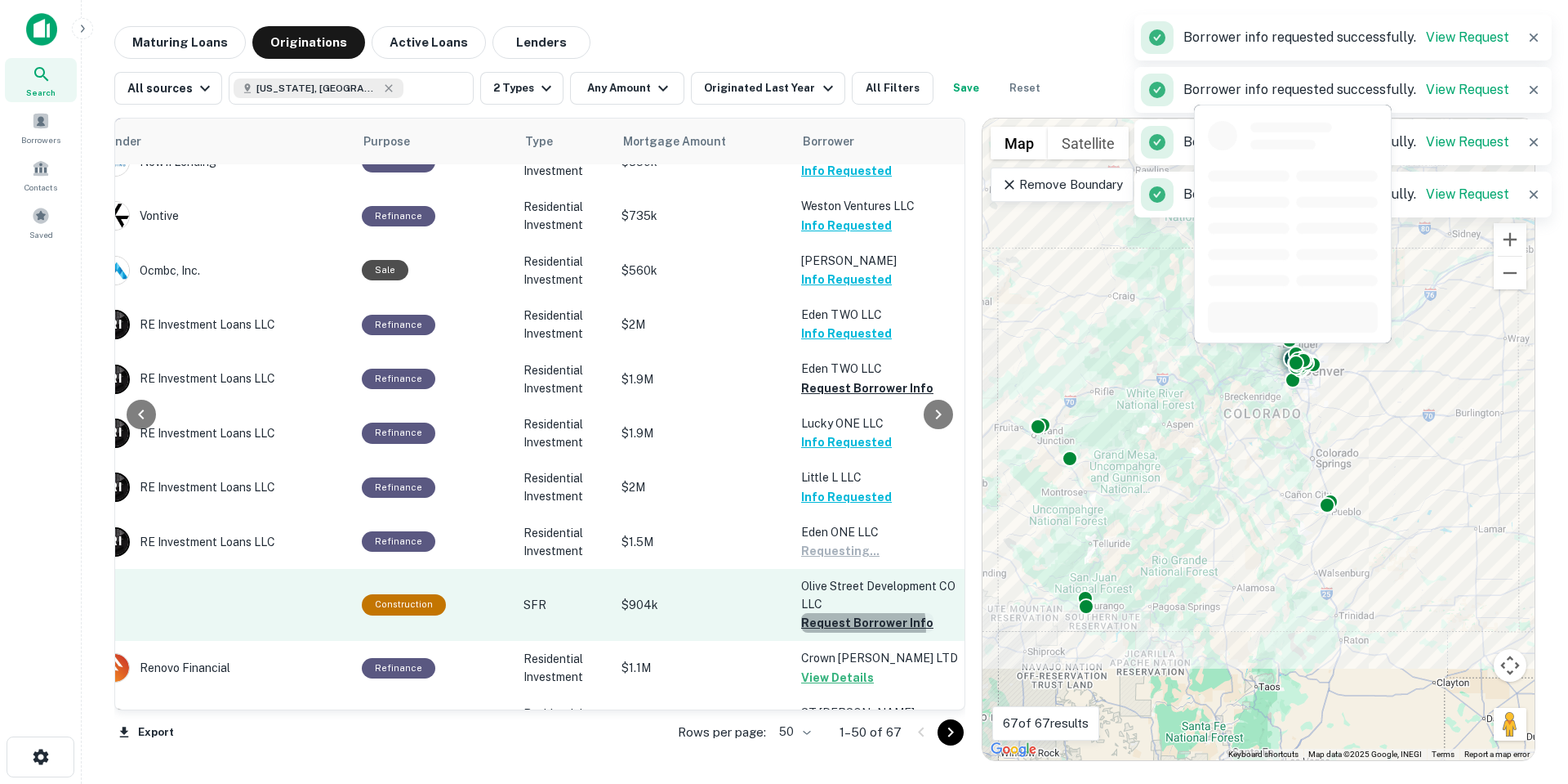
click at [838, 613] on button "Request Borrower Info" at bounding box center [868, 622] width 133 height 19
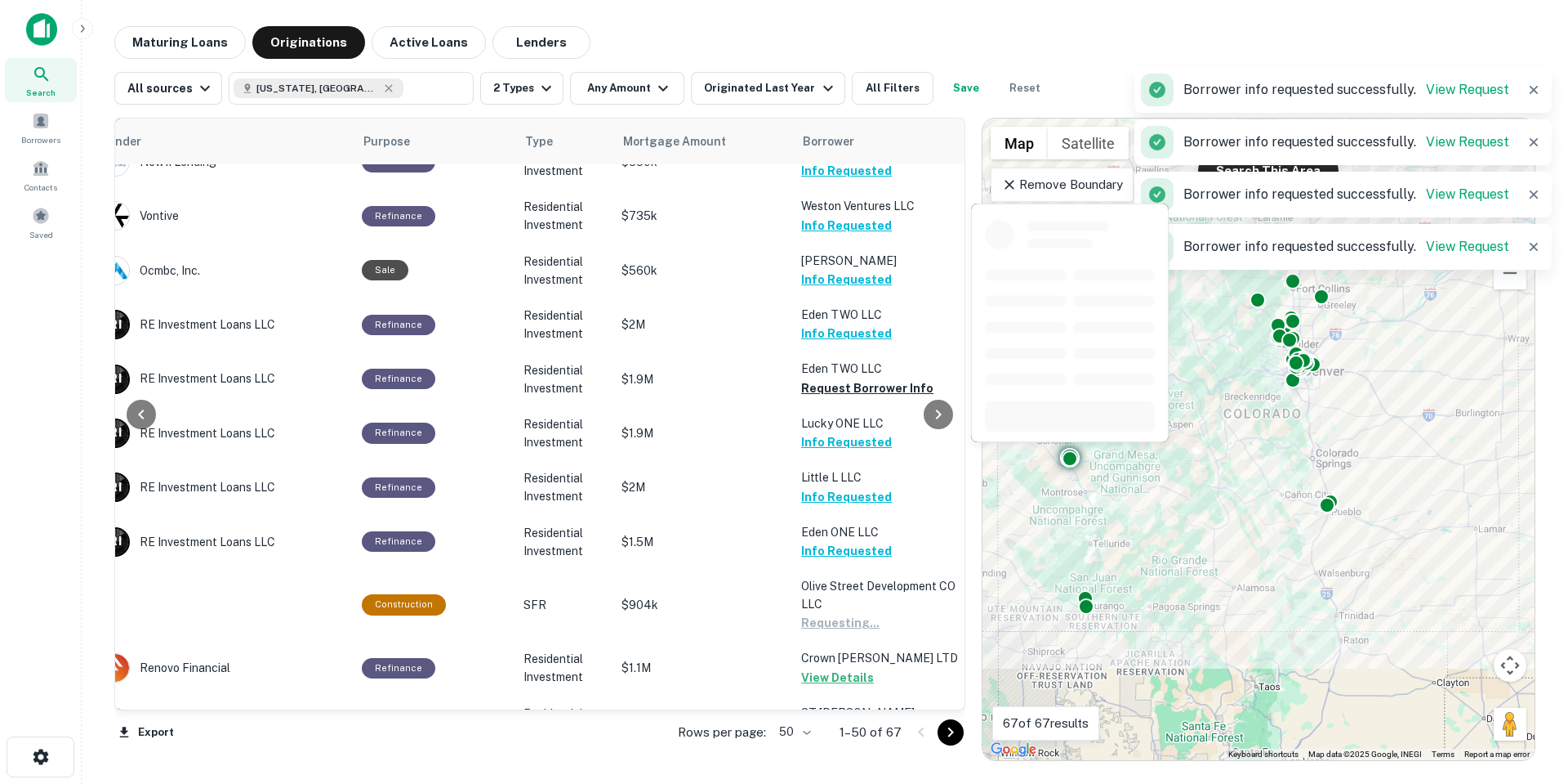
scroll to position [735, 299]
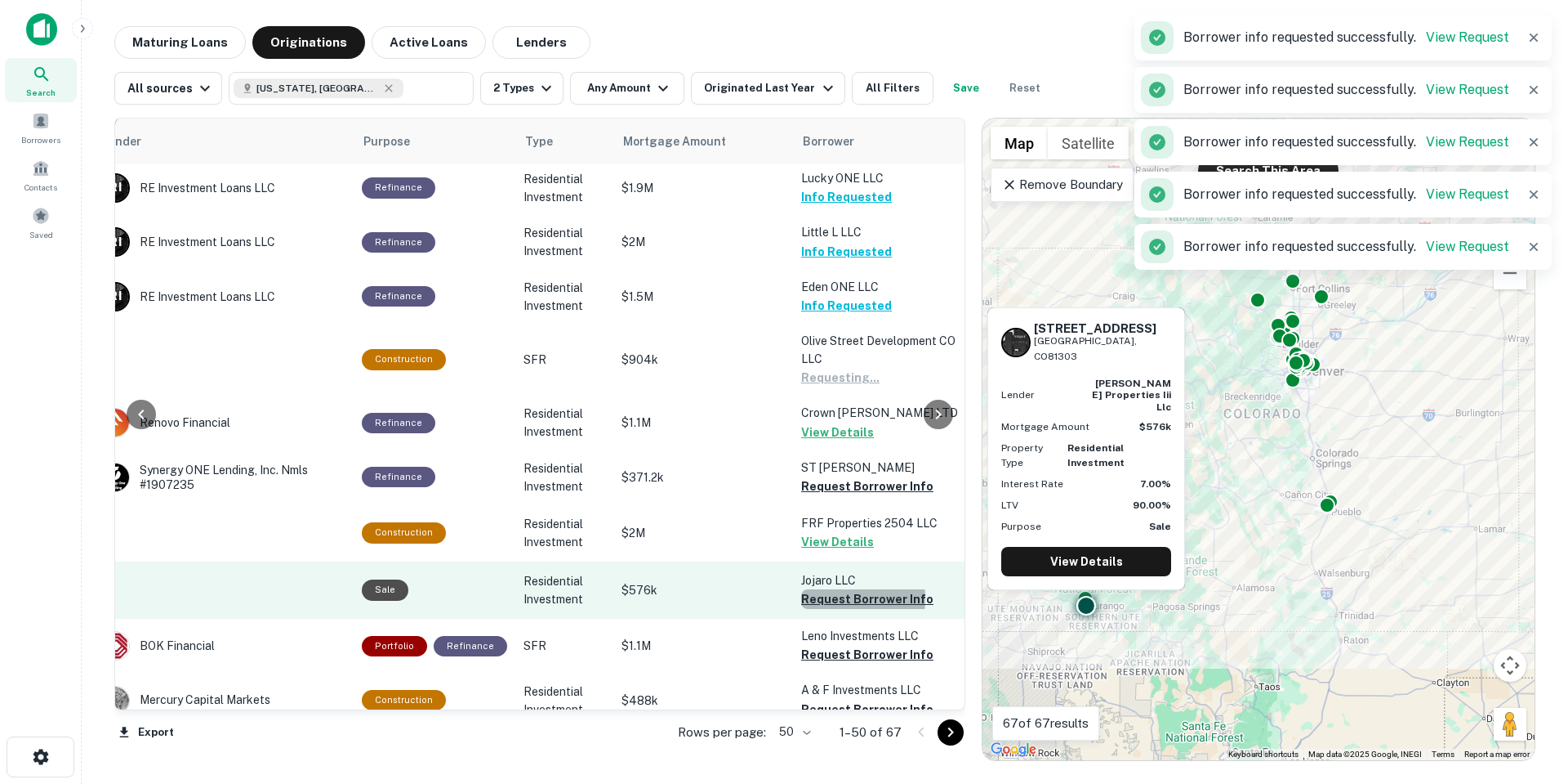
drag, startPoint x: 814, startPoint y: 584, endPoint x: 826, endPoint y: 600, distance: 20.0
click at [814, 589] on button "Request Borrower Info" at bounding box center [868, 598] width 133 height 19
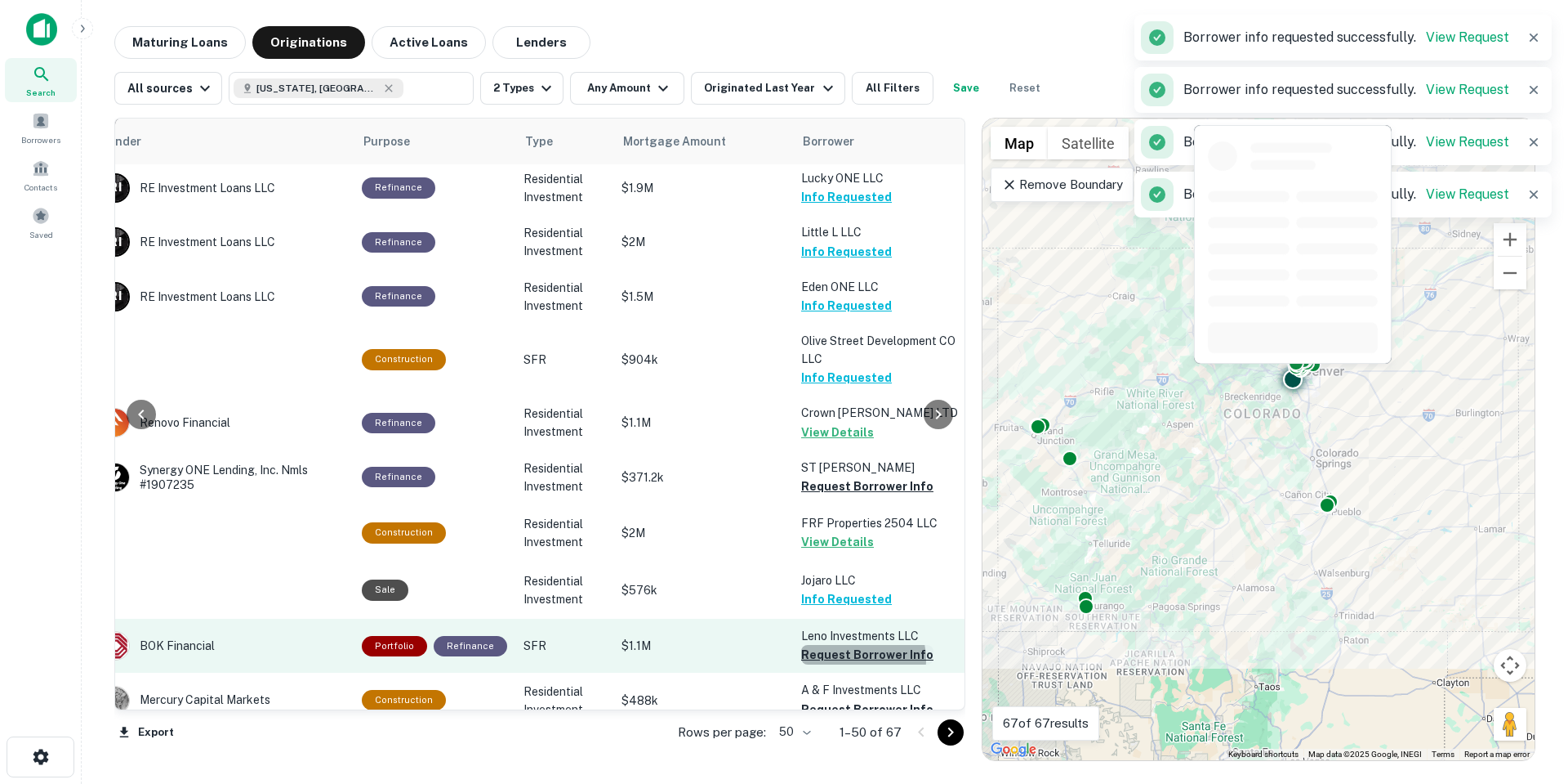
click at [843, 645] on button "Request Borrower Info" at bounding box center [868, 654] width 133 height 19
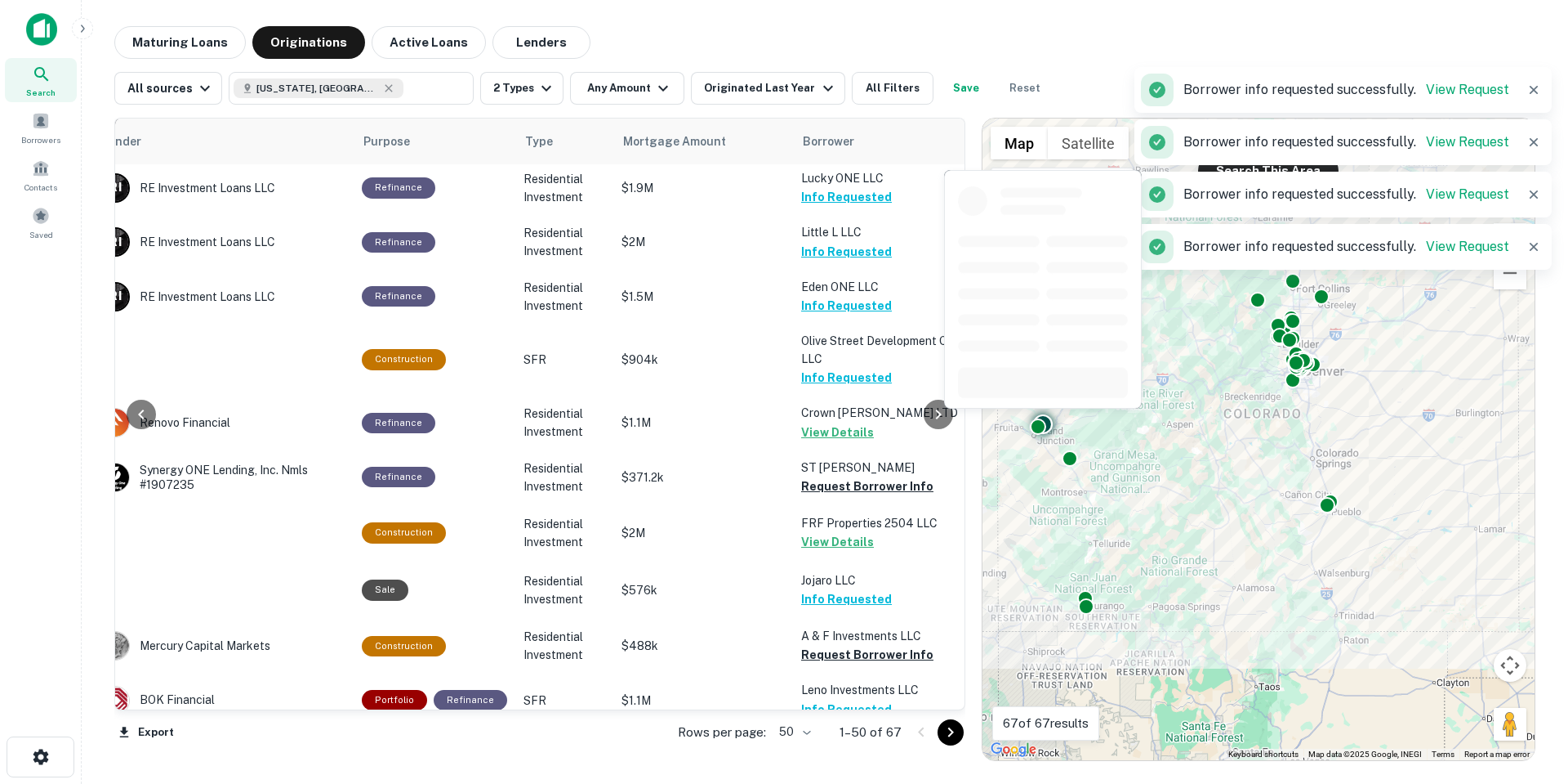
scroll to position [899, 299]
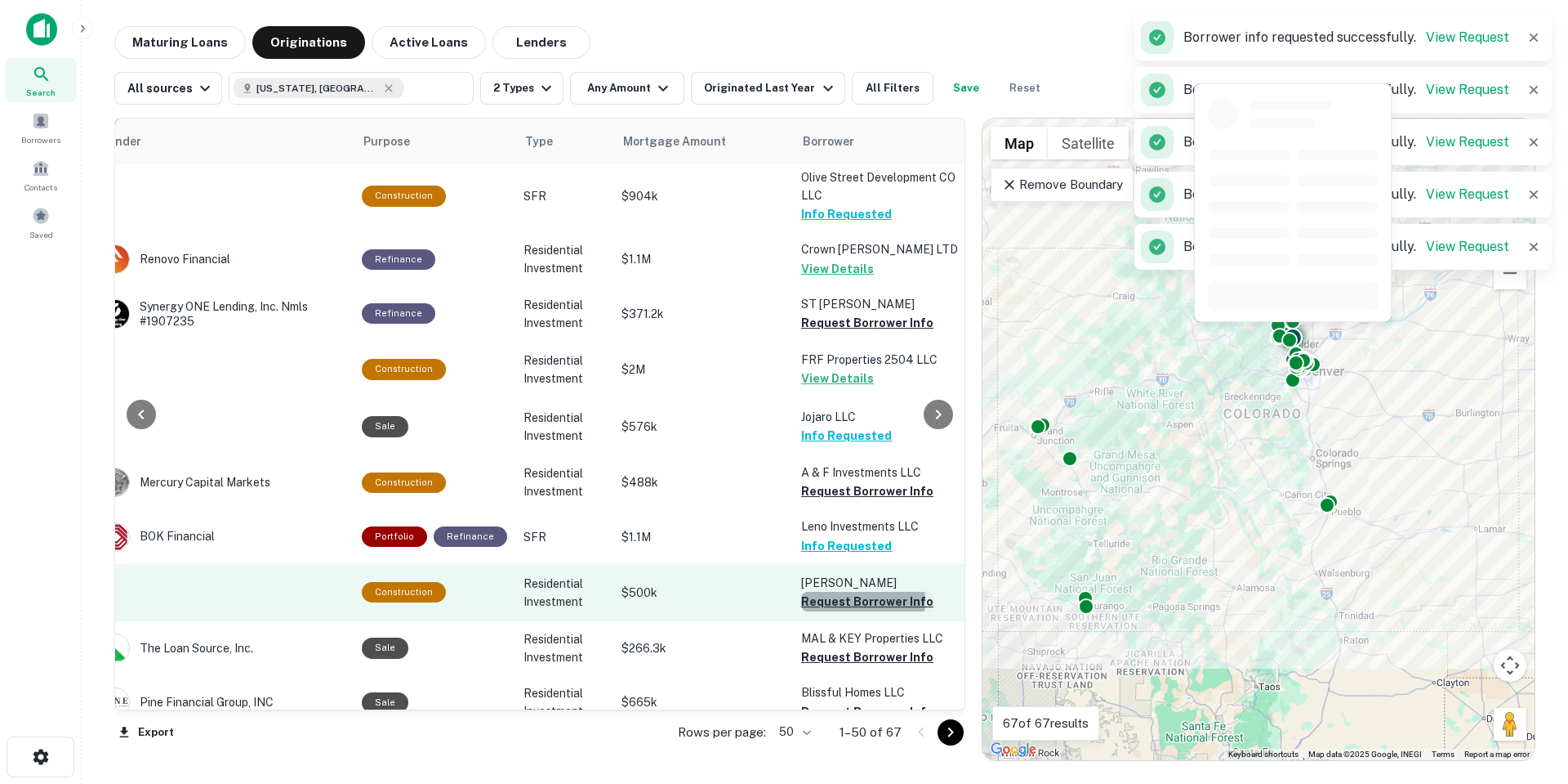
click at [844, 592] on button "Request Borrower Info" at bounding box center [868, 601] width 133 height 19
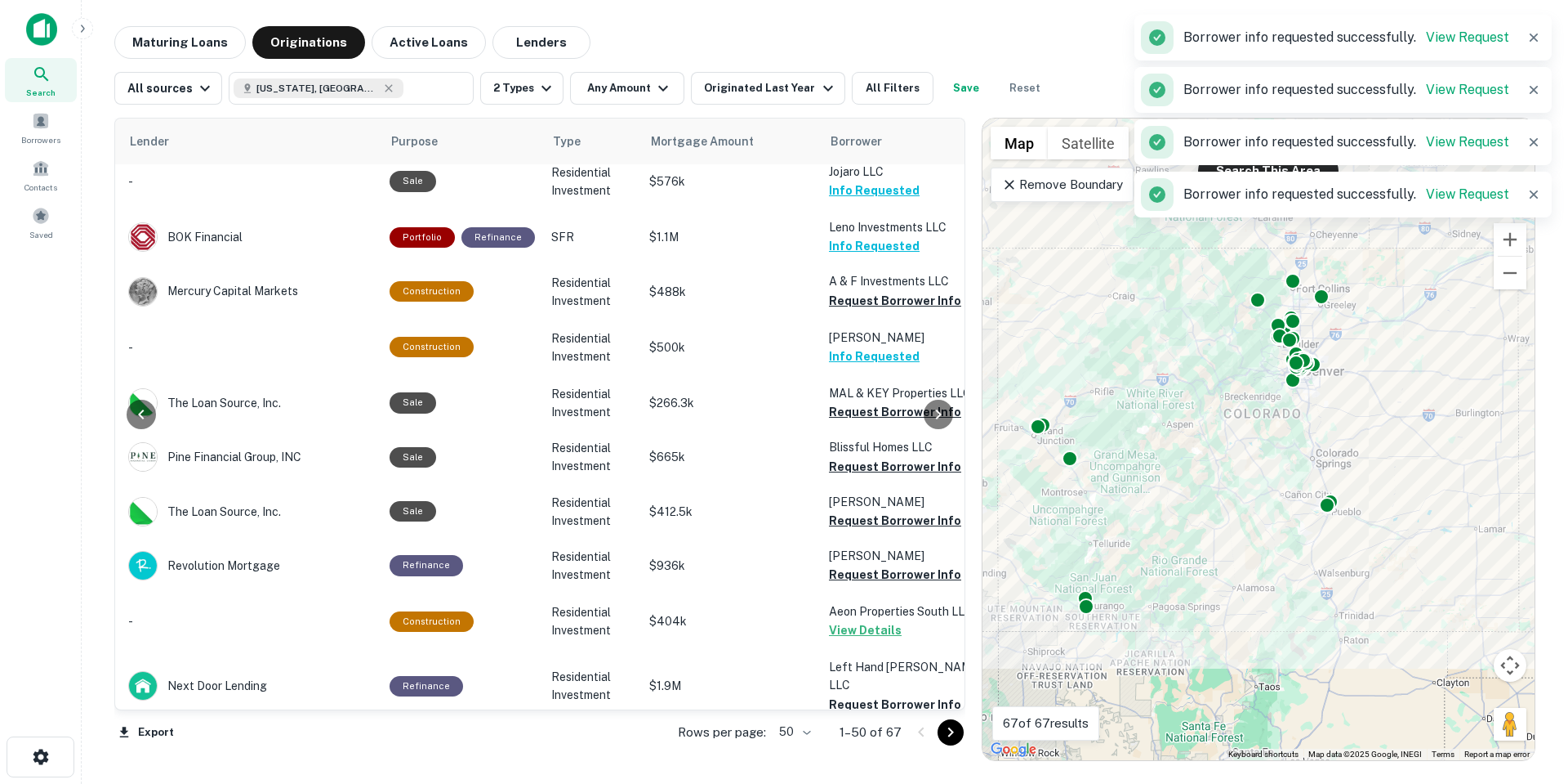
scroll to position [1144, 253]
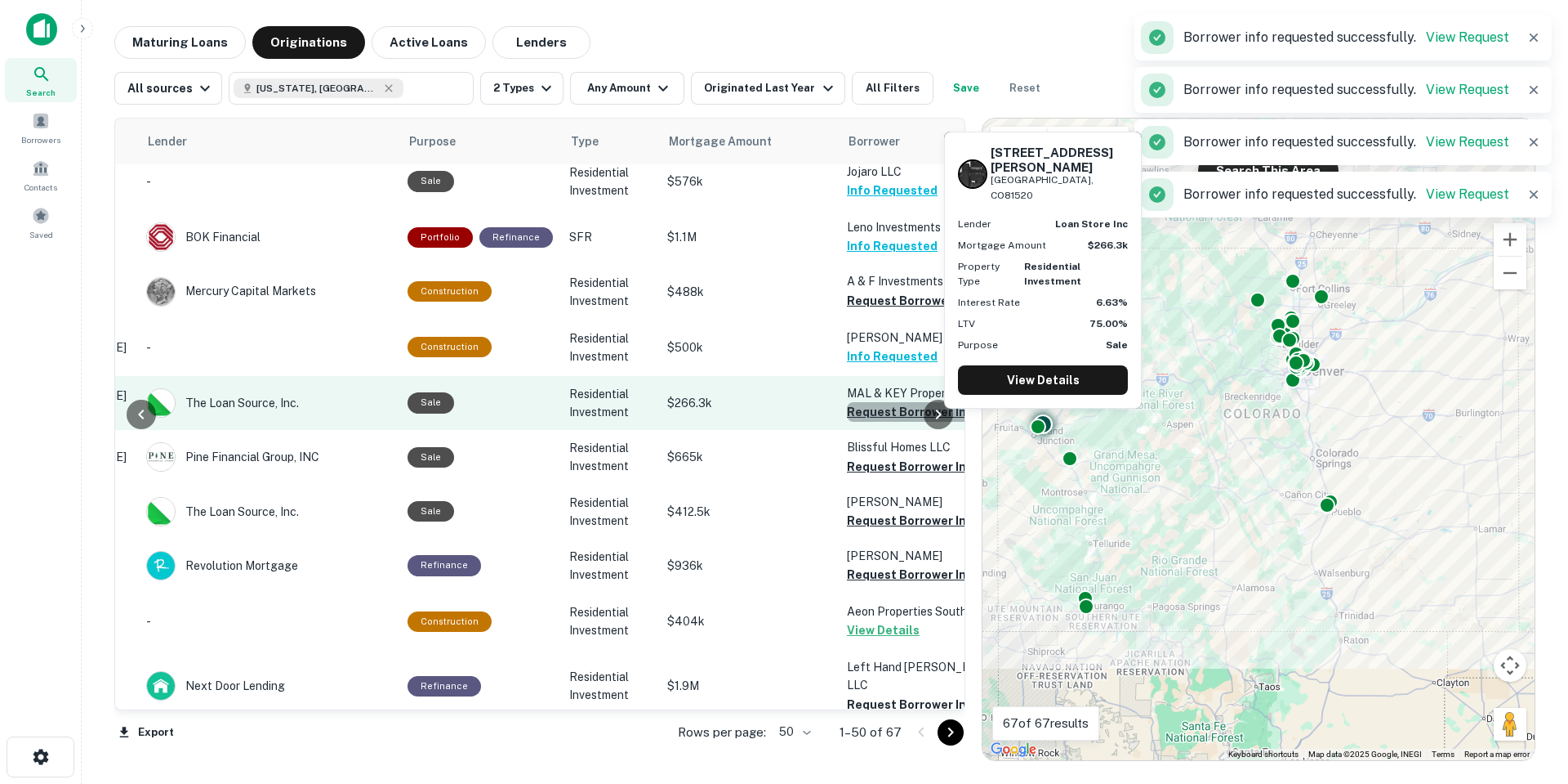
click at [847, 402] on button "Request Borrower Info" at bounding box center [913, 411] width 133 height 19
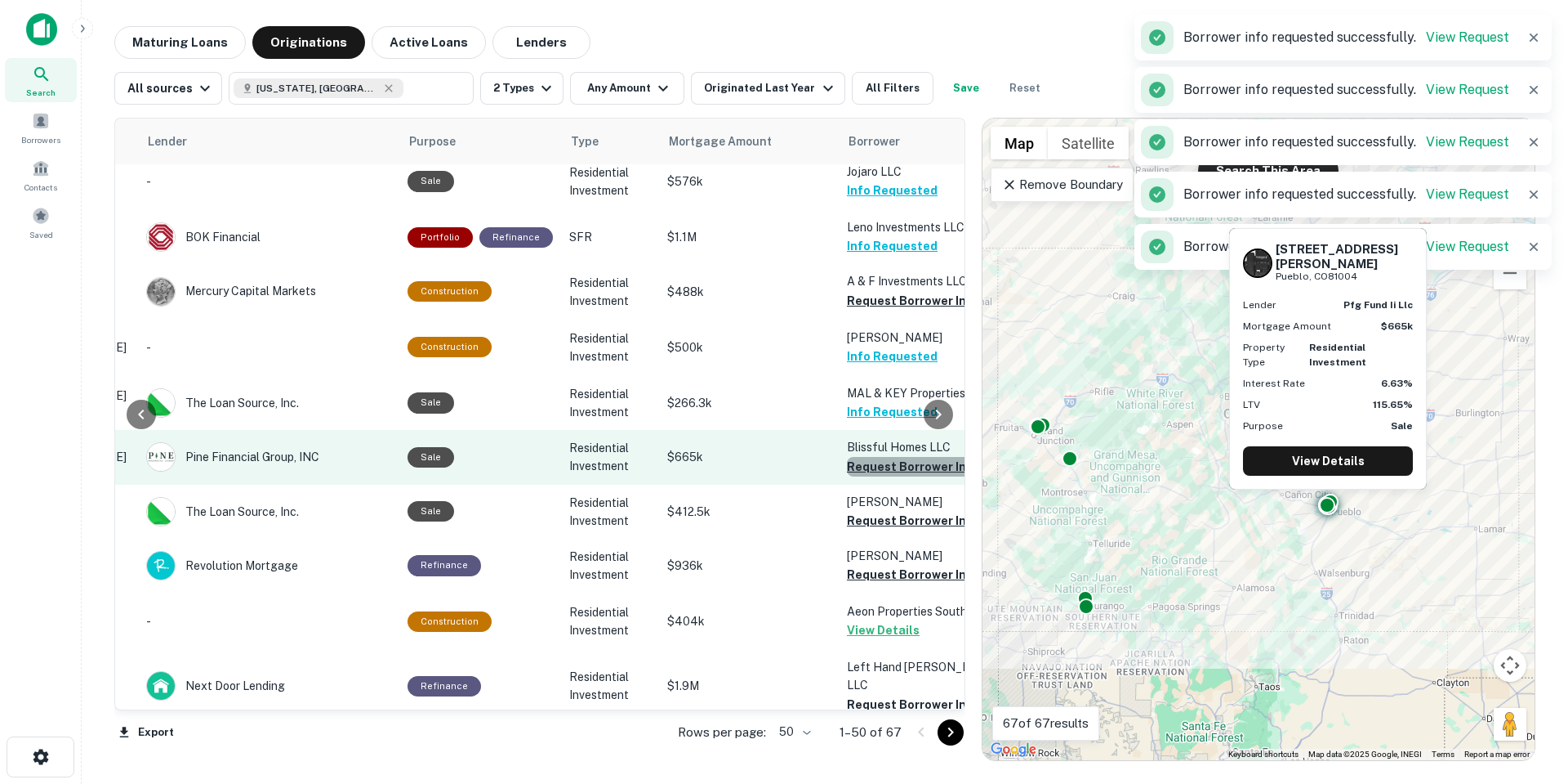
click at [873, 457] on button "Request Borrower Info" at bounding box center [913, 466] width 133 height 19
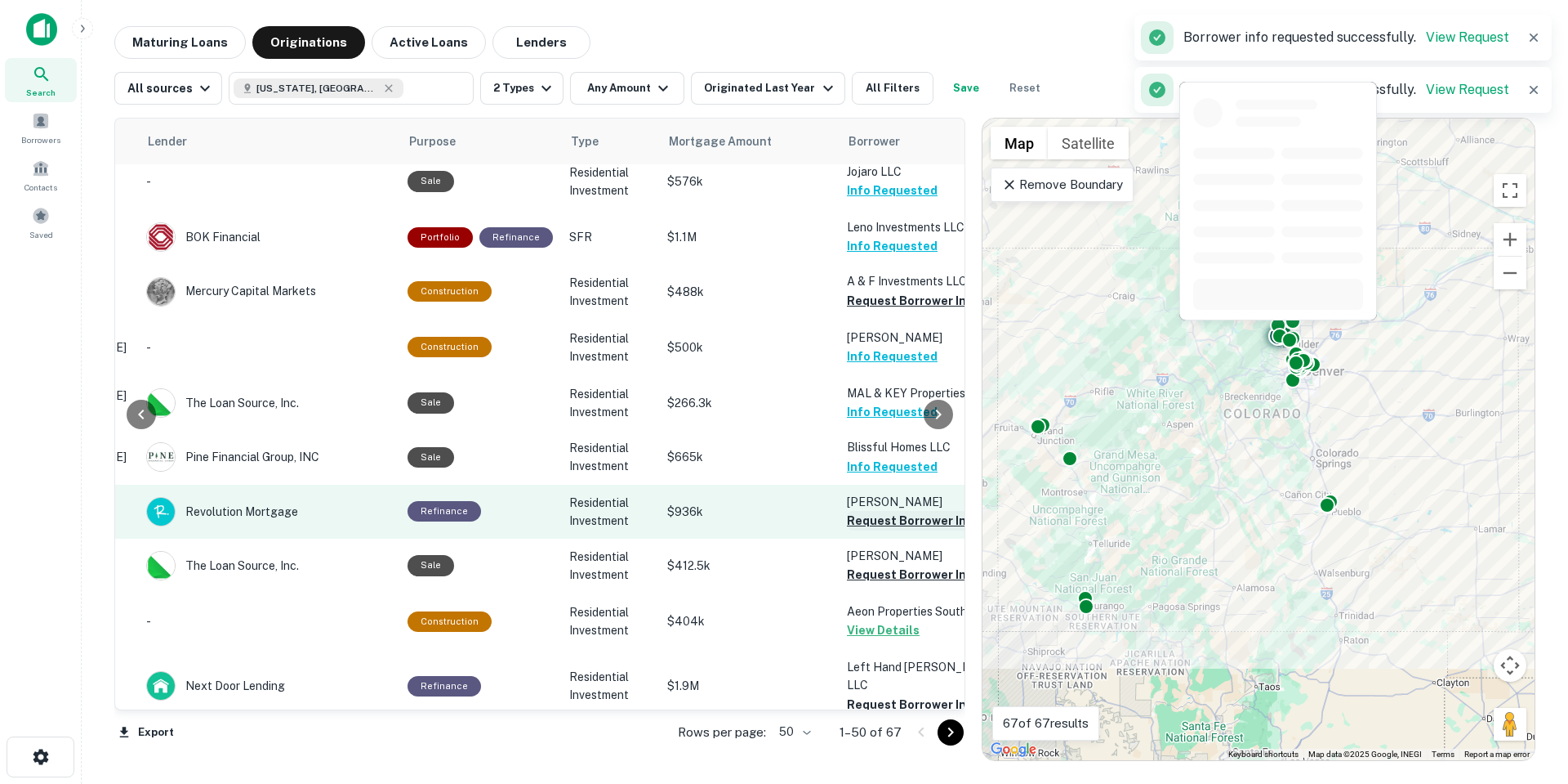
click at [884, 511] on button "Request Borrower Info" at bounding box center [913, 520] width 133 height 19
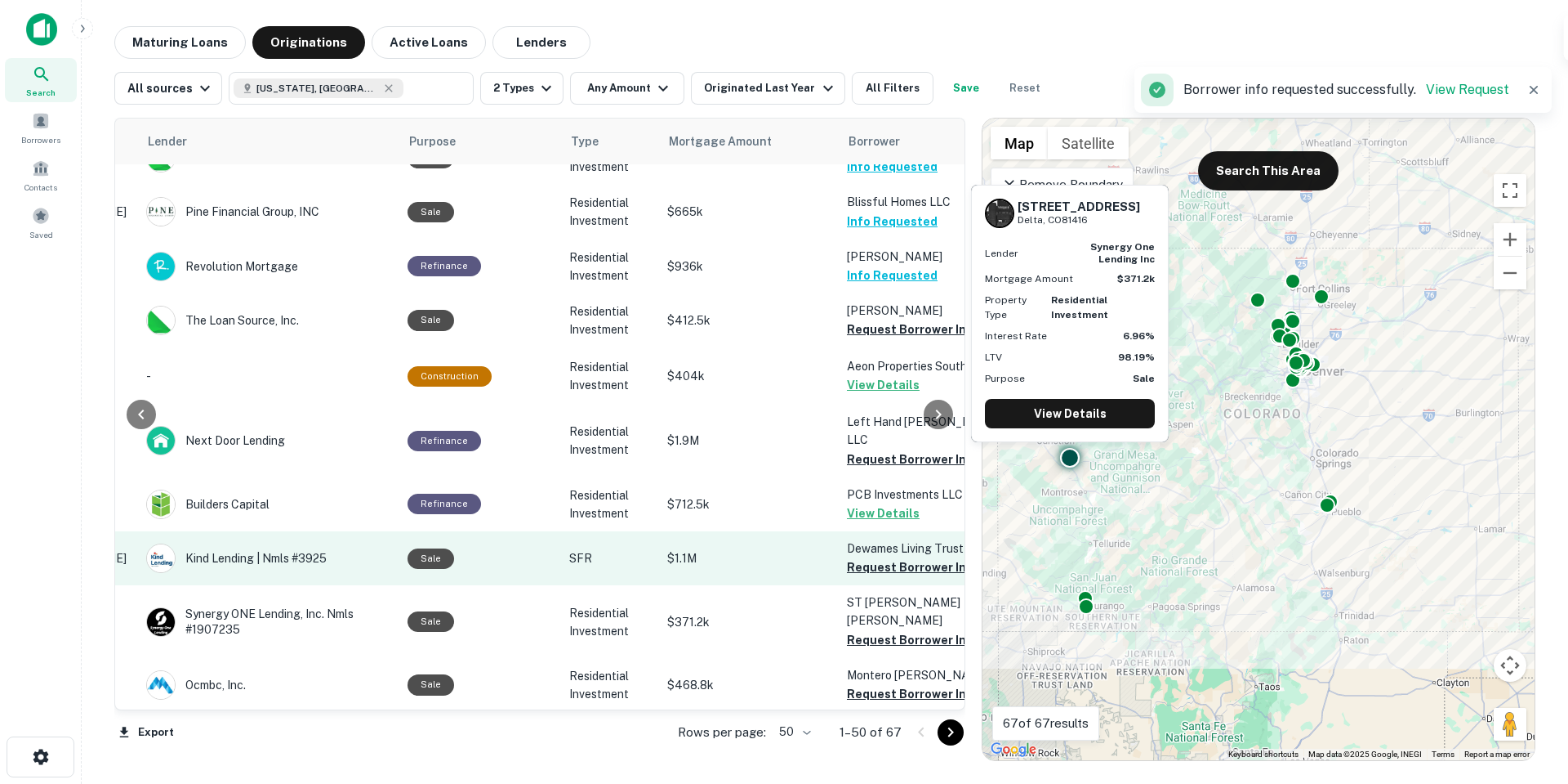
scroll to position [1471, 253]
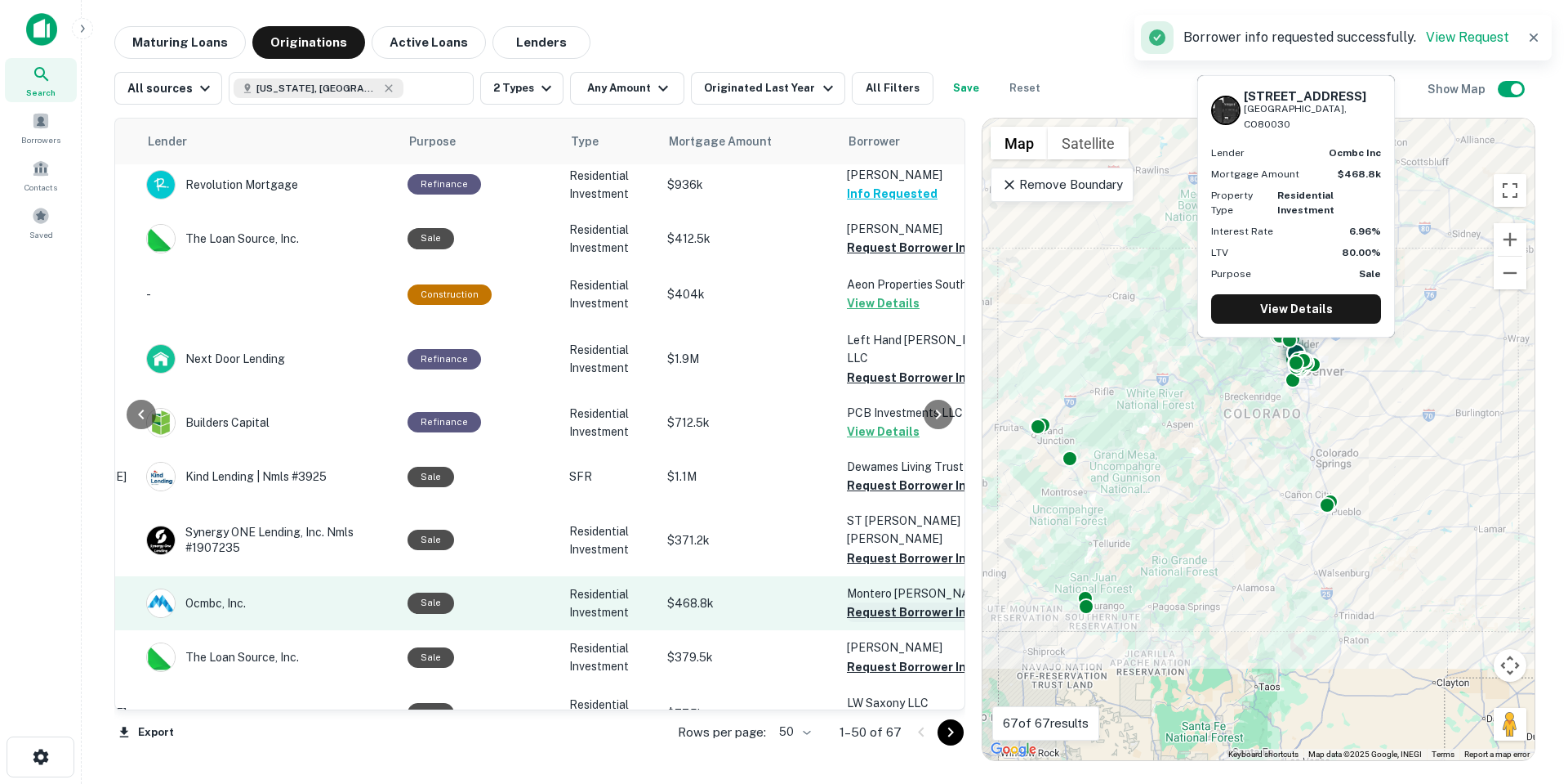
click at [876, 602] on button "Request Borrower Info" at bounding box center [913, 612] width 133 height 19
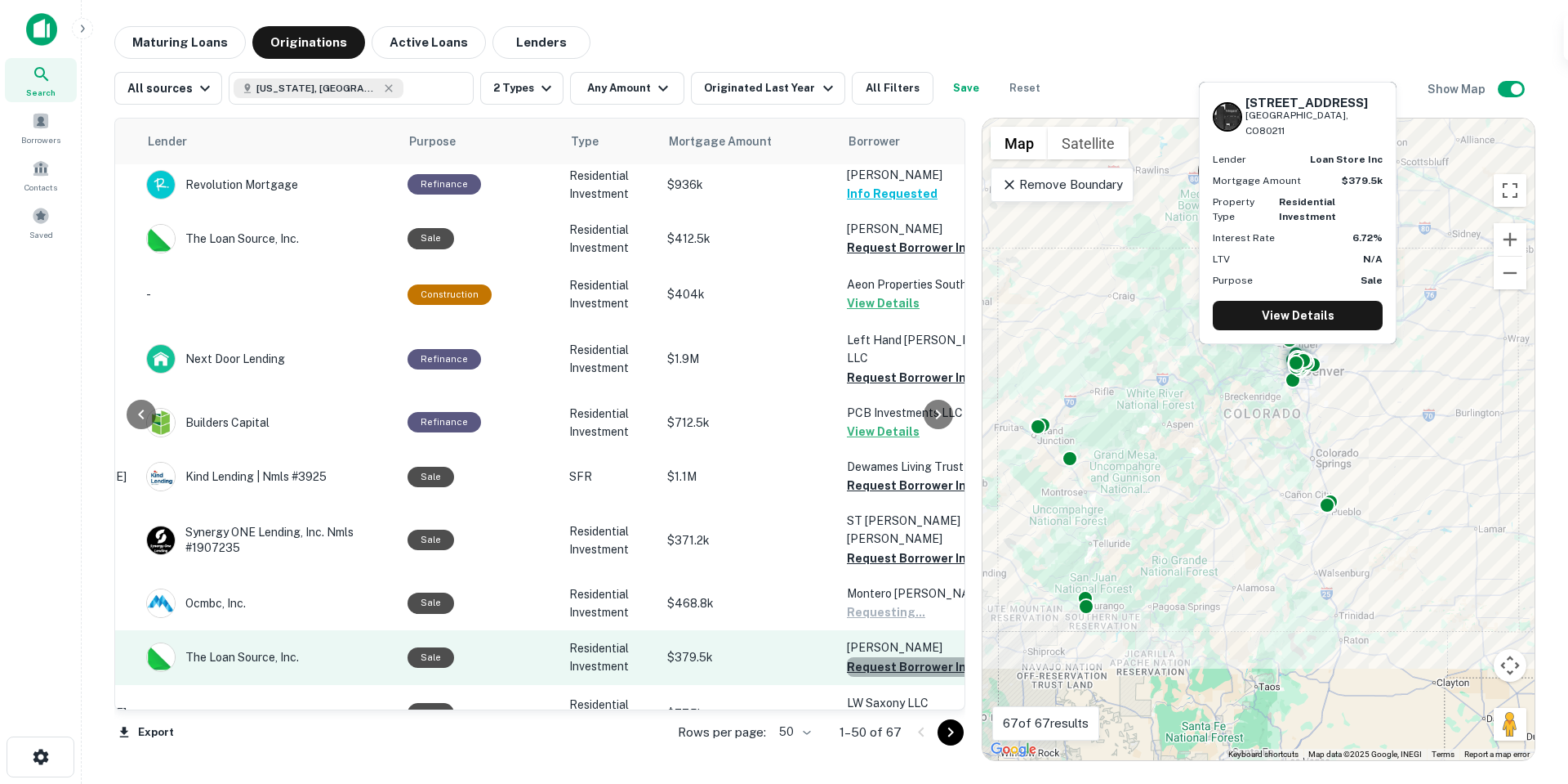
click at [875, 657] on button "Request Borrower Info" at bounding box center [913, 666] width 133 height 19
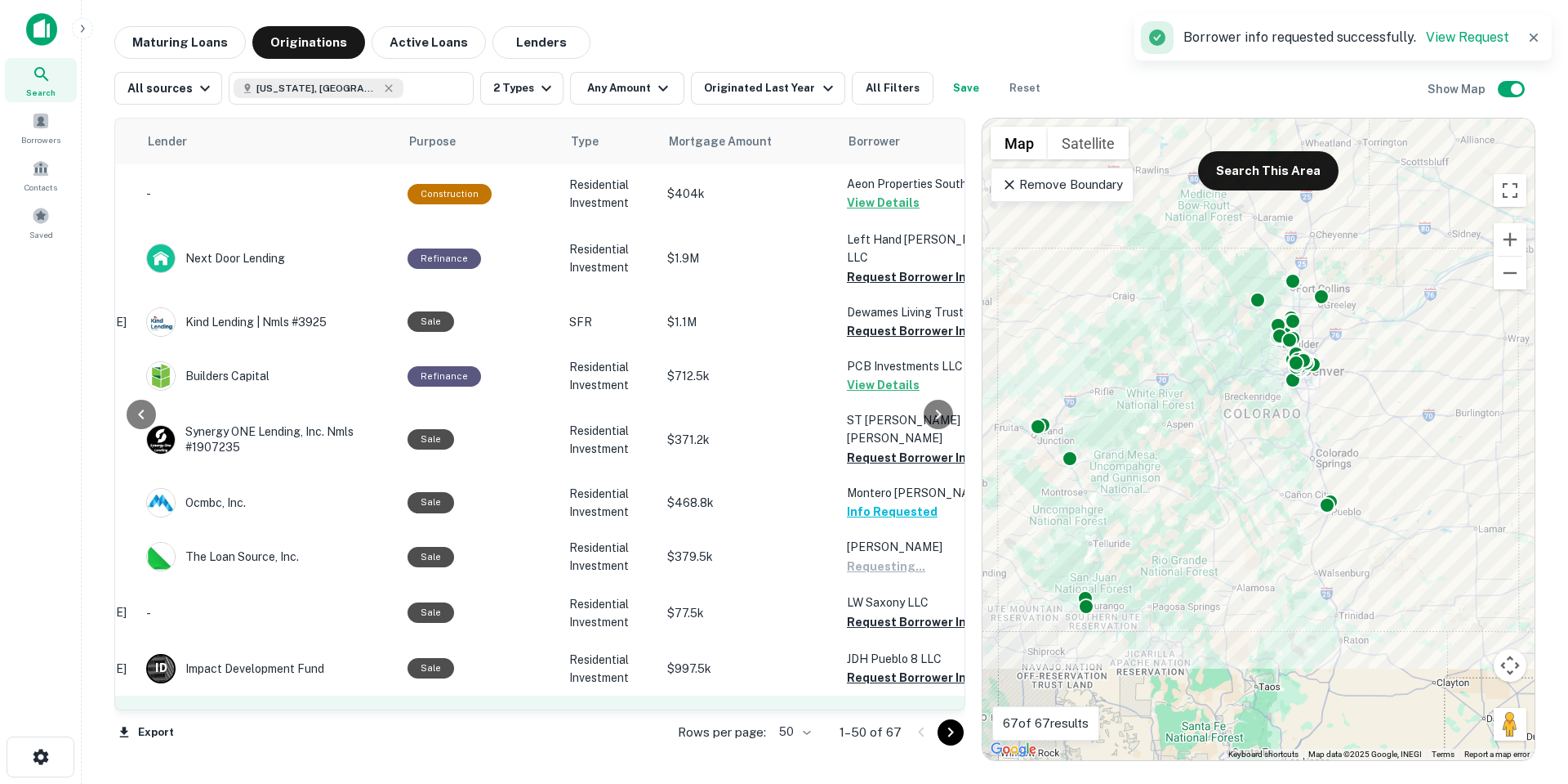
scroll to position [1716, 253]
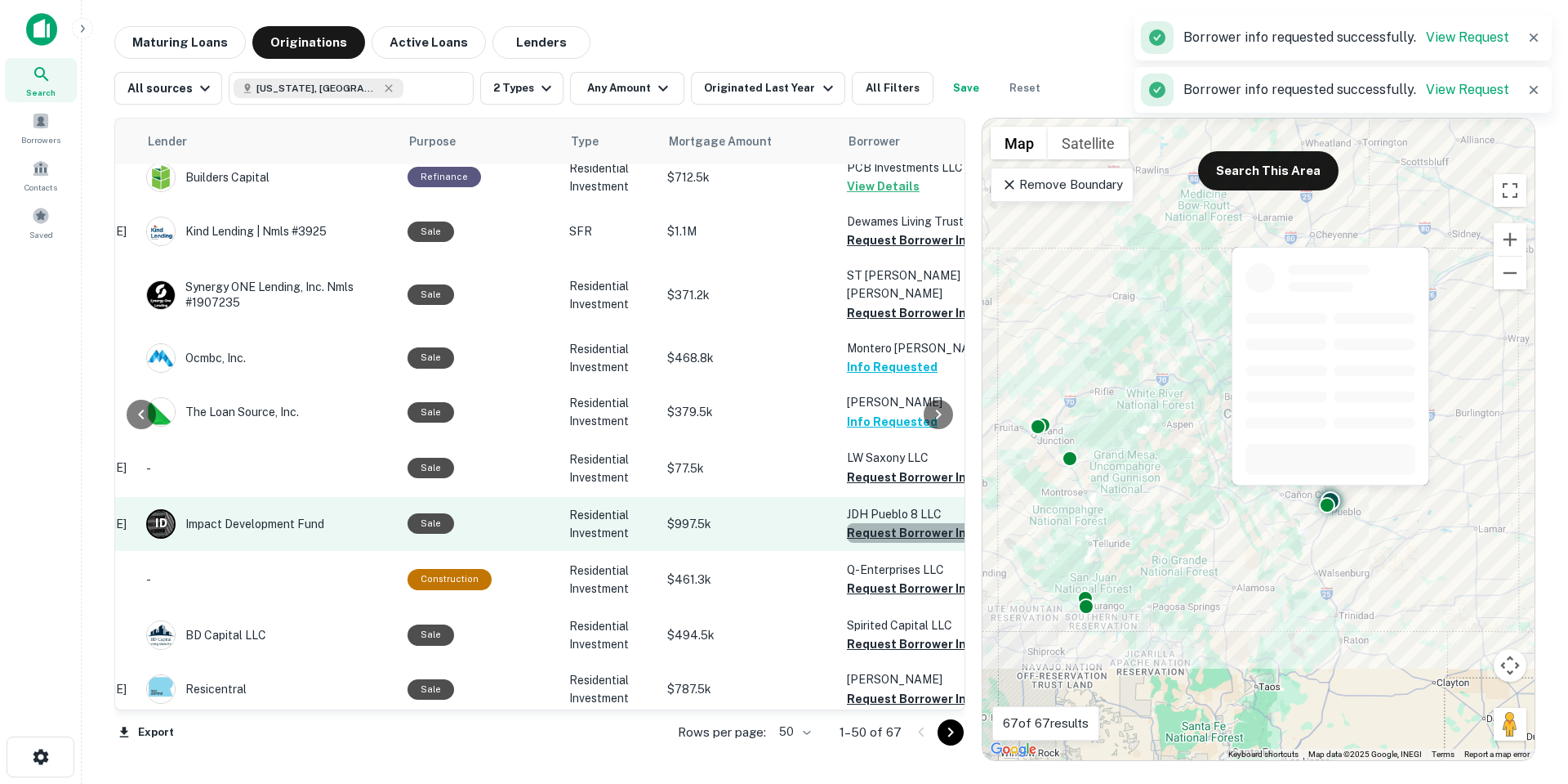
click at [886, 523] on button "Request Borrower Info" at bounding box center [913, 532] width 133 height 19
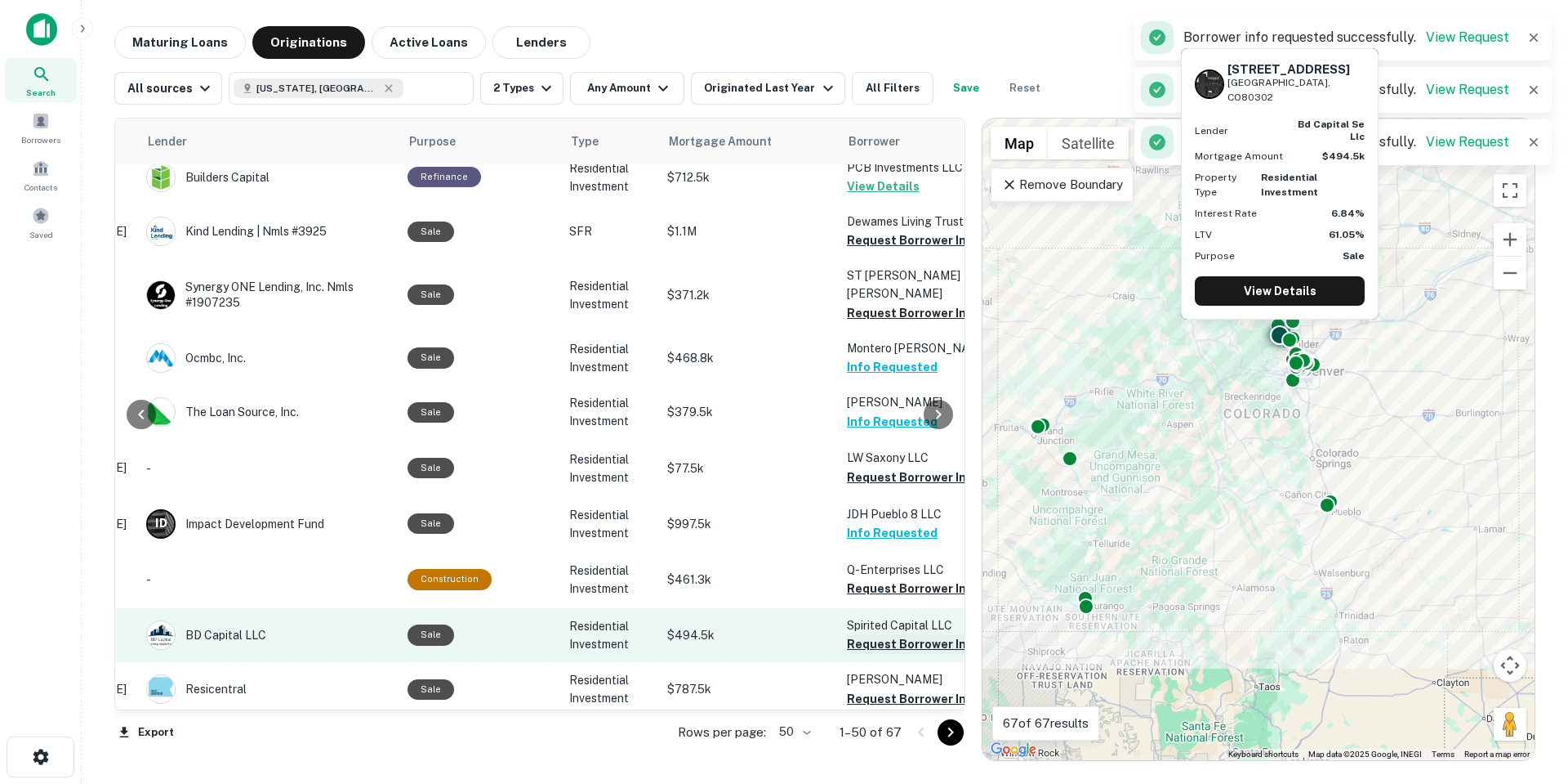
click at [873, 634] on button "Request Borrower Info" at bounding box center [913, 644] width 133 height 19
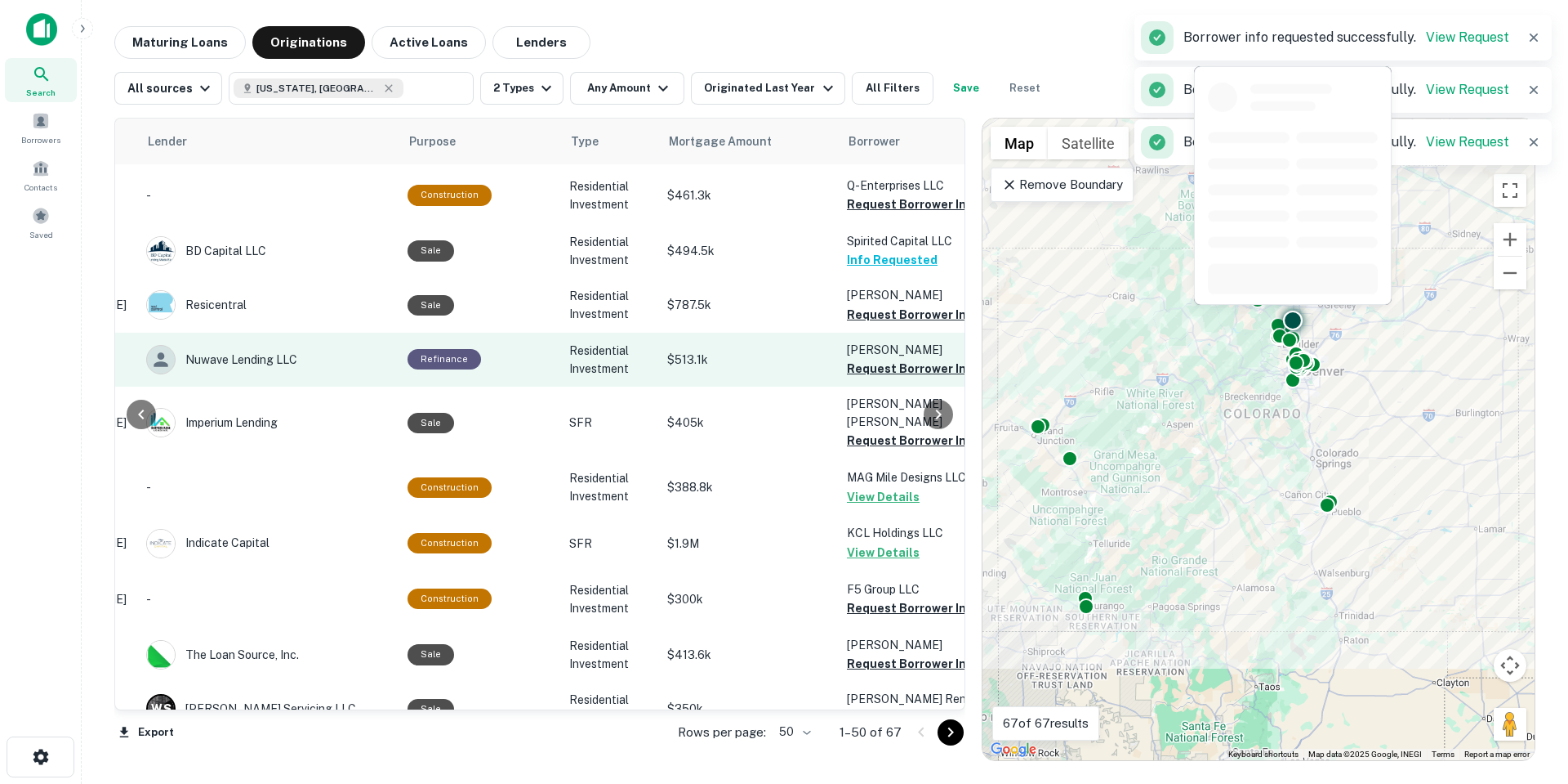
scroll to position [2124, 253]
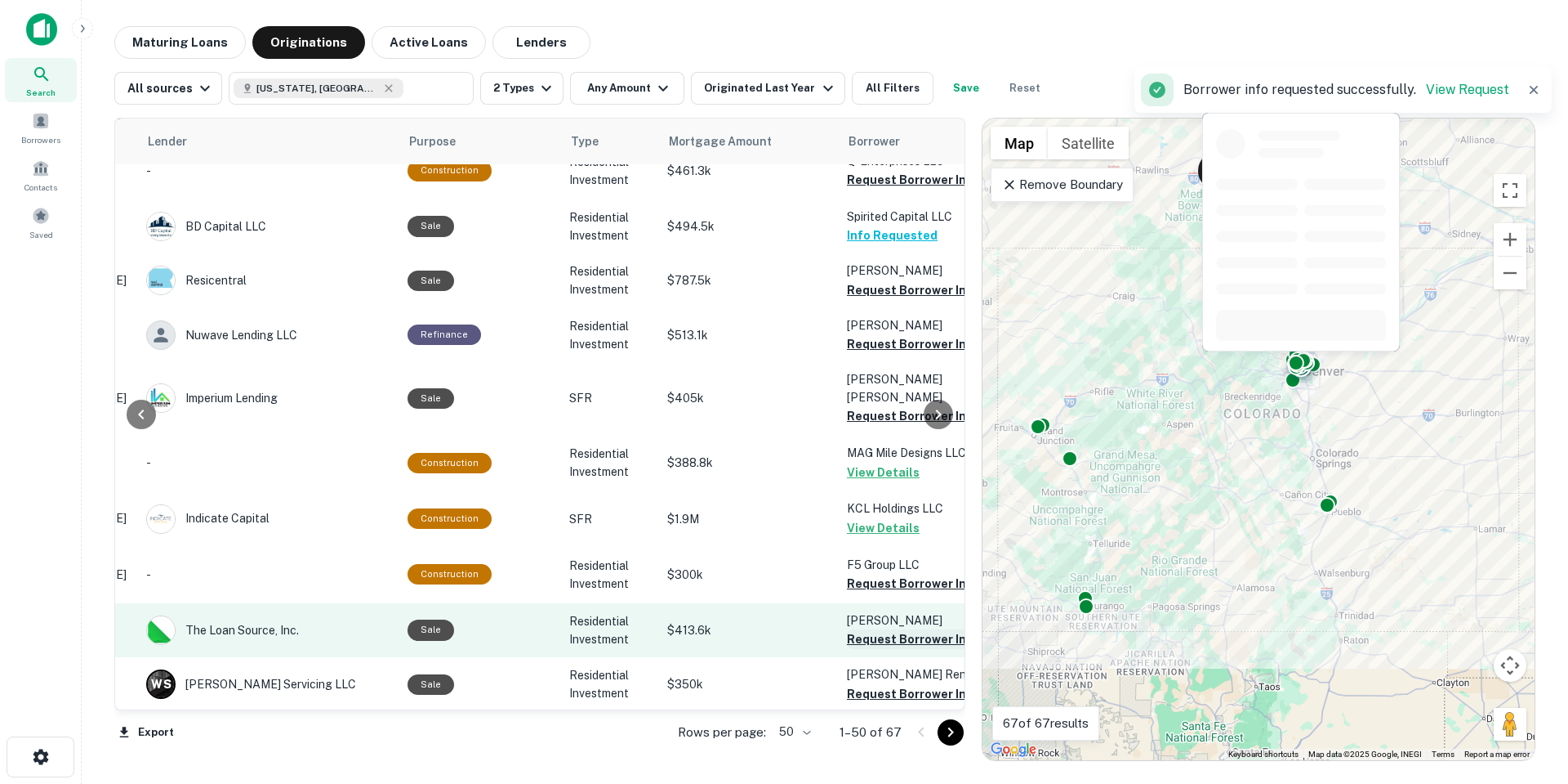
click at [862, 629] on button "Request Borrower Info" at bounding box center [913, 639] width 133 height 19
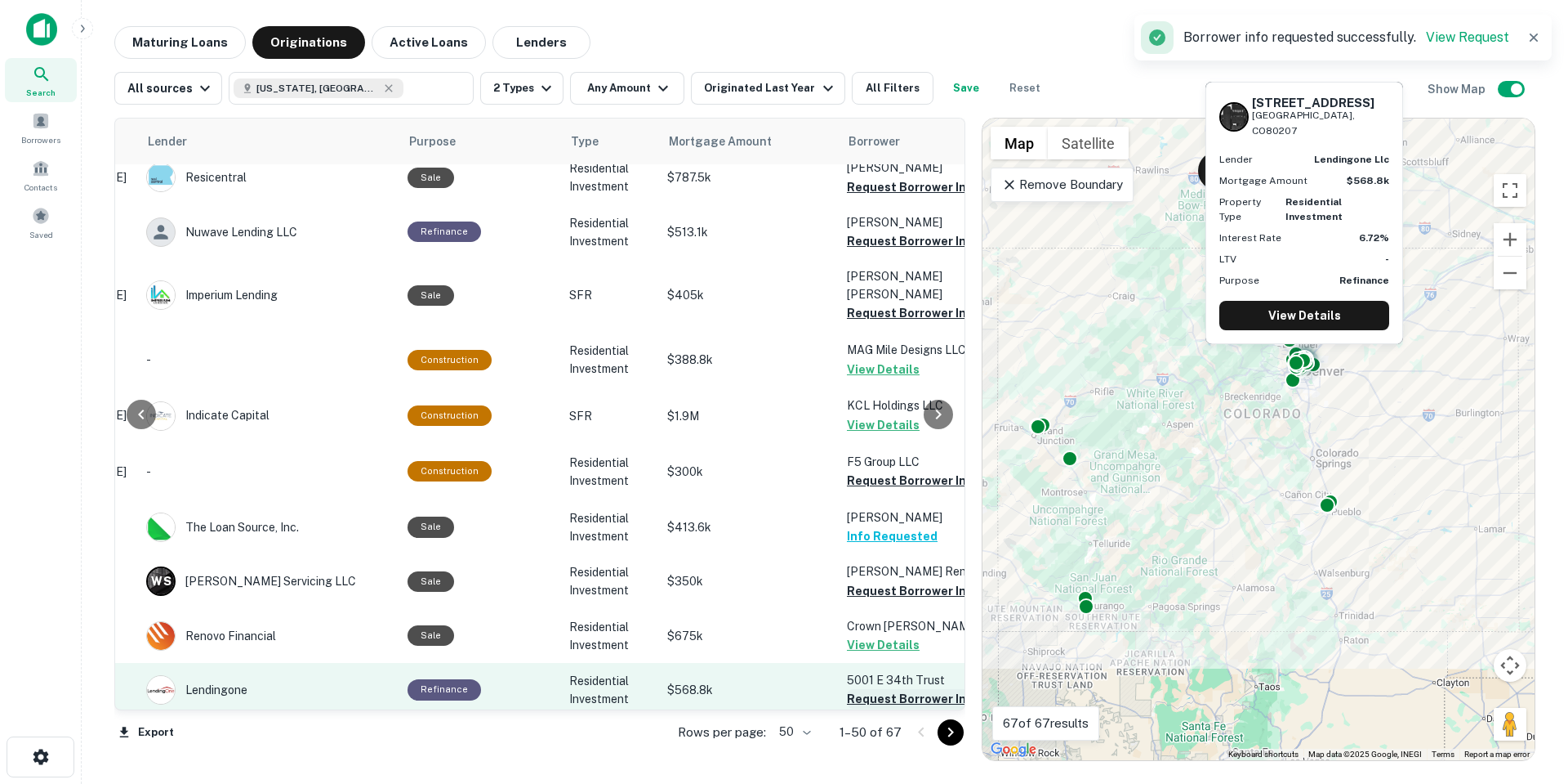
scroll to position [2233, 253]
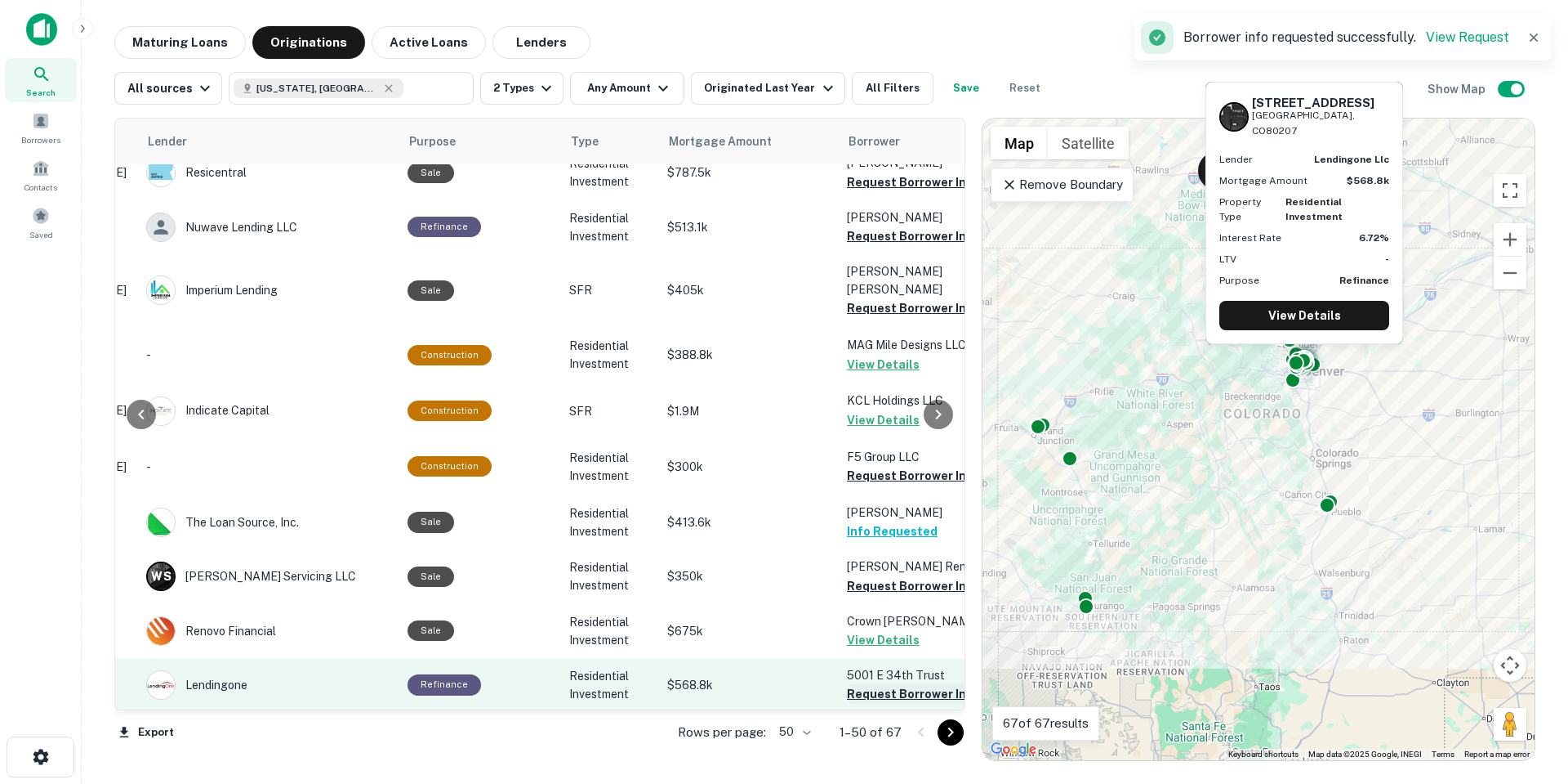
click at [871, 684] on button "Request Borrower Info" at bounding box center [913, 693] width 133 height 19
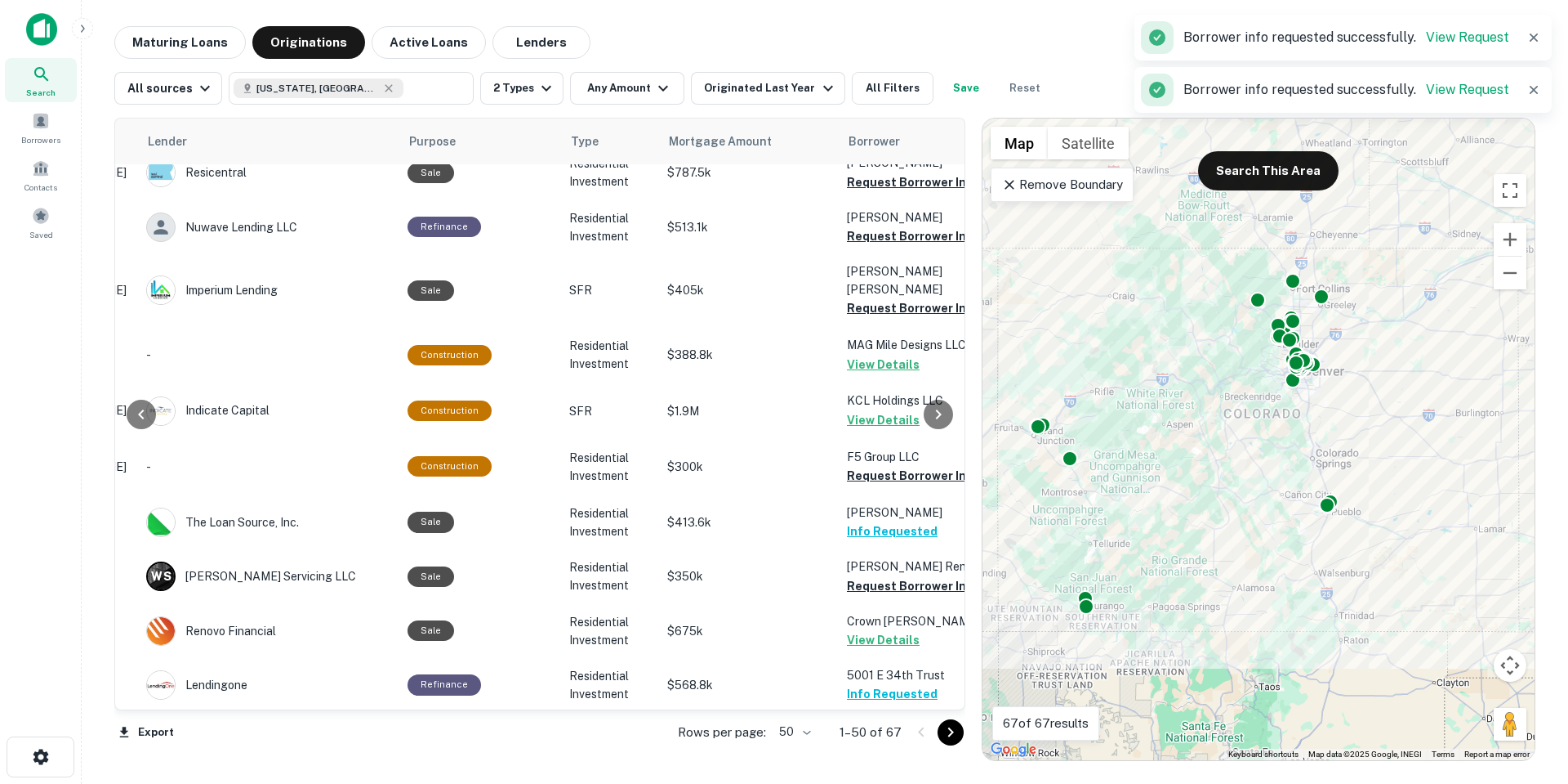
click at [891, 739] on button "Request Borrower Info" at bounding box center [913, 748] width 133 height 19
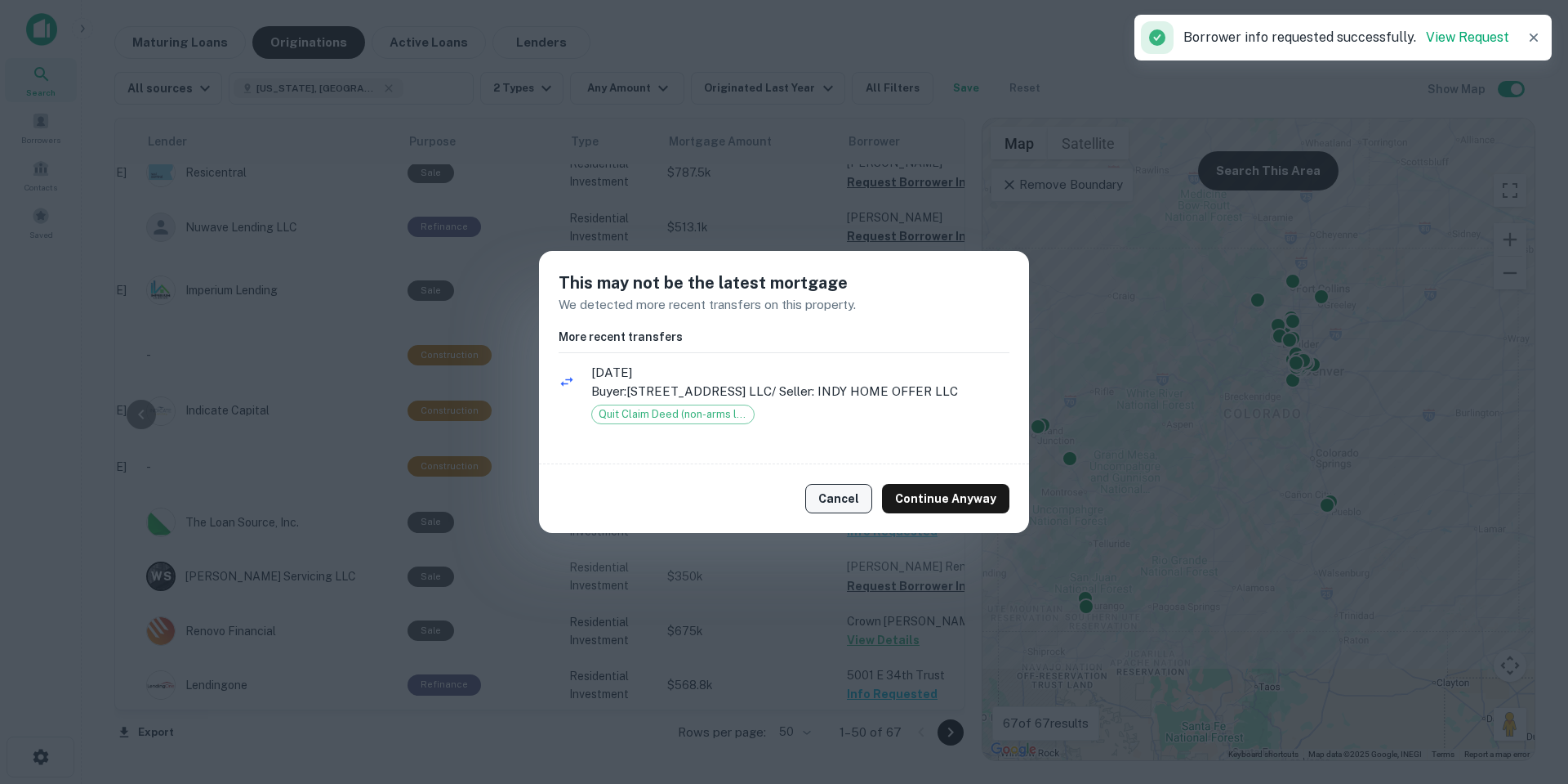
click at [863, 498] on button "Cancel" at bounding box center [839, 498] width 67 height 29
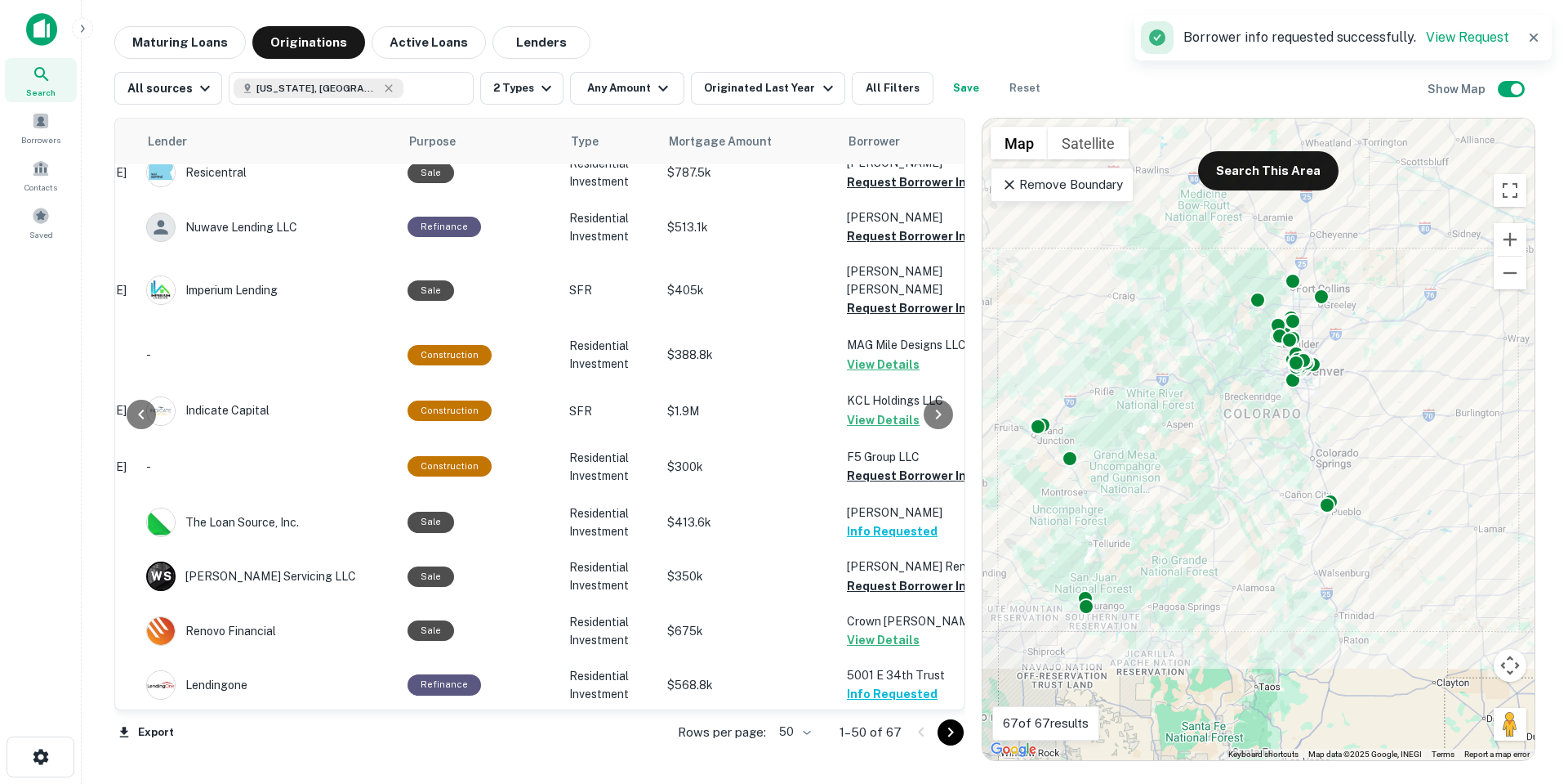
click at [947, 725] on icon "Go to next page" at bounding box center [950, 732] width 19 height 19
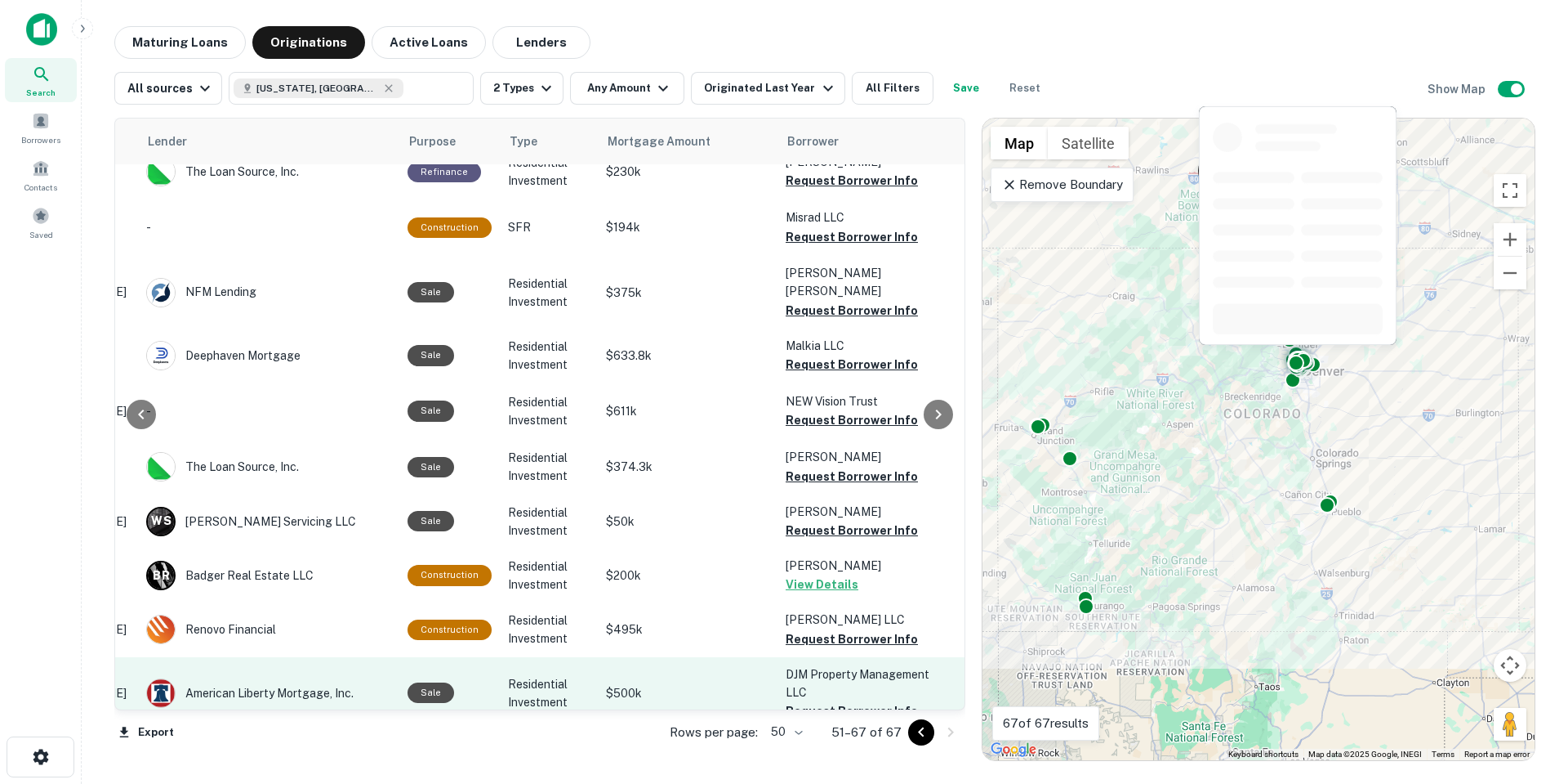
scroll to position [0, 253]
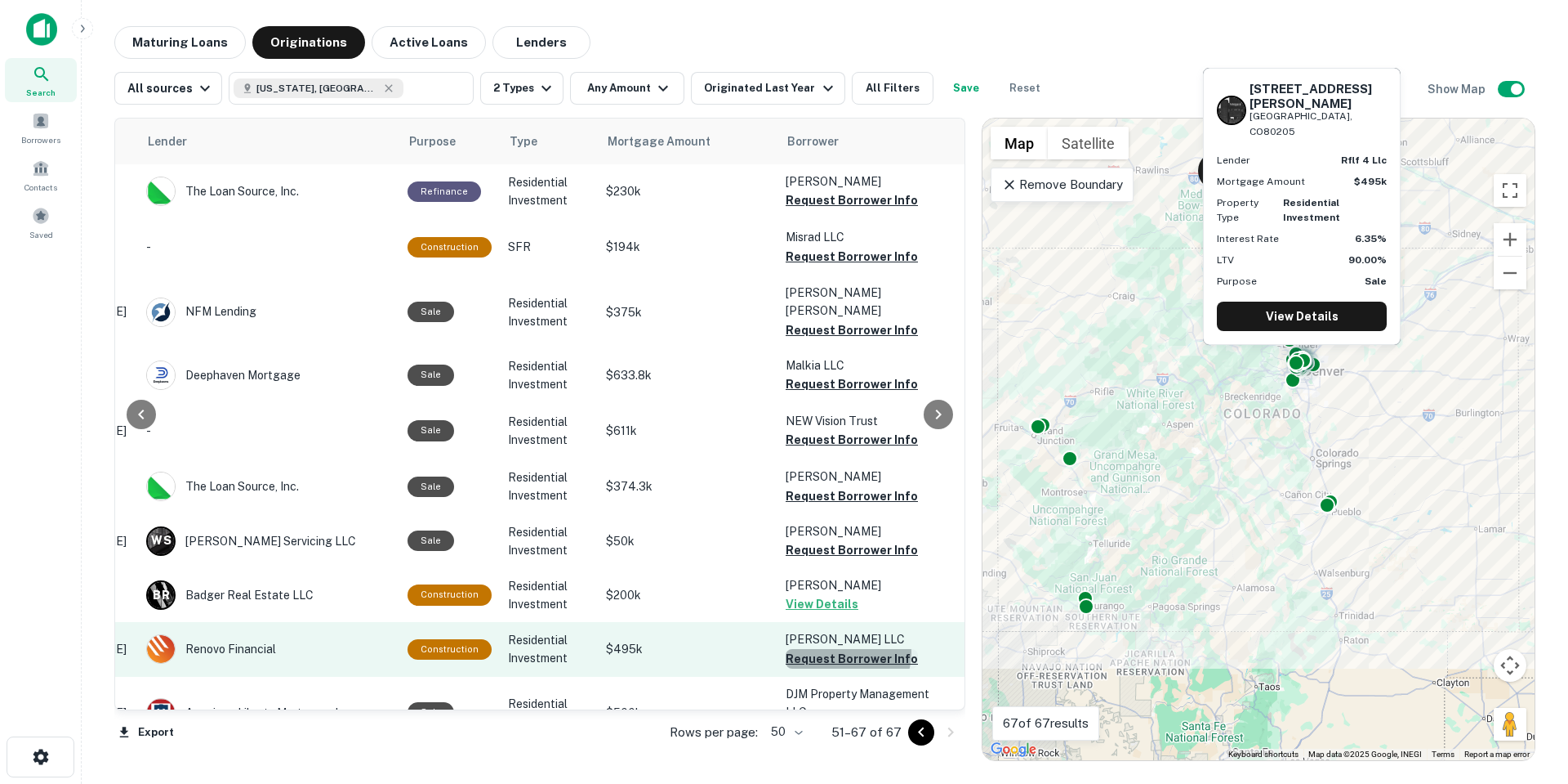
click at [842, 649] on button "Request Borrower Info" at bounding box center [852, 658] width 133 height 19
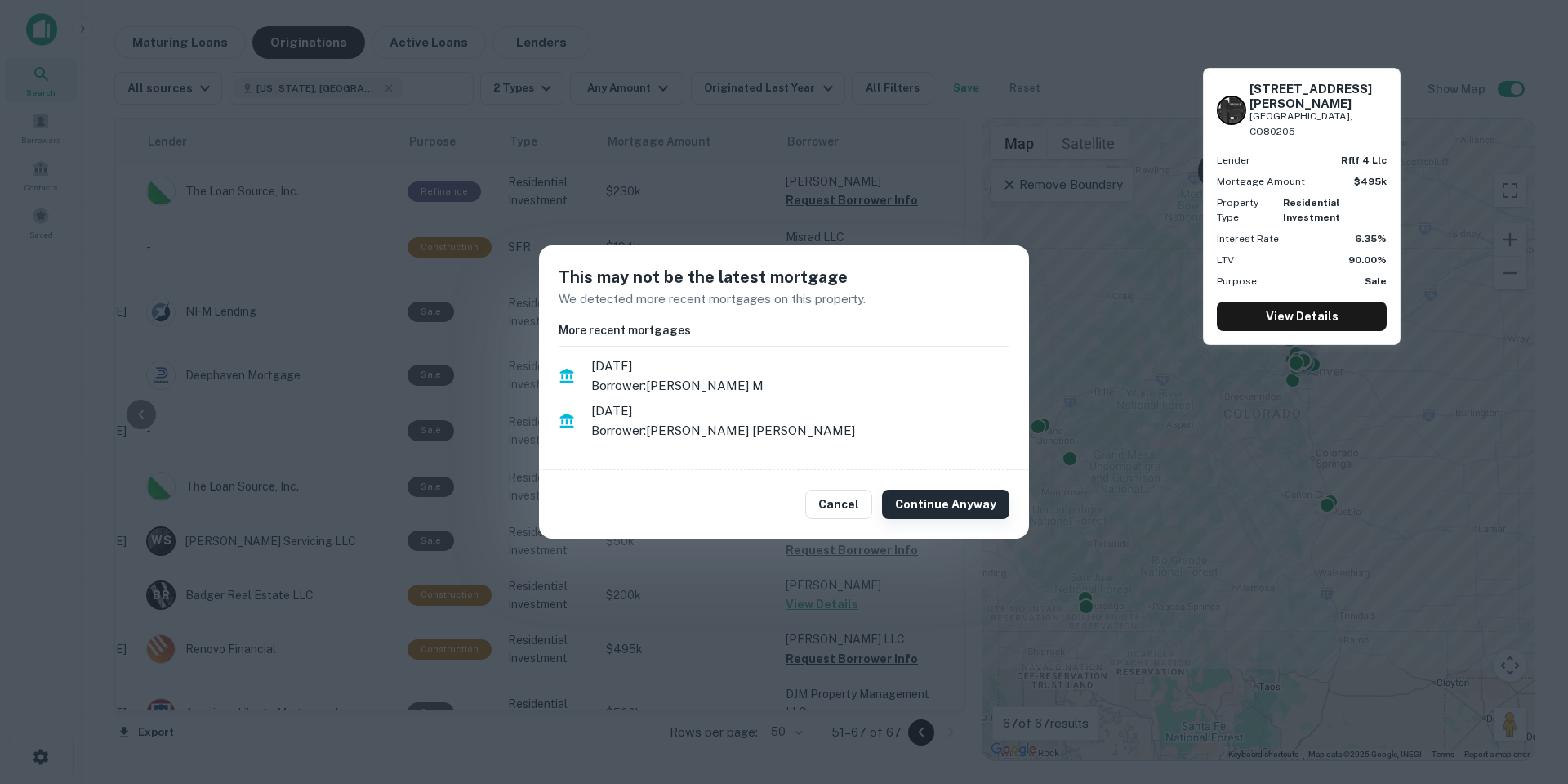
click at [920, 510] on button "Continue Anyway" at bounding box center [946, 503] width 128 height 29
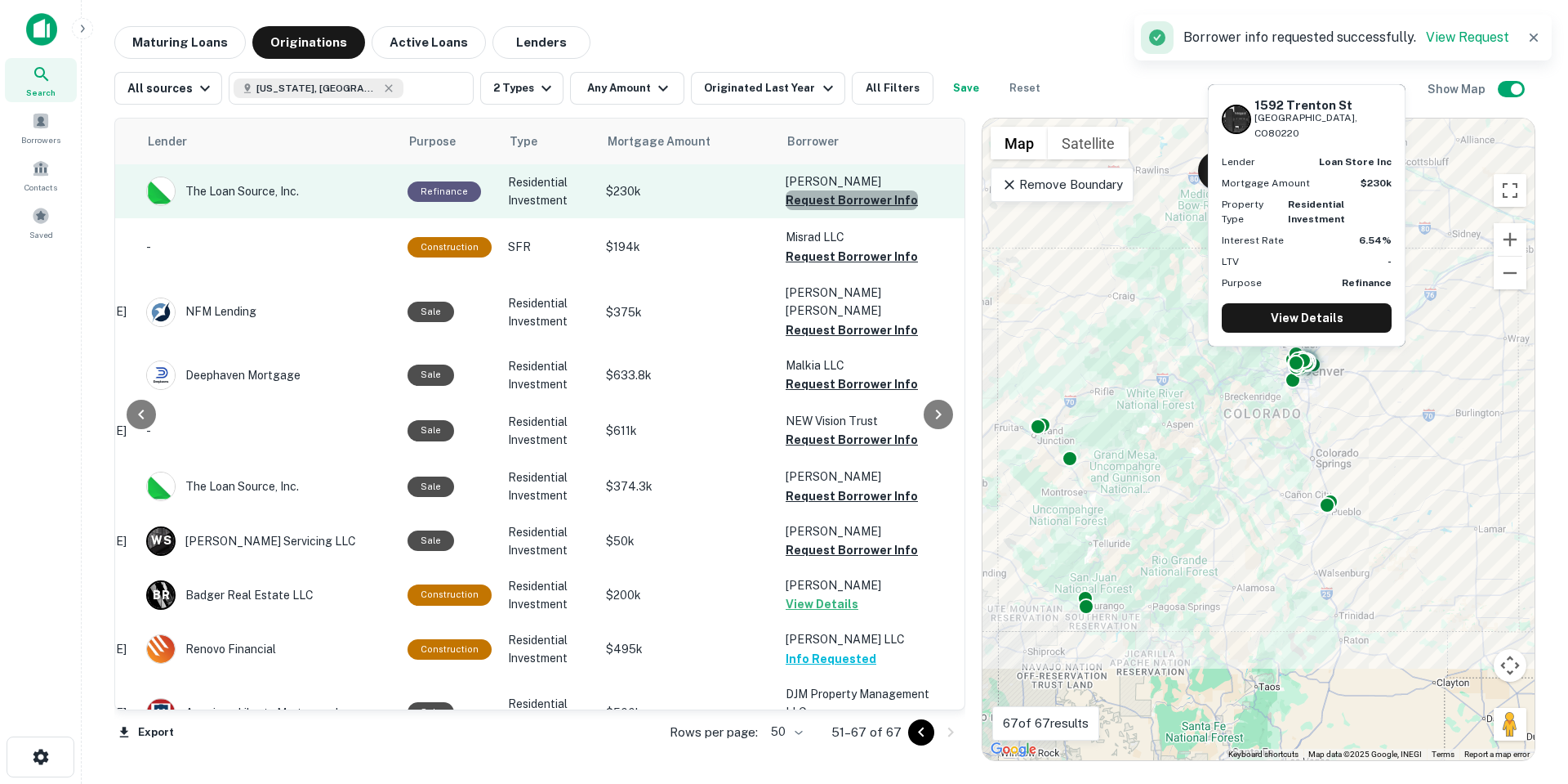
click at [847, 196] on button "Request Borrower Info" at bounding box center [852, 200] width 133 height 19
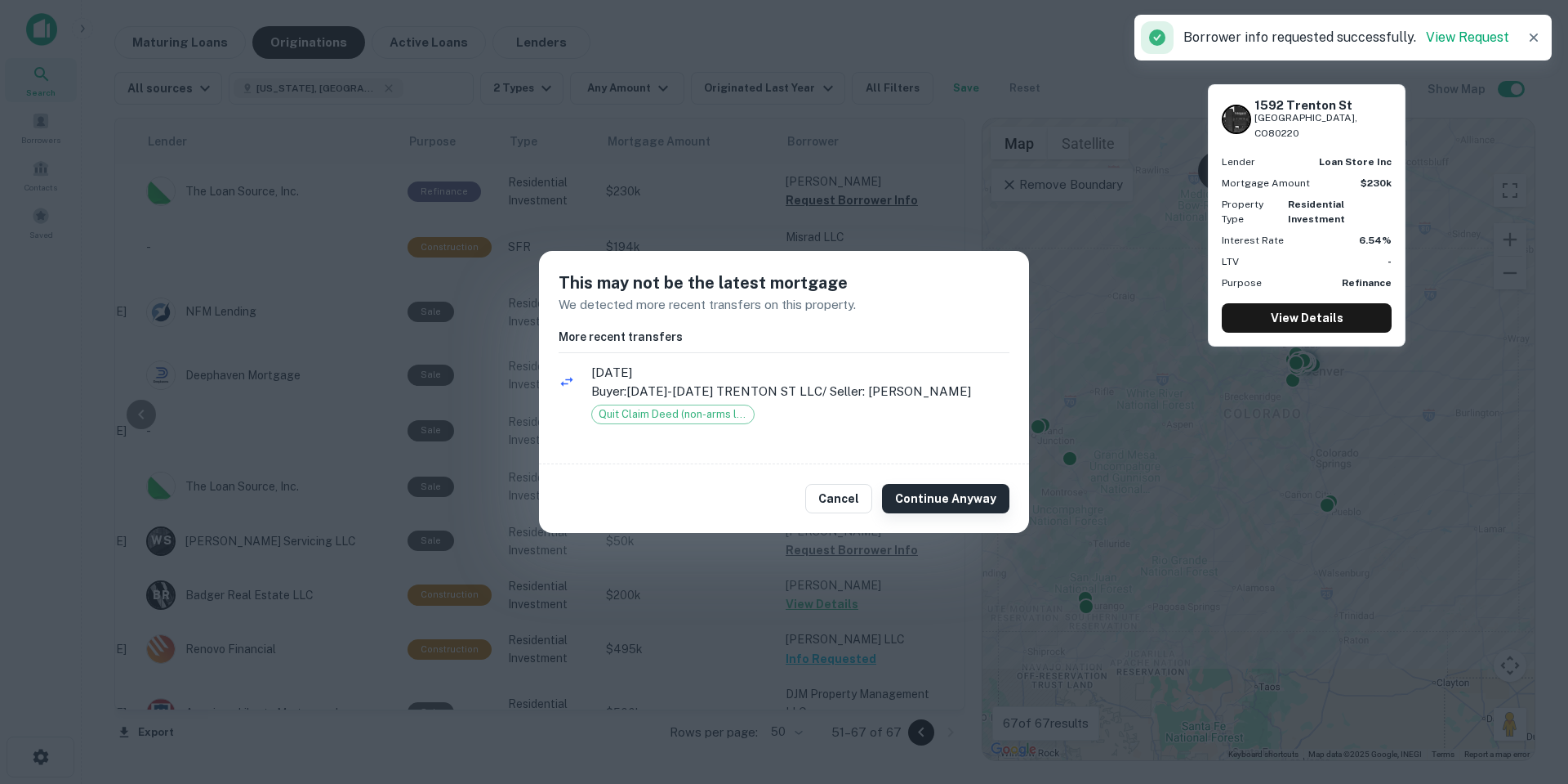
click at [926, 497] on button "Continue Anyway" at bounding box center [946, 498] width 128 height 29
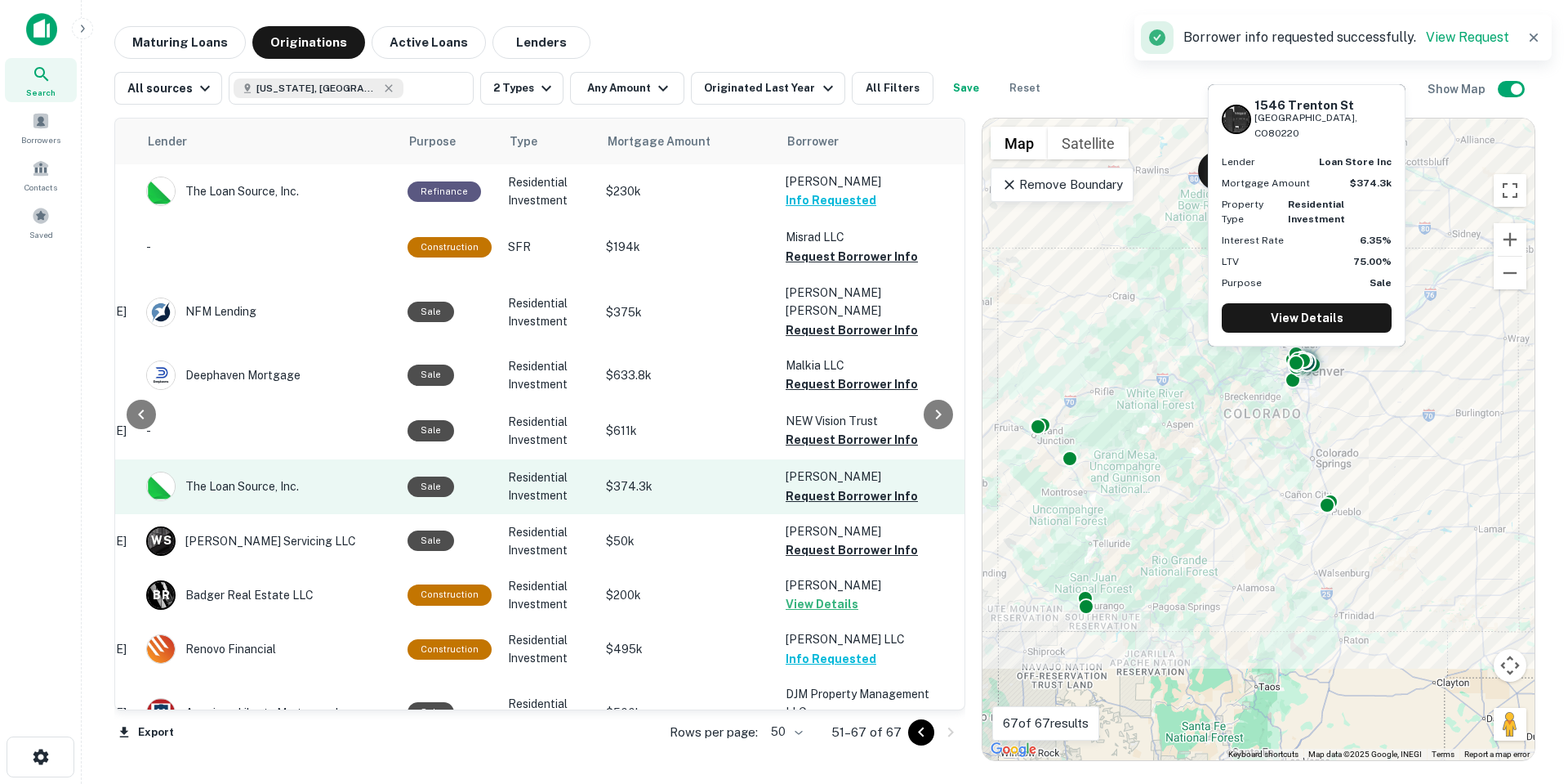
click at [844, 467] on p "Singal Ashish" at bounding box center [867, 476] width 163 height 18
click at [858, 487] on button "Request Borrower Info" at bounding box center [852, 496] width 133 height 19
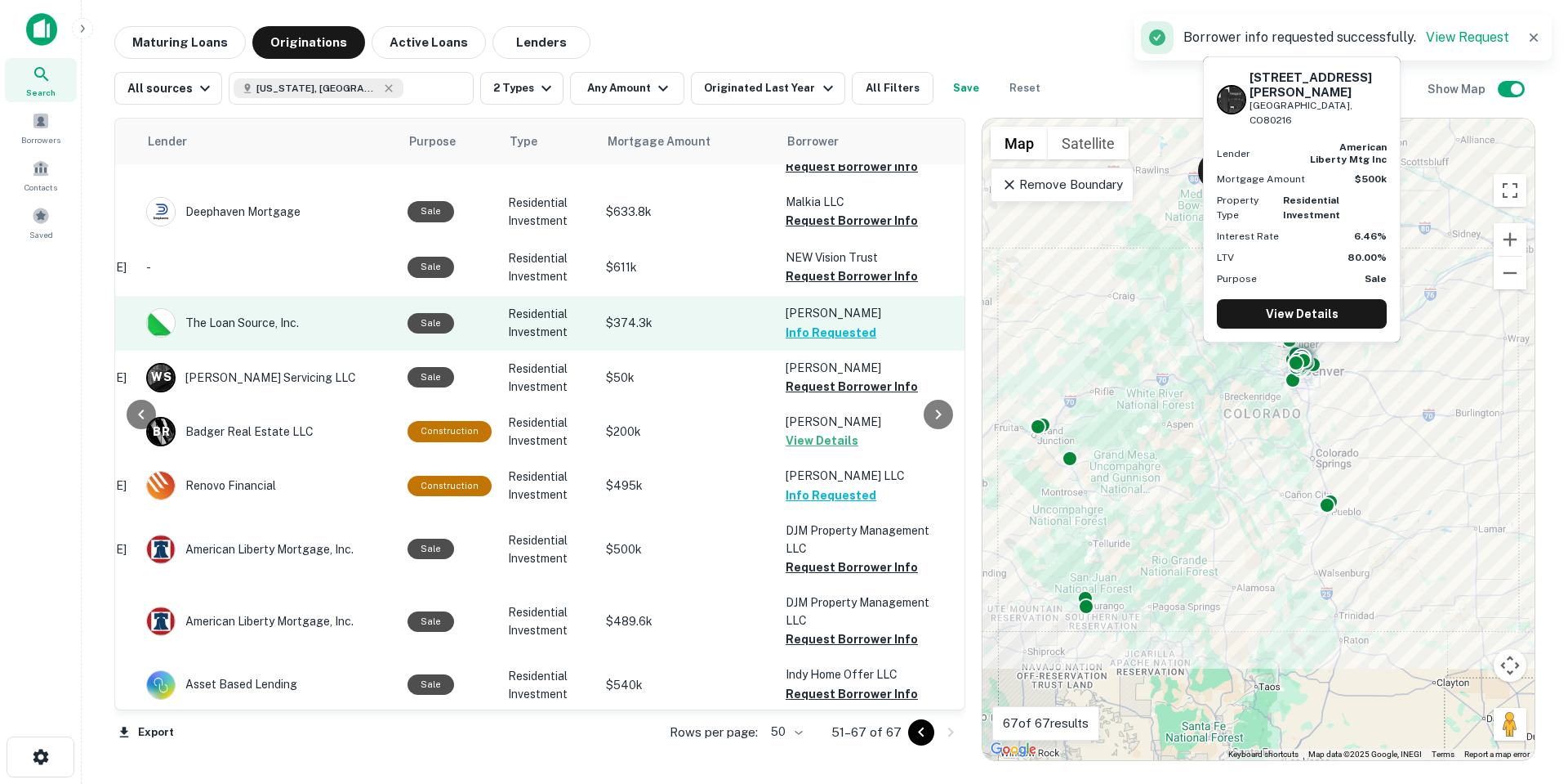
scroll to position [327, 253]
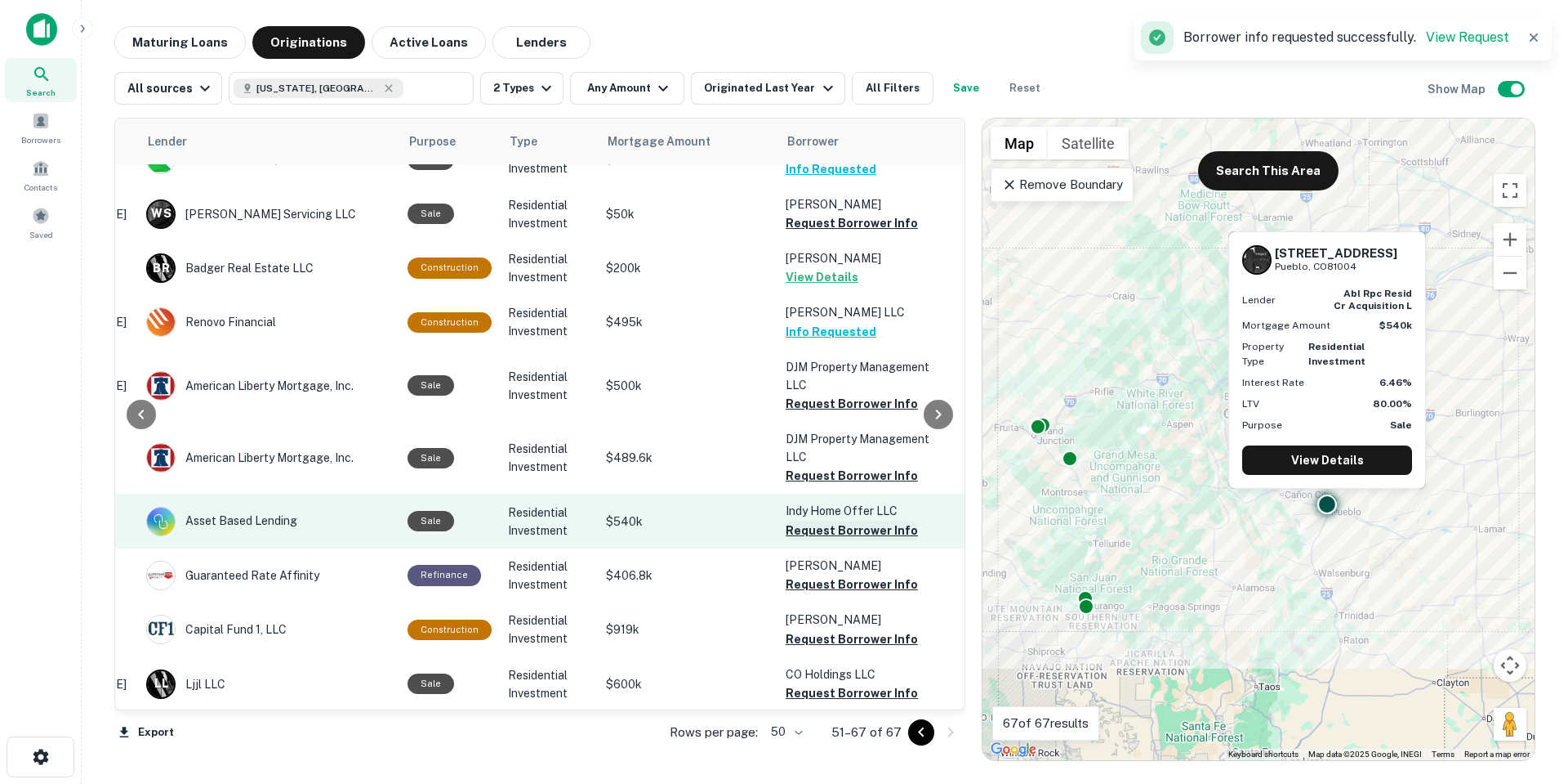
click at [847, 520] on button "Request Borrower Info" at bounding box center [852, 529] width 133 height 19
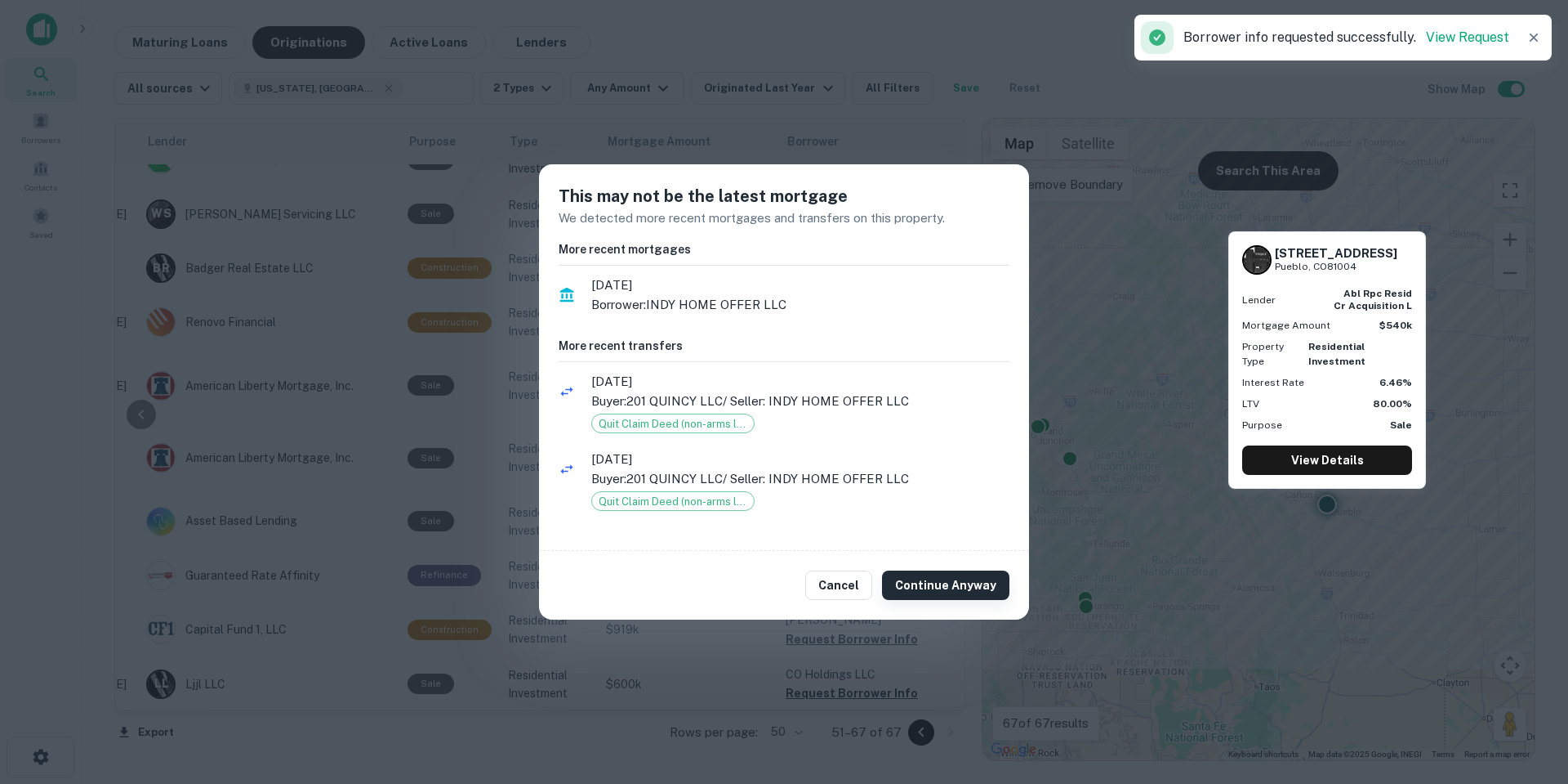
click at [927, 581] on button "Continue Anyway" at bounding box center [946, 585] width 128 height 29
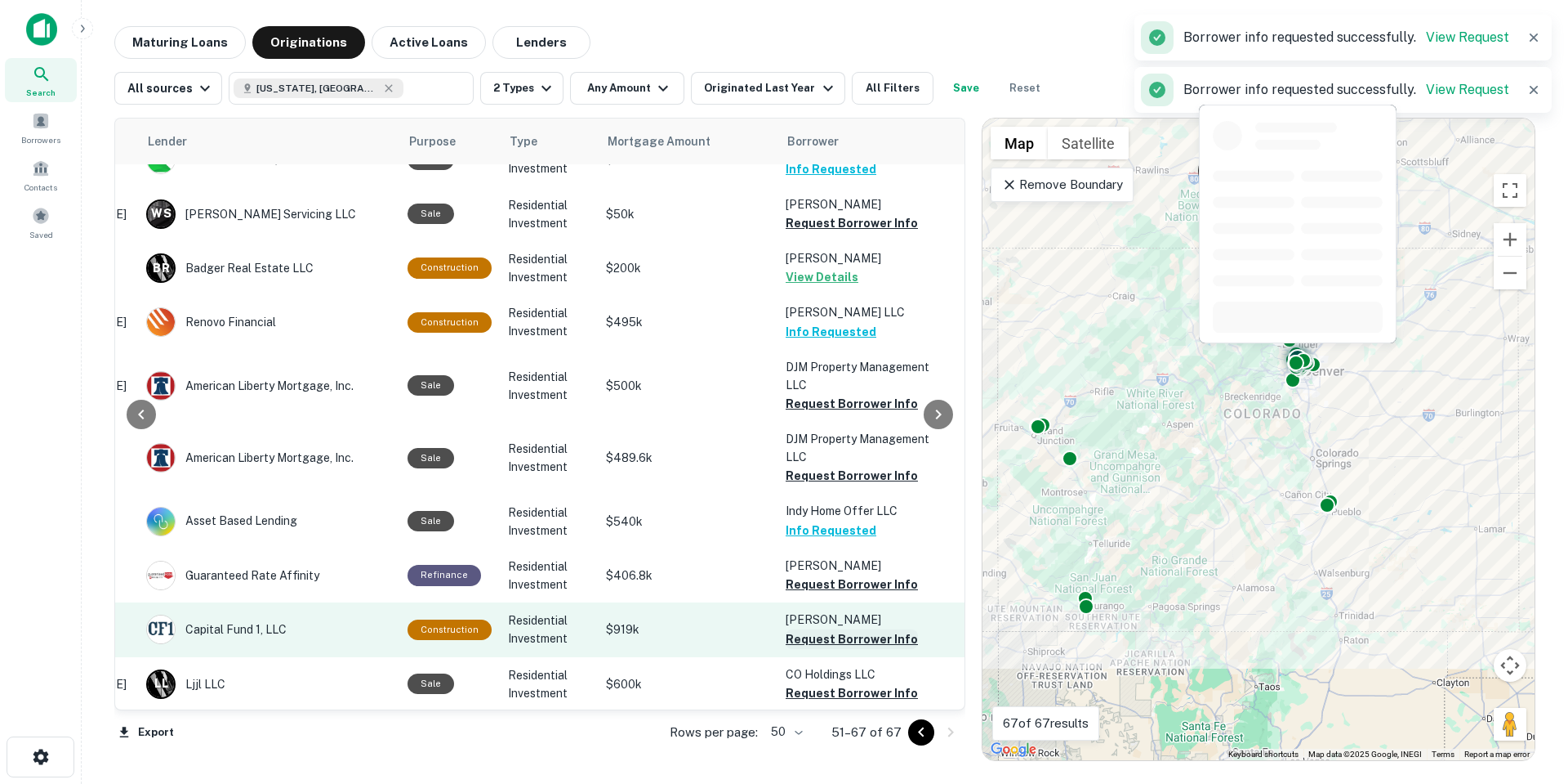
click at [844, 629] on button "Request Borrower Info" at bounding box center [852, 639] width 133 height 19
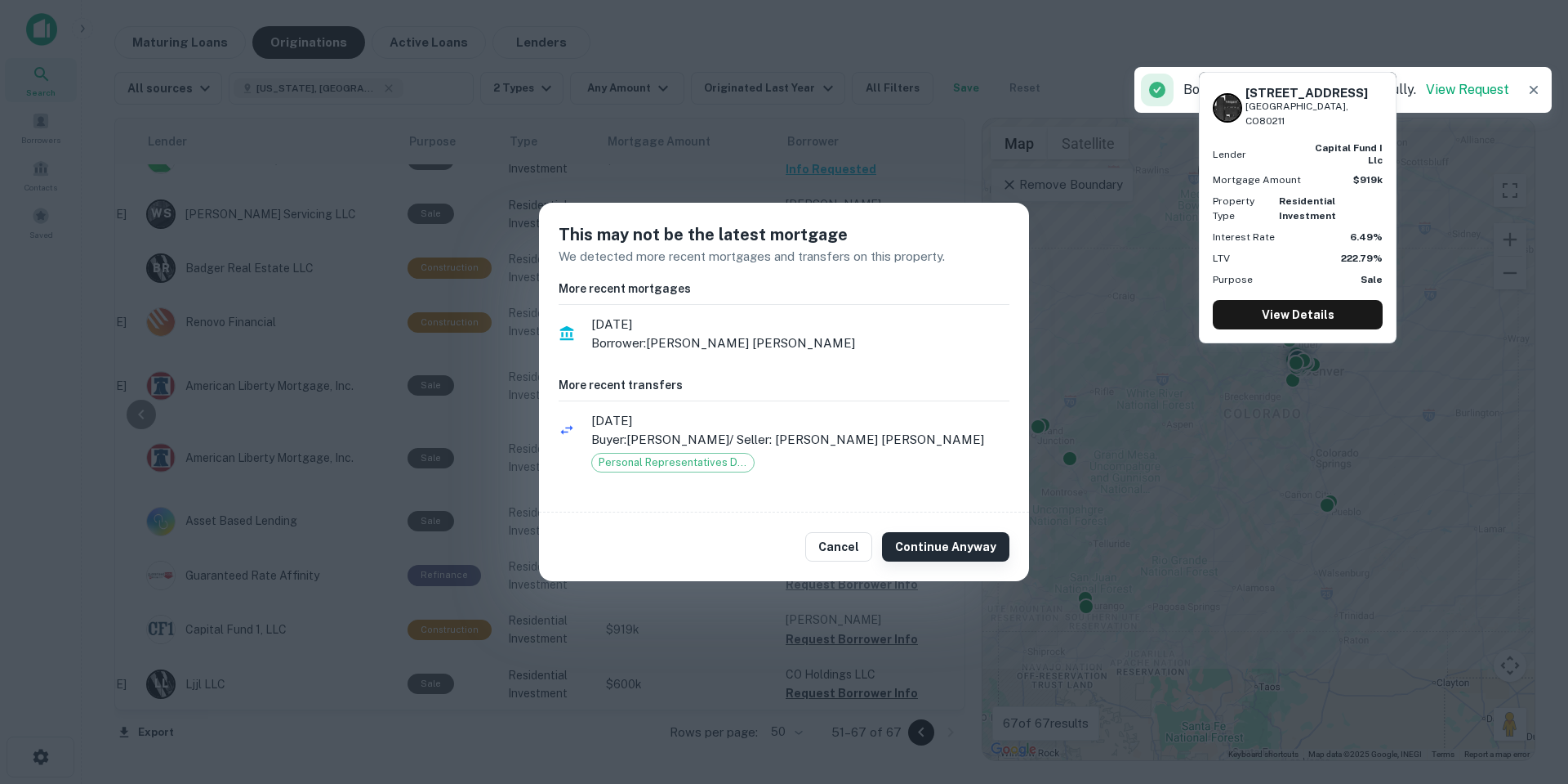
click at [931, 554] on button "Continue Anyway" at bounding box center [946, 546] width 128 height 29
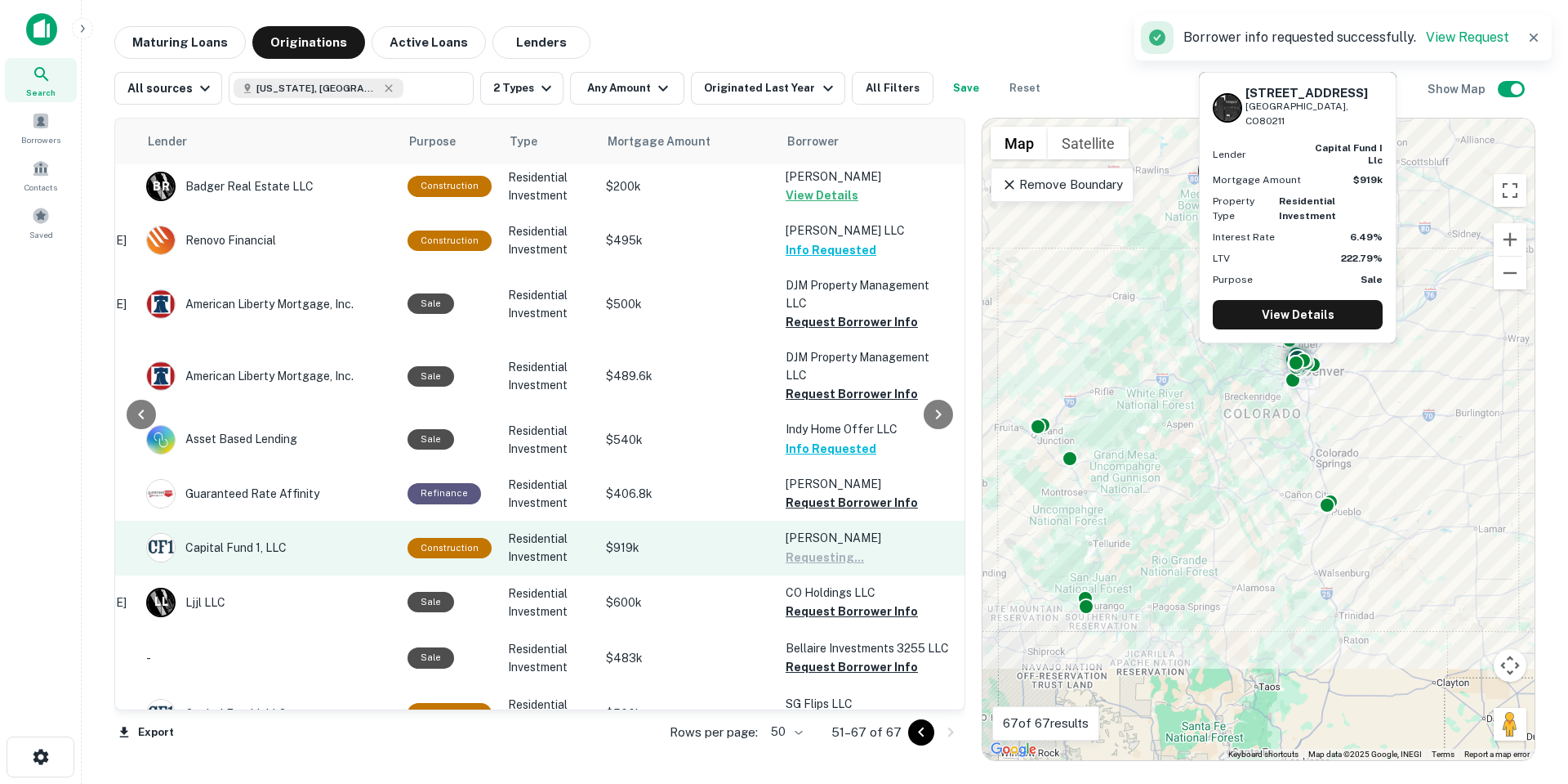
scroll to position [450, 253]
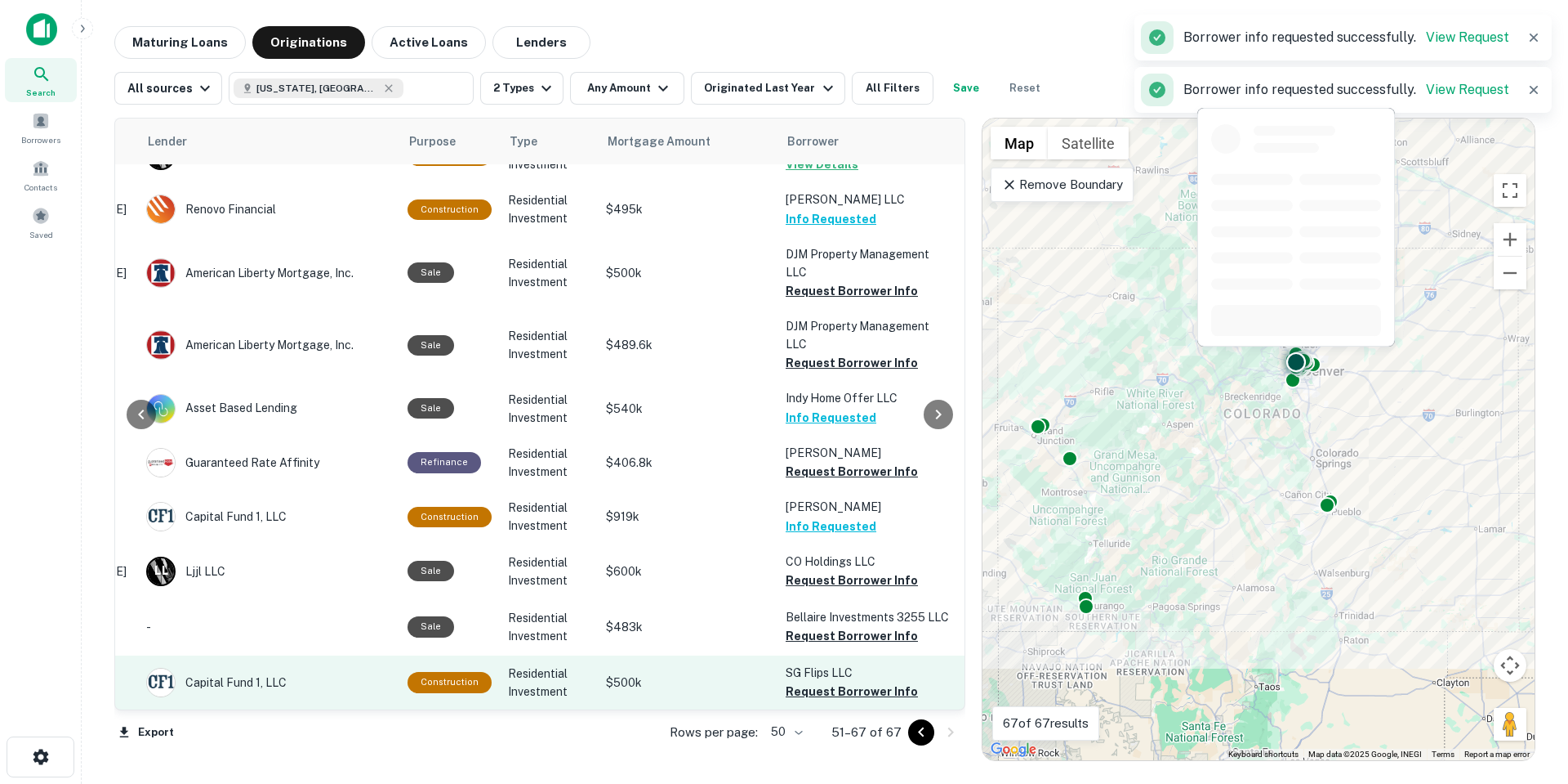
click at [841, 665] on p "SG Flips LLC" at bounding box center [867, 672] width 163 height 18
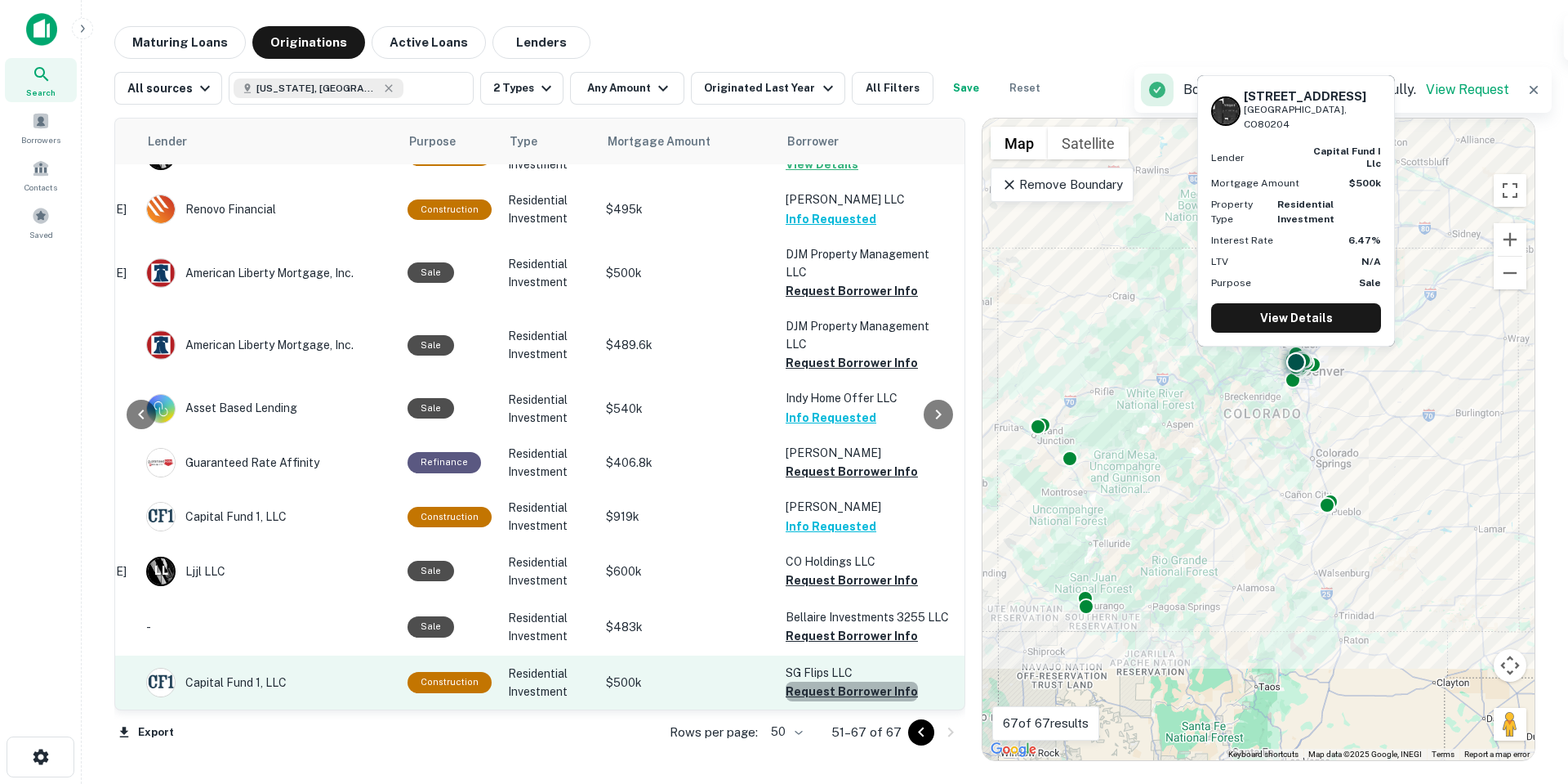
click at [852, 688] on button "Request Borrower Info" at bounding box center [852, 691] width 133 height 19
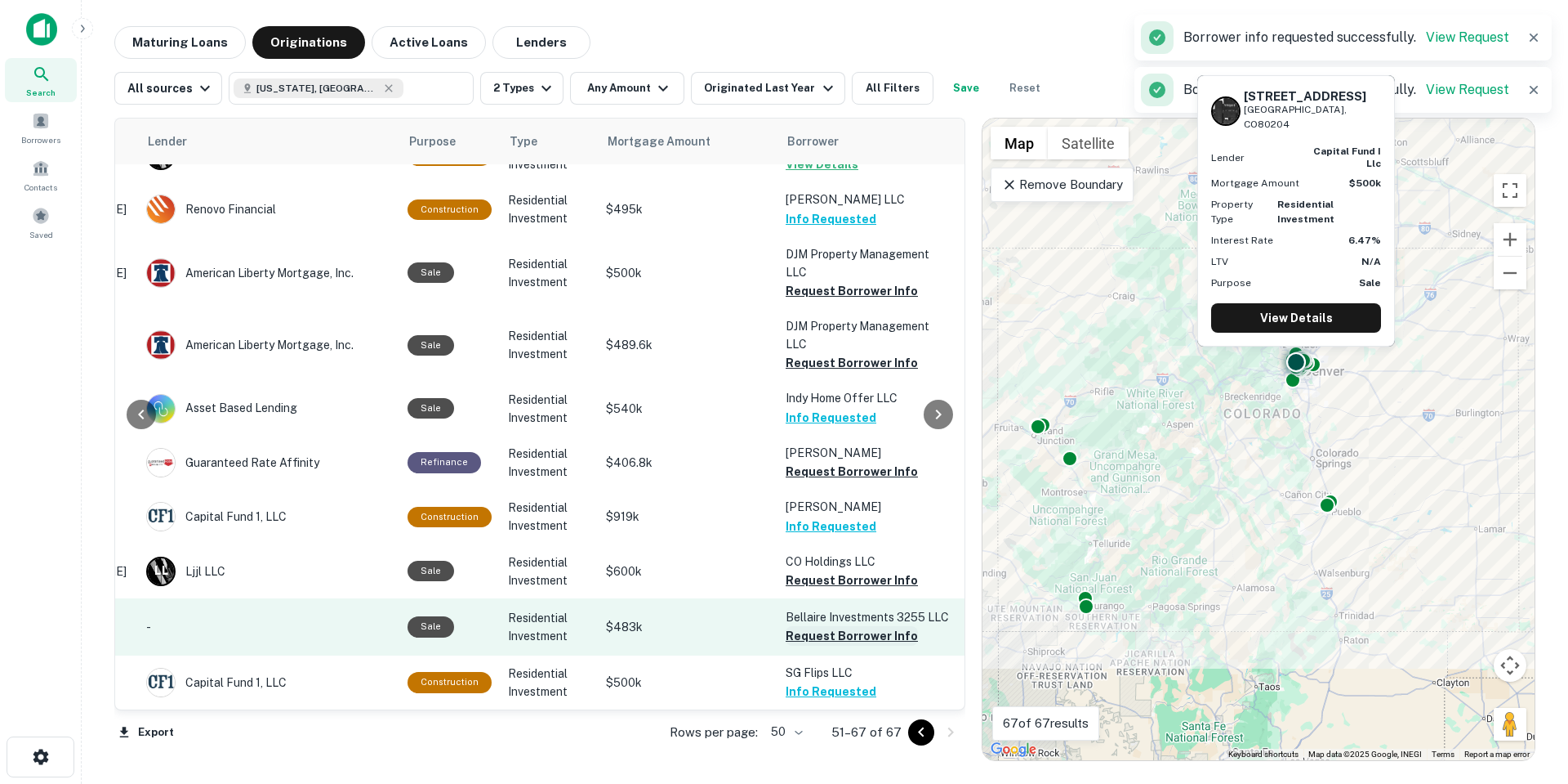
drag, startPoint x: 916, startPoint y: 727, endPoint x: 815, endPoint y: 629, distance: 140.7
click at [815, 638] on div "Location Lender Purpose Type Mortgage Amount Borrower Last Financed Date sorted…" at bounding box center [539, 414] width 851 height 594
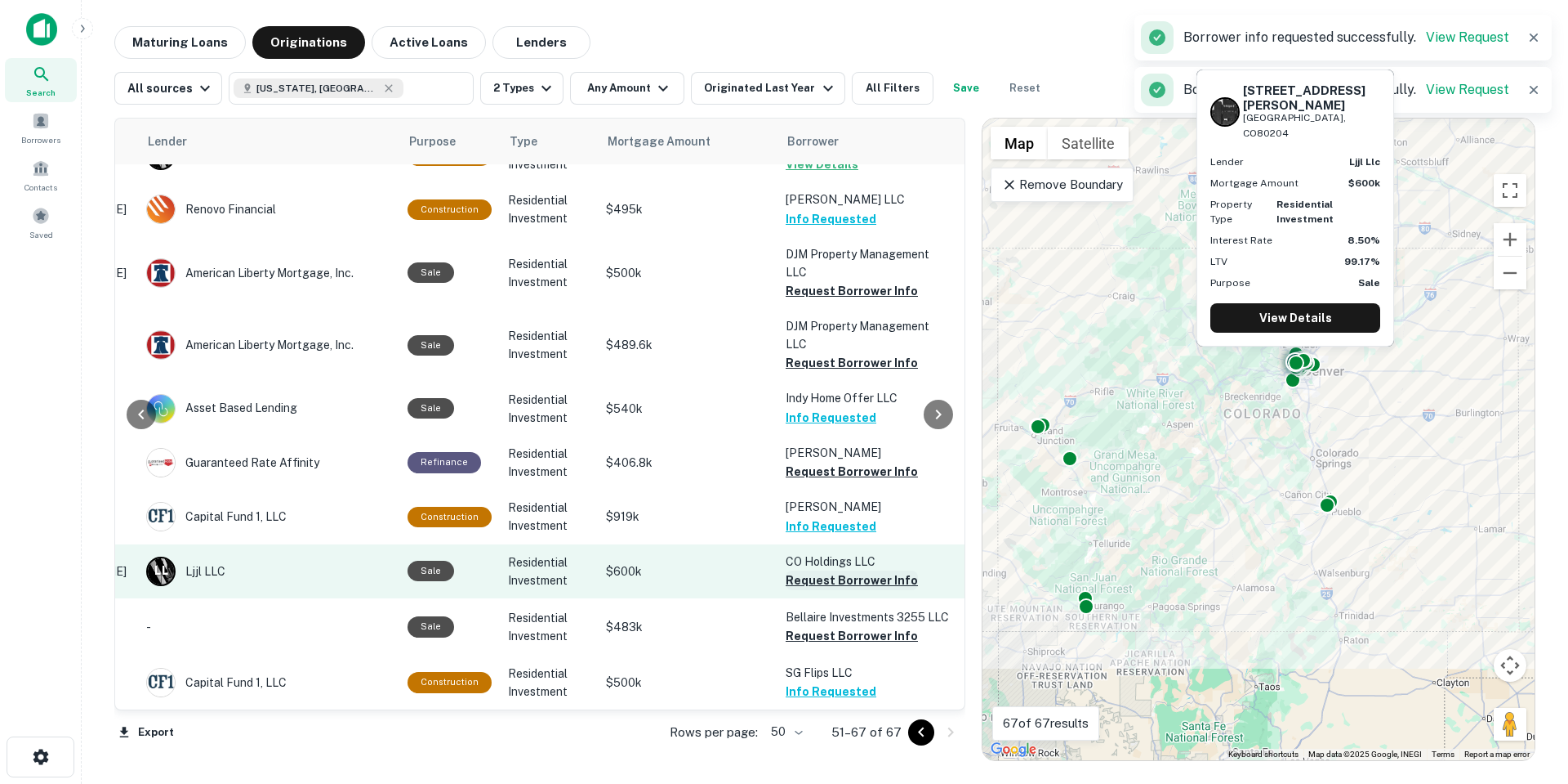
click at [824, 571] on button "Request Borrower Info" at bounding box center [852, 580] width 133 height 19
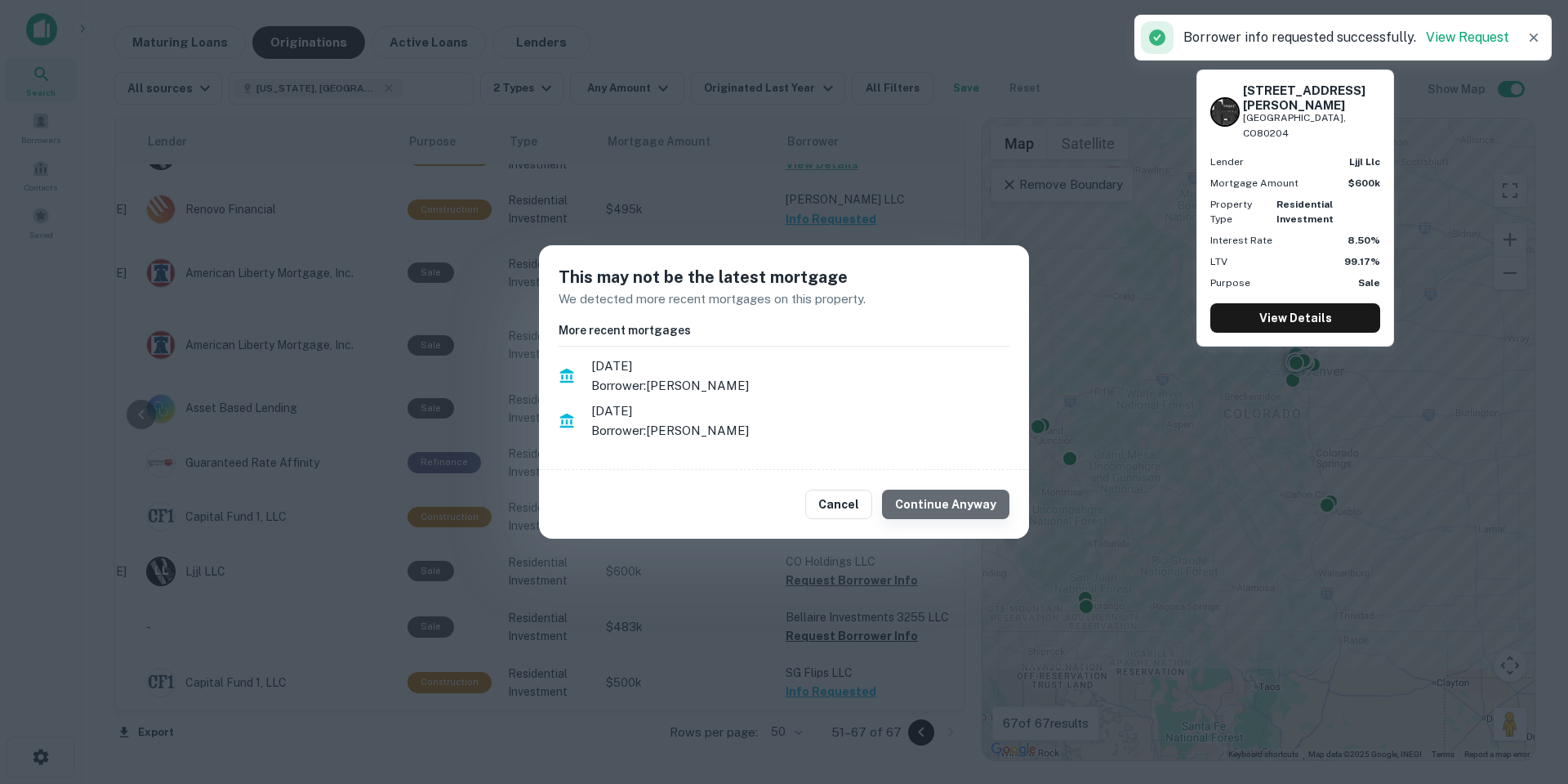
click at [958, 518] on button "Continue Anyway" at bounding box center [946, 503] width 128 height 29
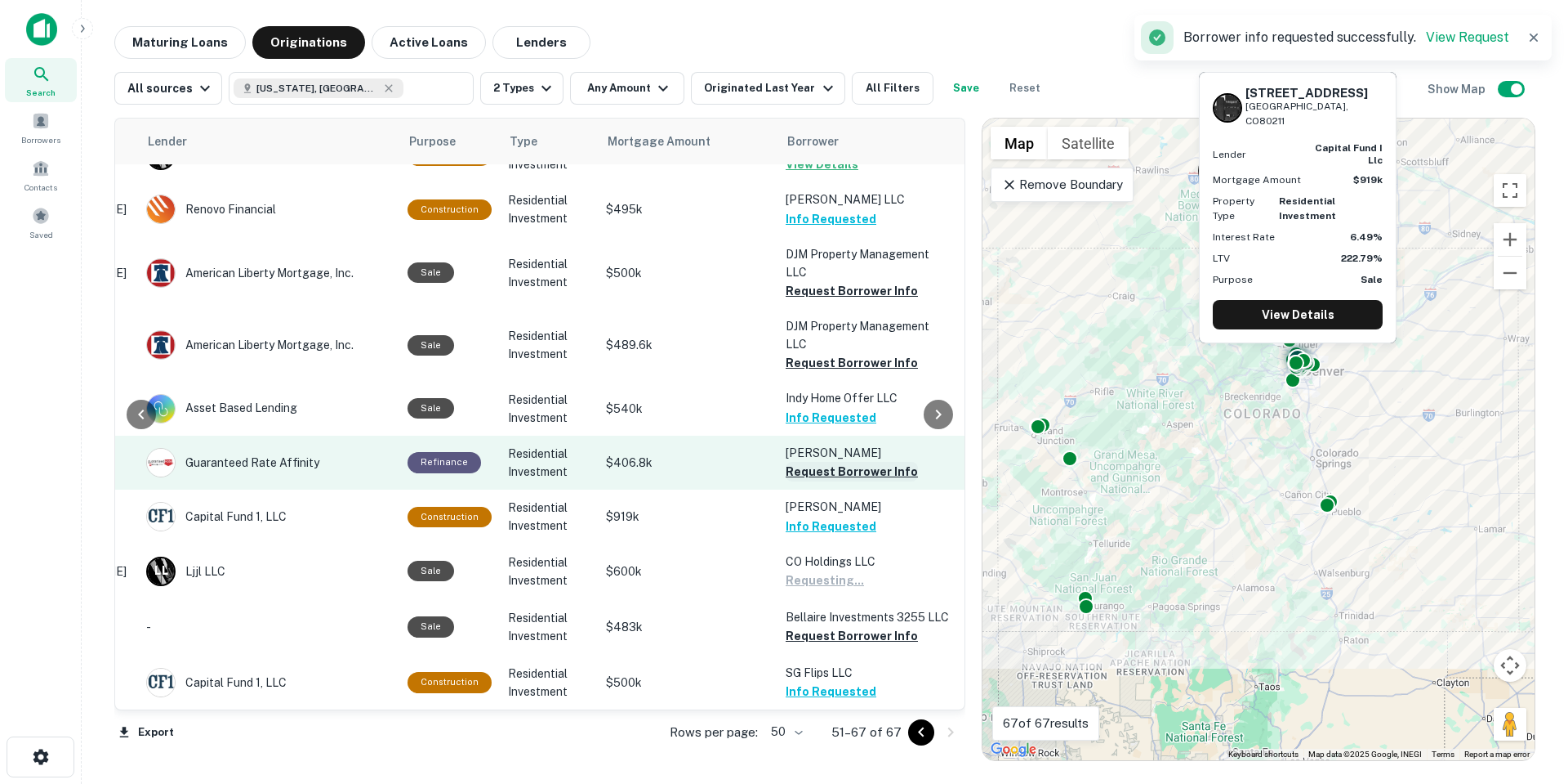
click at [856, 461] on button "Request Borrower Info" at bounding box center [852, 471] width 133 height 19
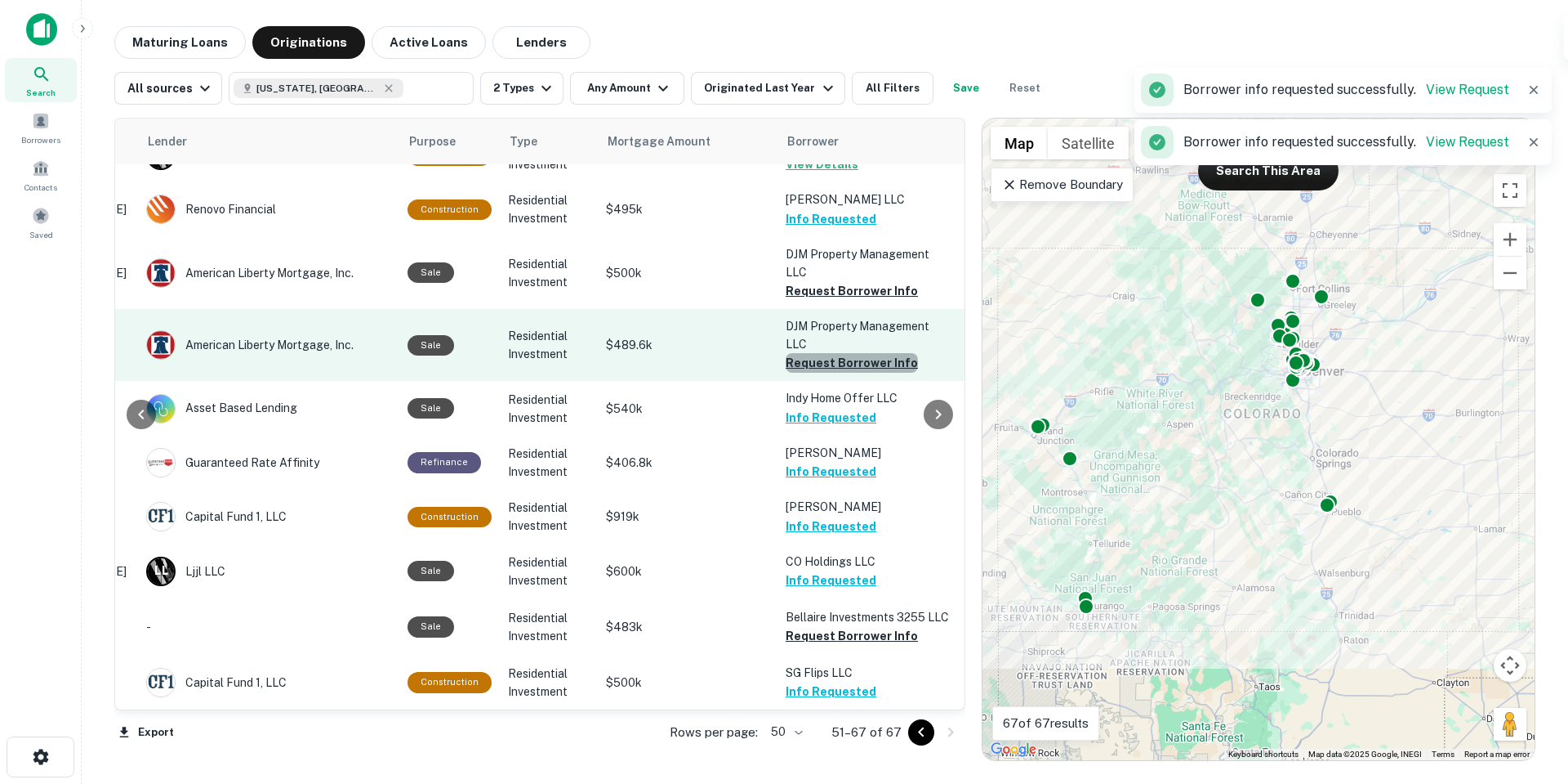
click at [847, 353] on button "Request Borrower Info" at bounding box center [852, 362] width 133 height 19
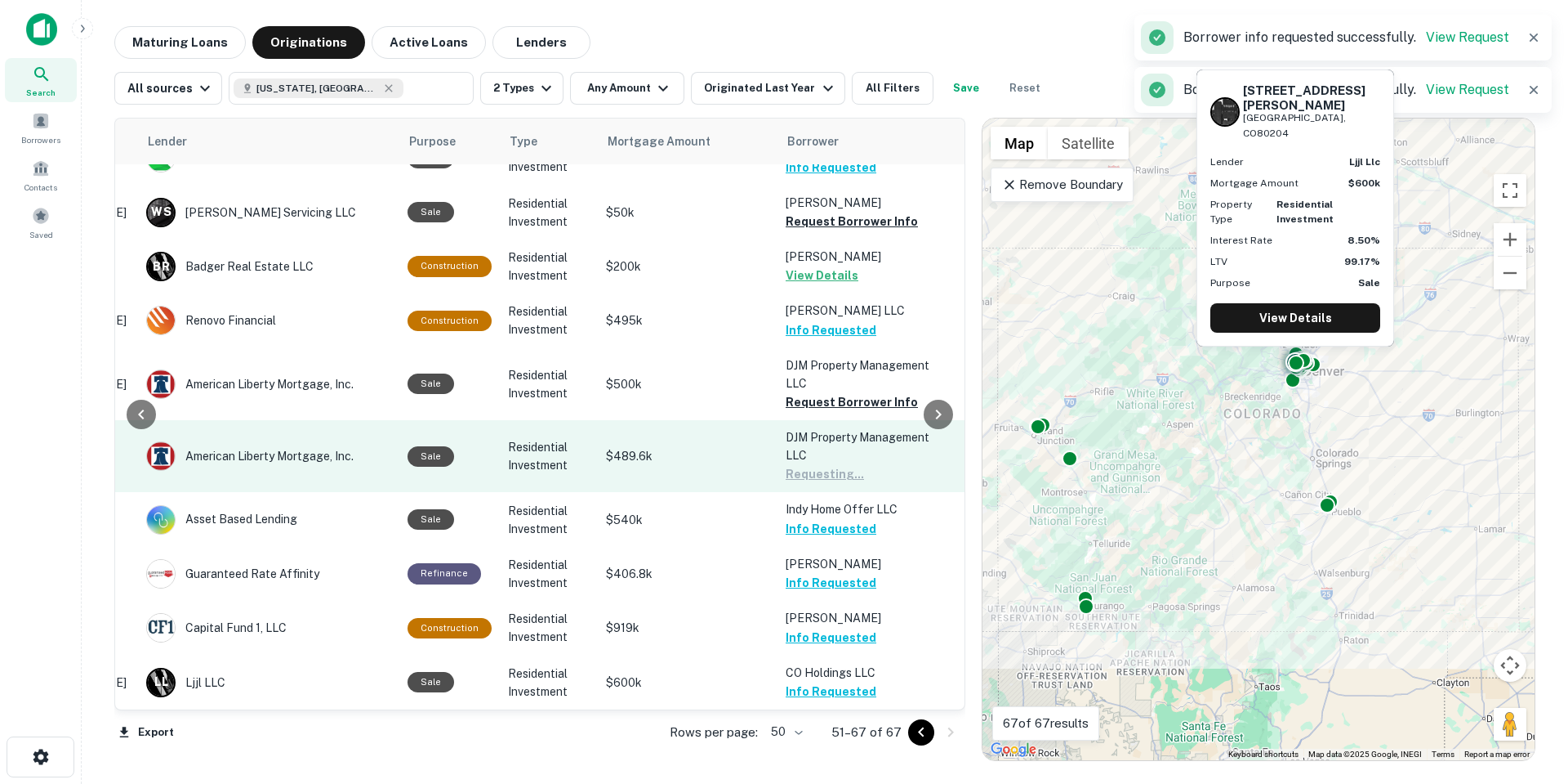
scroll to position [286, 253]
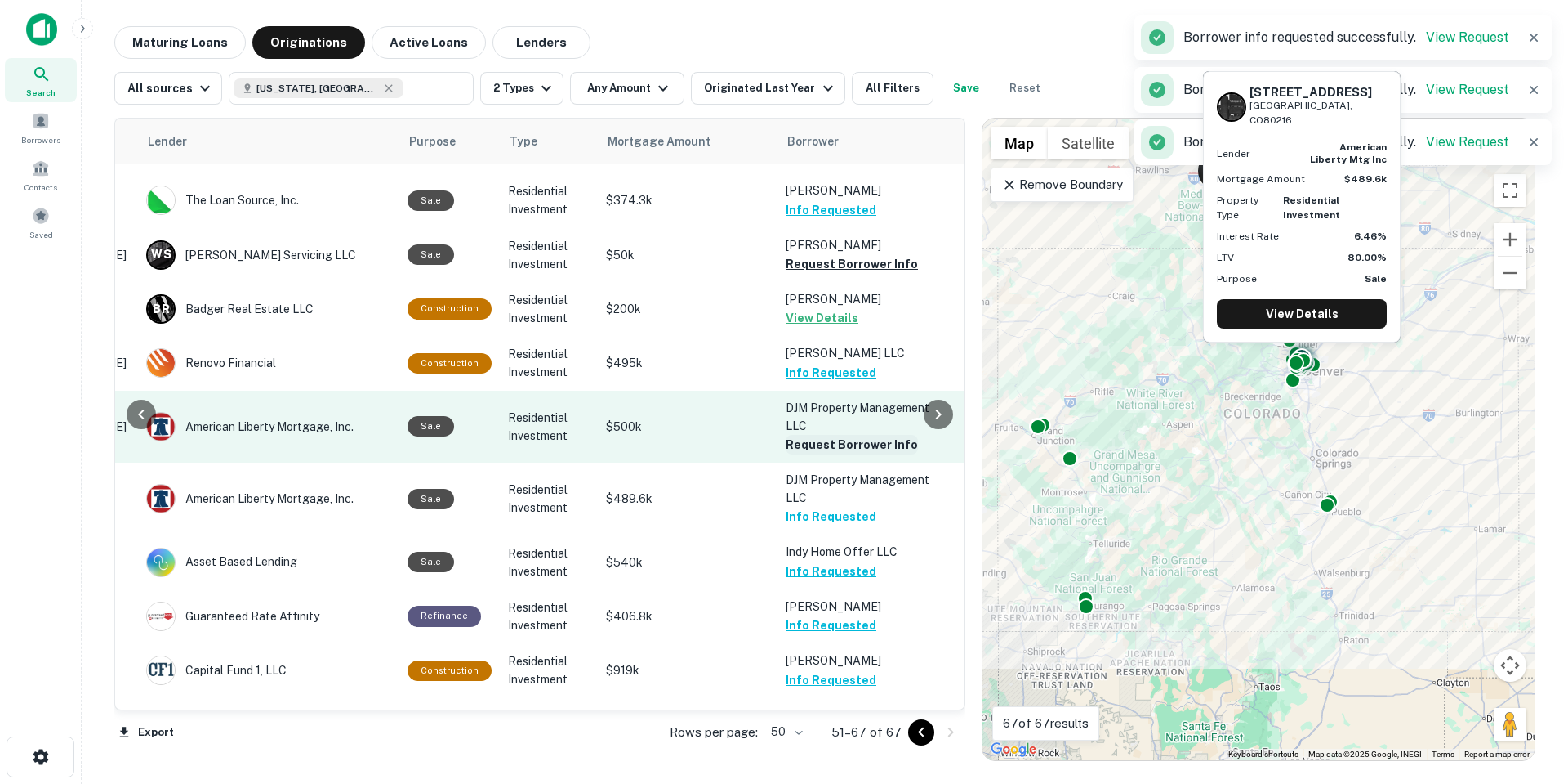
click at [844, 434] on button "Request Borrower Info" at bounding box center [852, 444] width 133 height 19
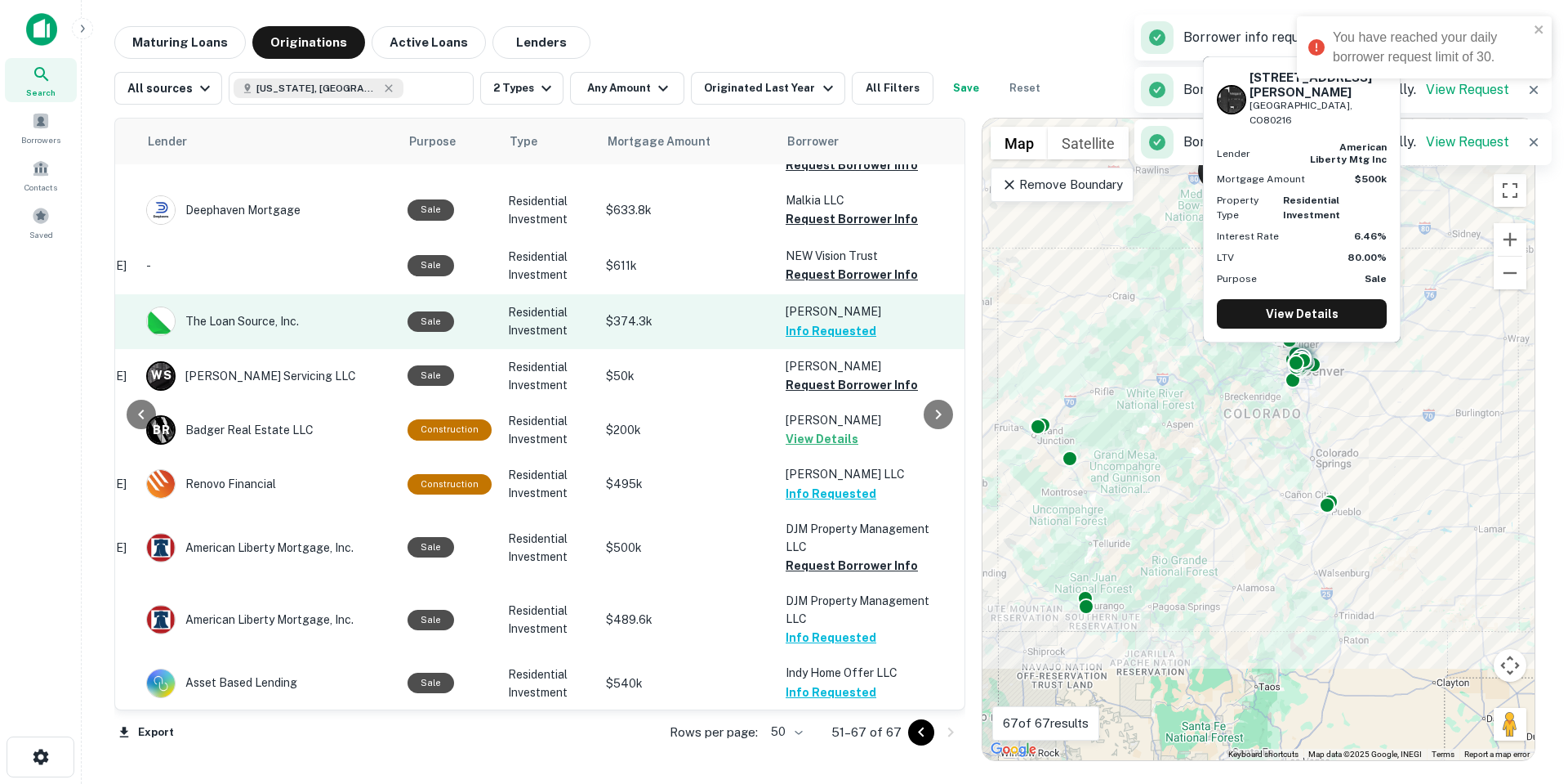
scroll to position [123, 253]
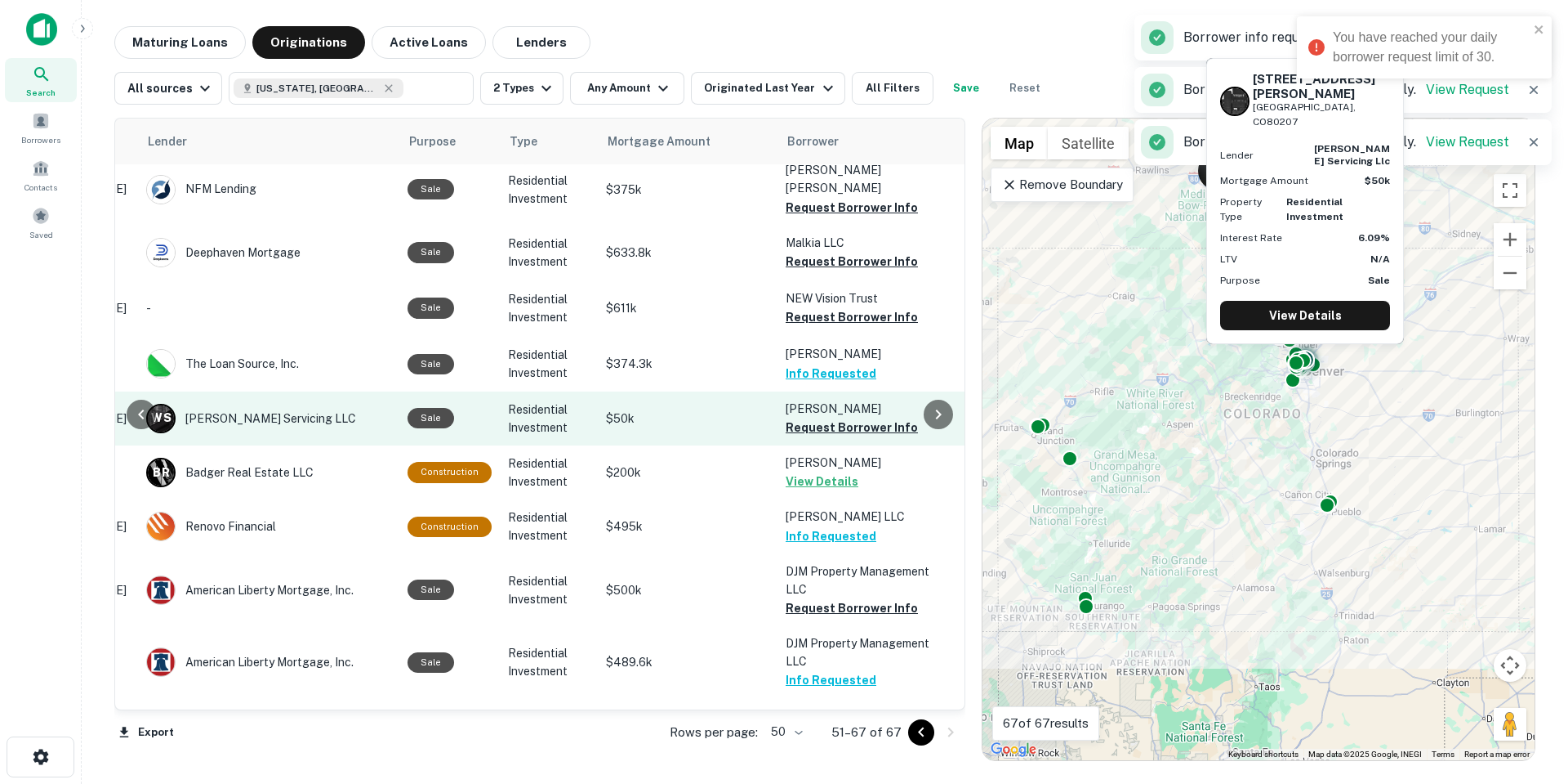
click at [837, 400] on p "Qualls Douglass" at bounding box center [867, 408] width 163 height 18
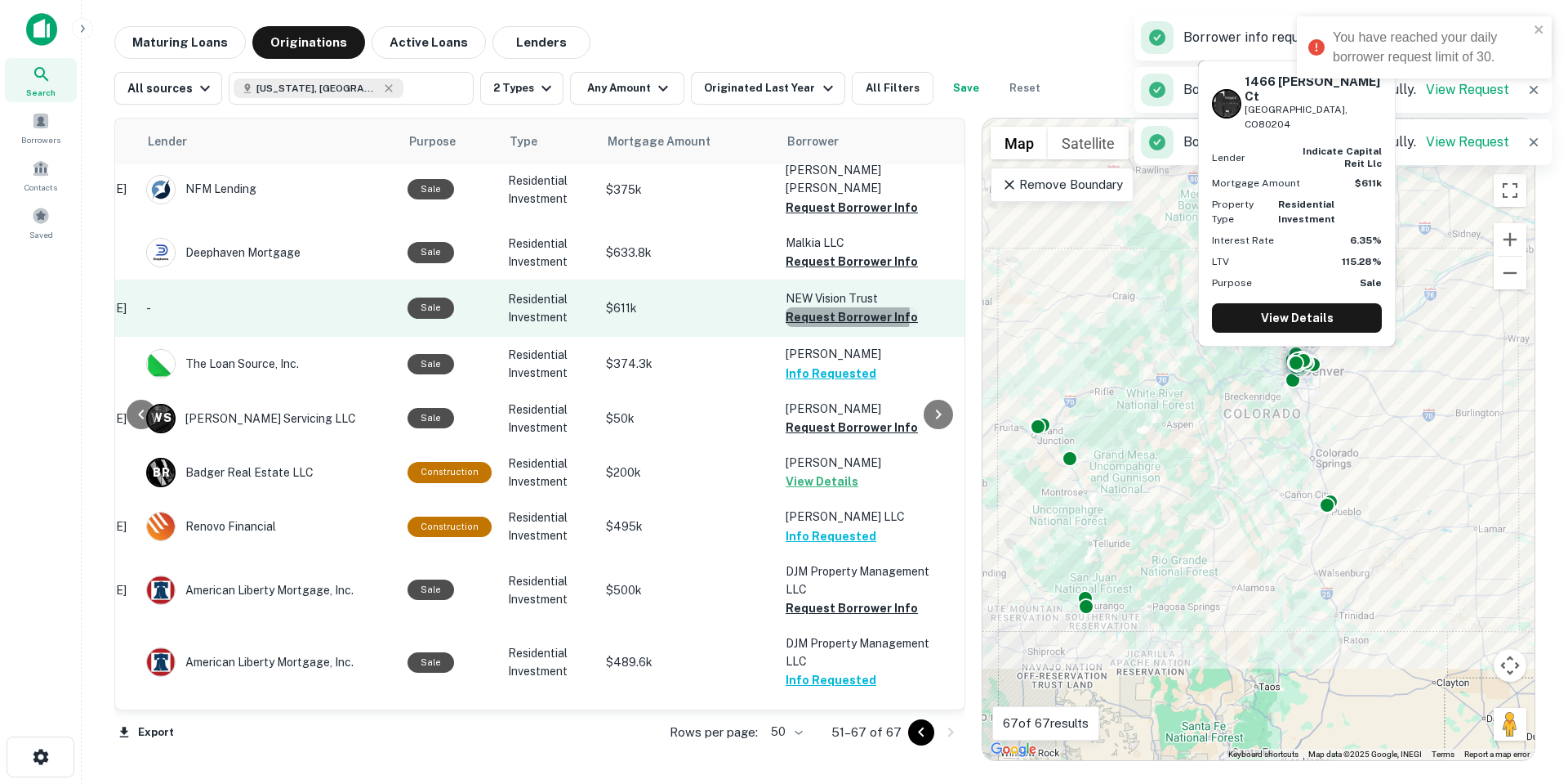
click at [827, 308] on button "Request Borrower Info" at bounding box center [852, 317] width 133 height 19
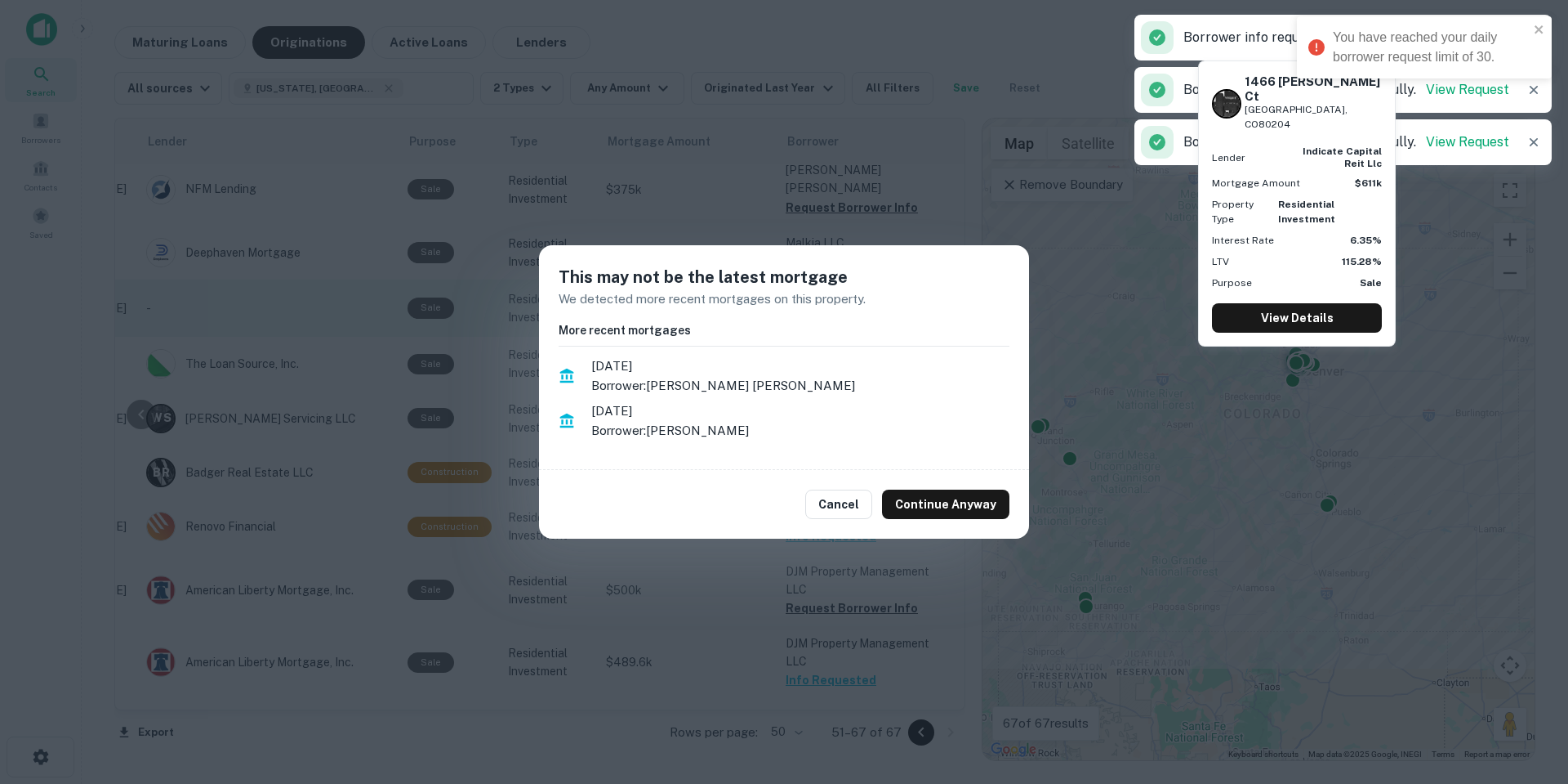
click at [834, 245] on div "This may not be the latest mortgage We detected more recent mortgages on this p…" at bounding box center [784, 358] width 490 height 225
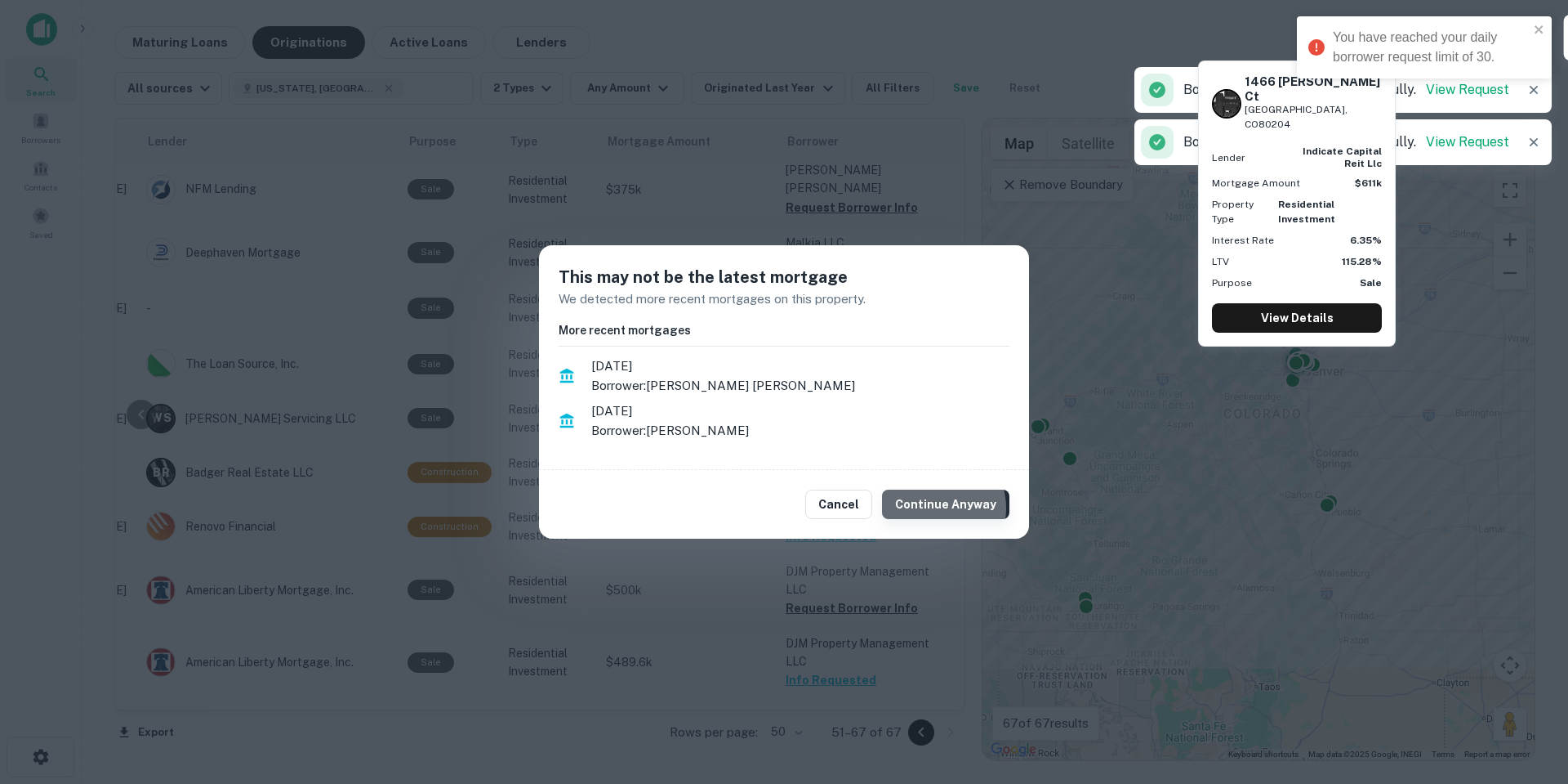
click at [942, 508] on button "Continue Anyway" at bounding box center [946, 503] width 128 height 29
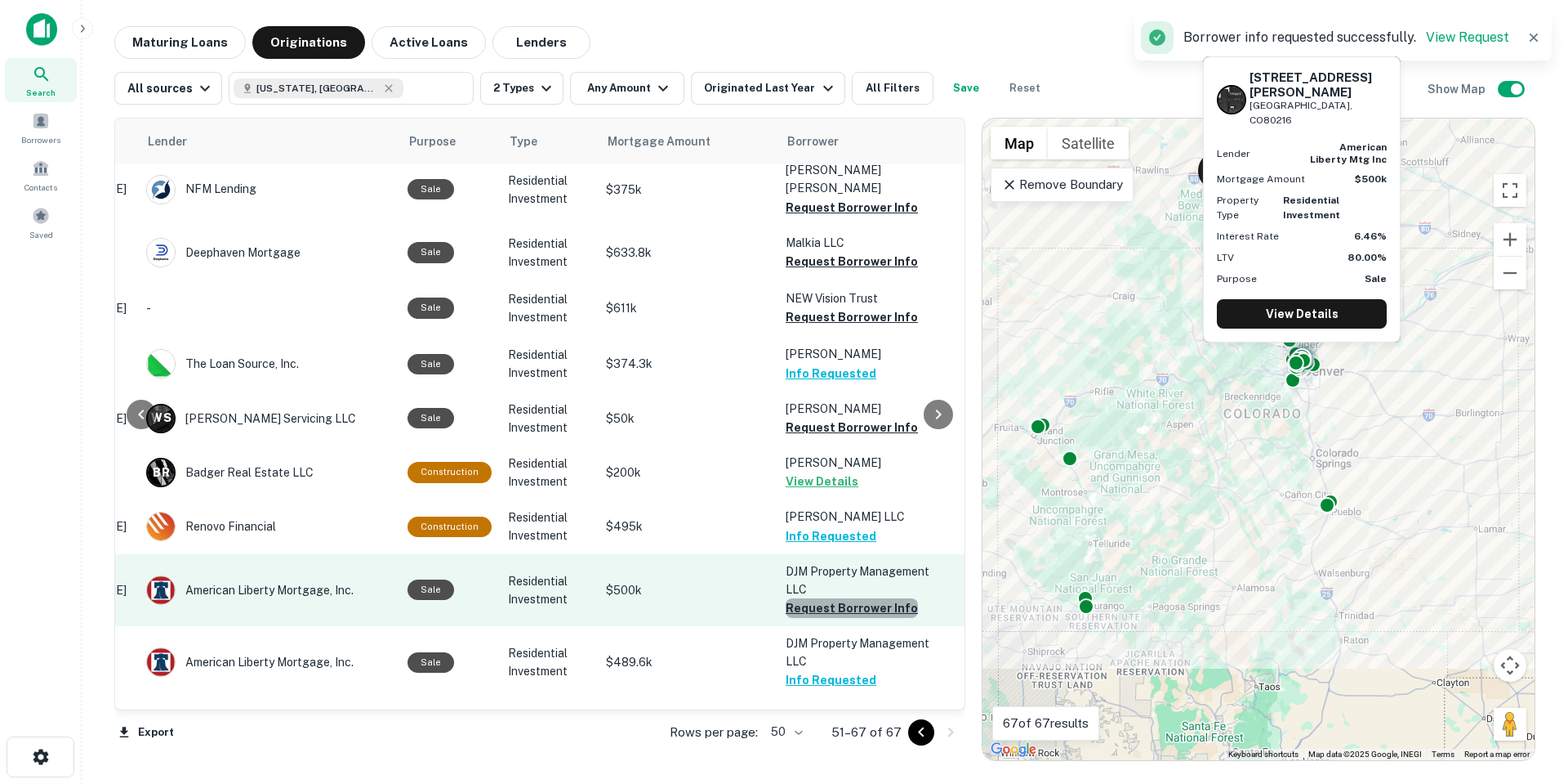
click at [867, 598] on button "Request Borrower Info" at bounding box center [852, 608] width 133 height 19
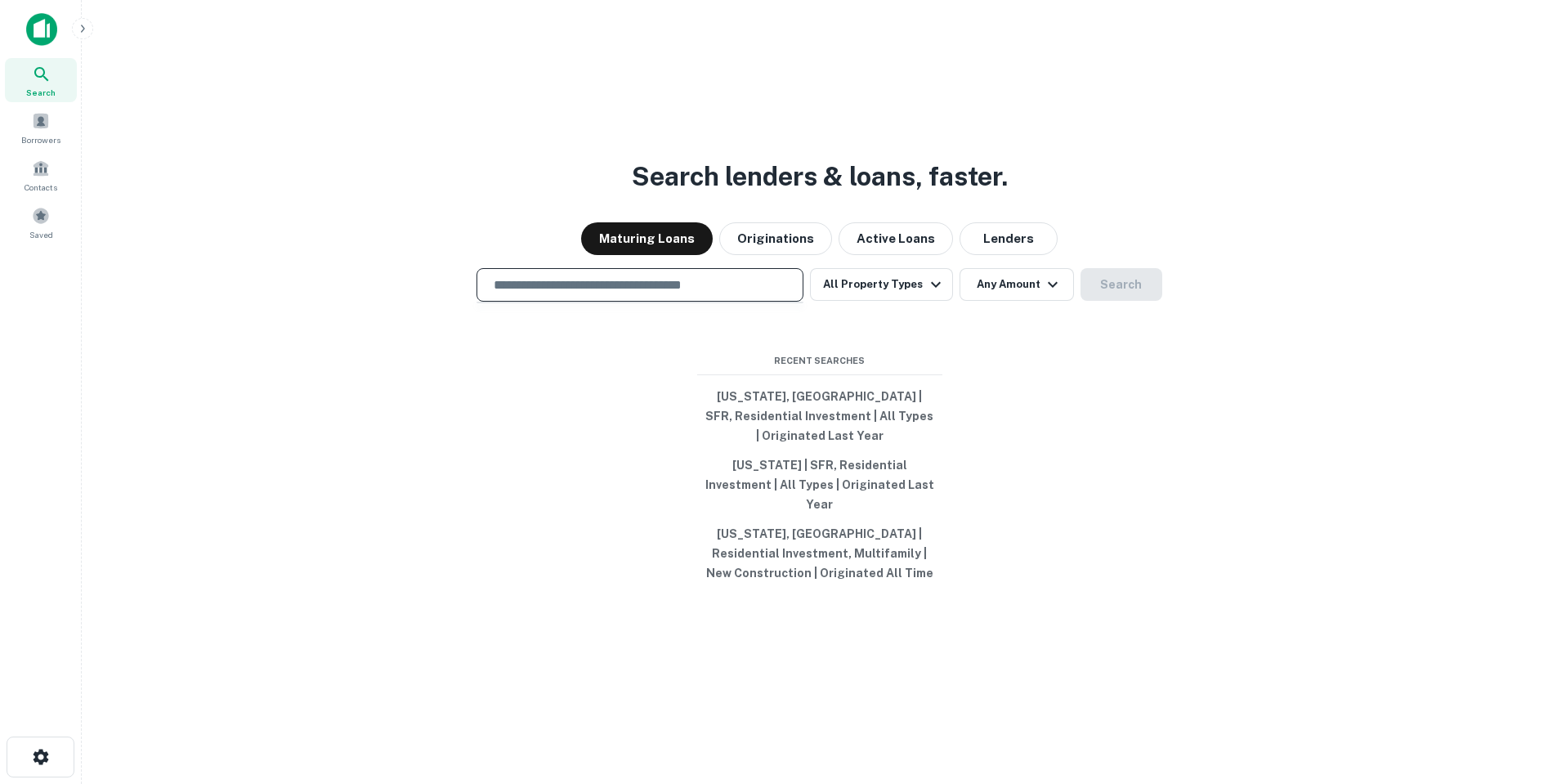
click at [754, 294] on input "text" at bounding box center [640, 285] width 312 height 18
paste input "**********"
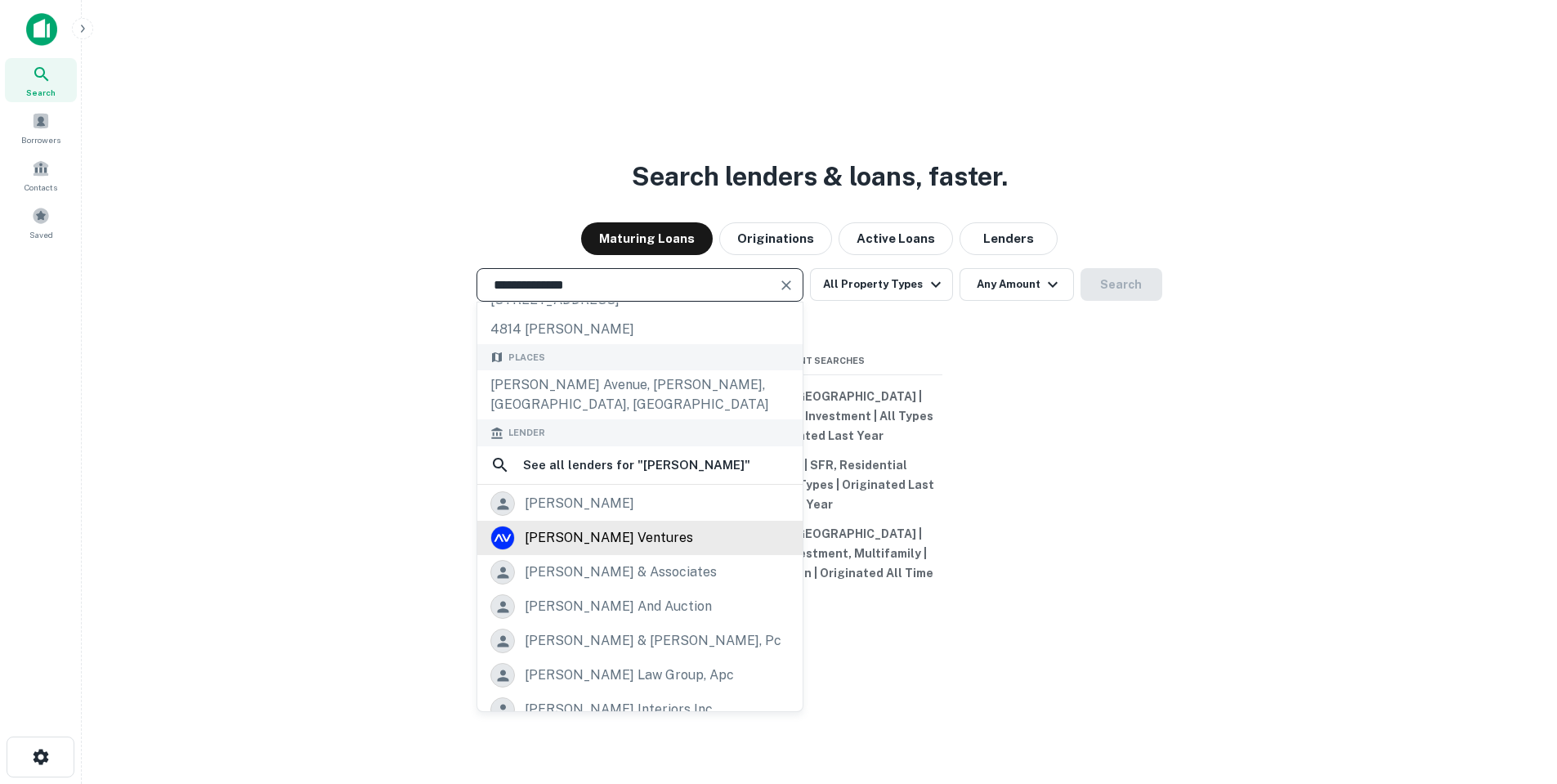
scroll to position [290, 0]
drag, startPoint x: 621, startPoint y: 292, endPoint x: 387, endPoint y: 301, distance: 234.2
click at [387, 301] on div "**********" at bounding box center [820, 285] width 1449 height 34
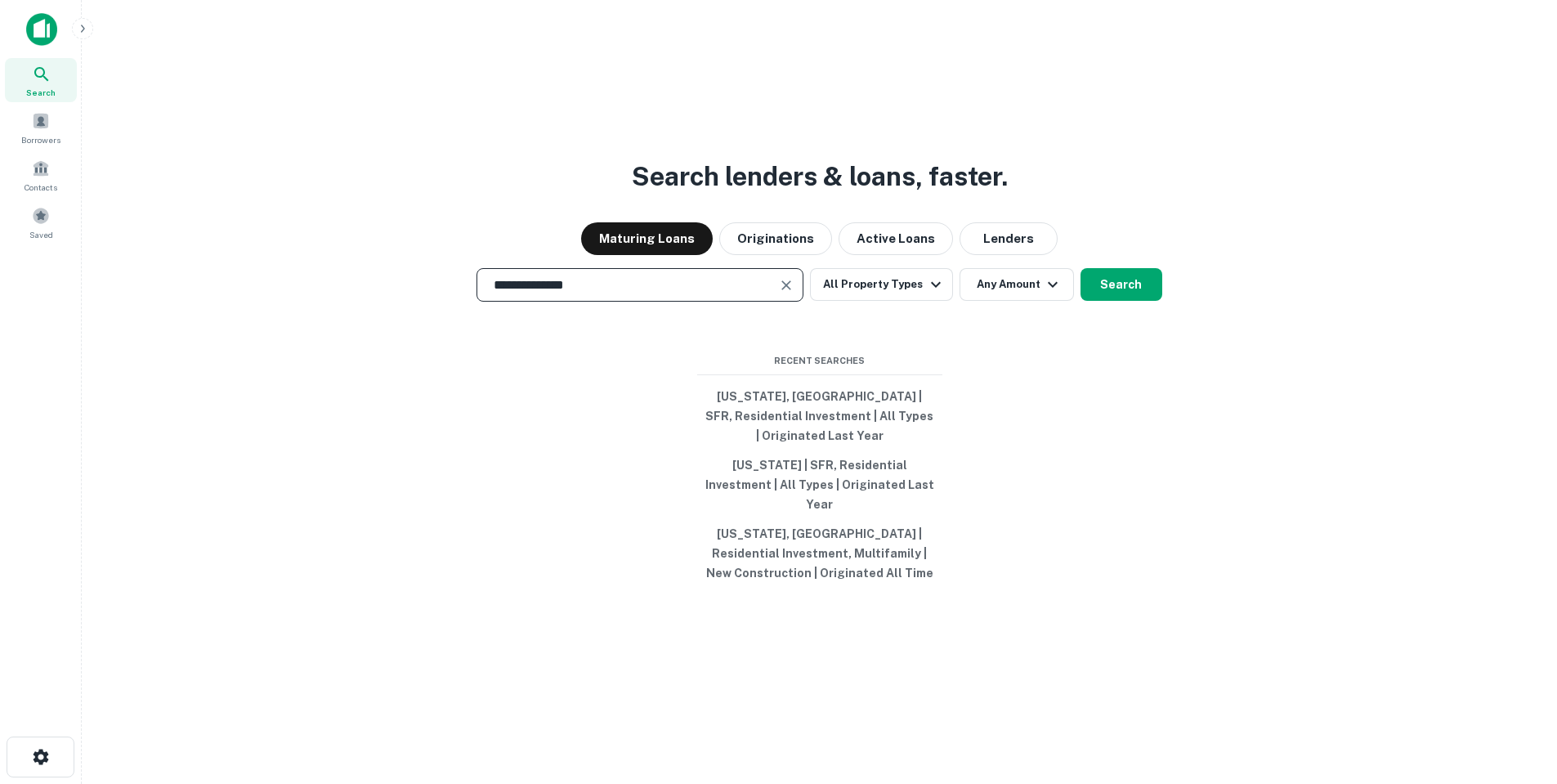
paste input "**********"
click at [1122, 288] on button "Search" at bounding box center [1122, 284] width 82 height 33
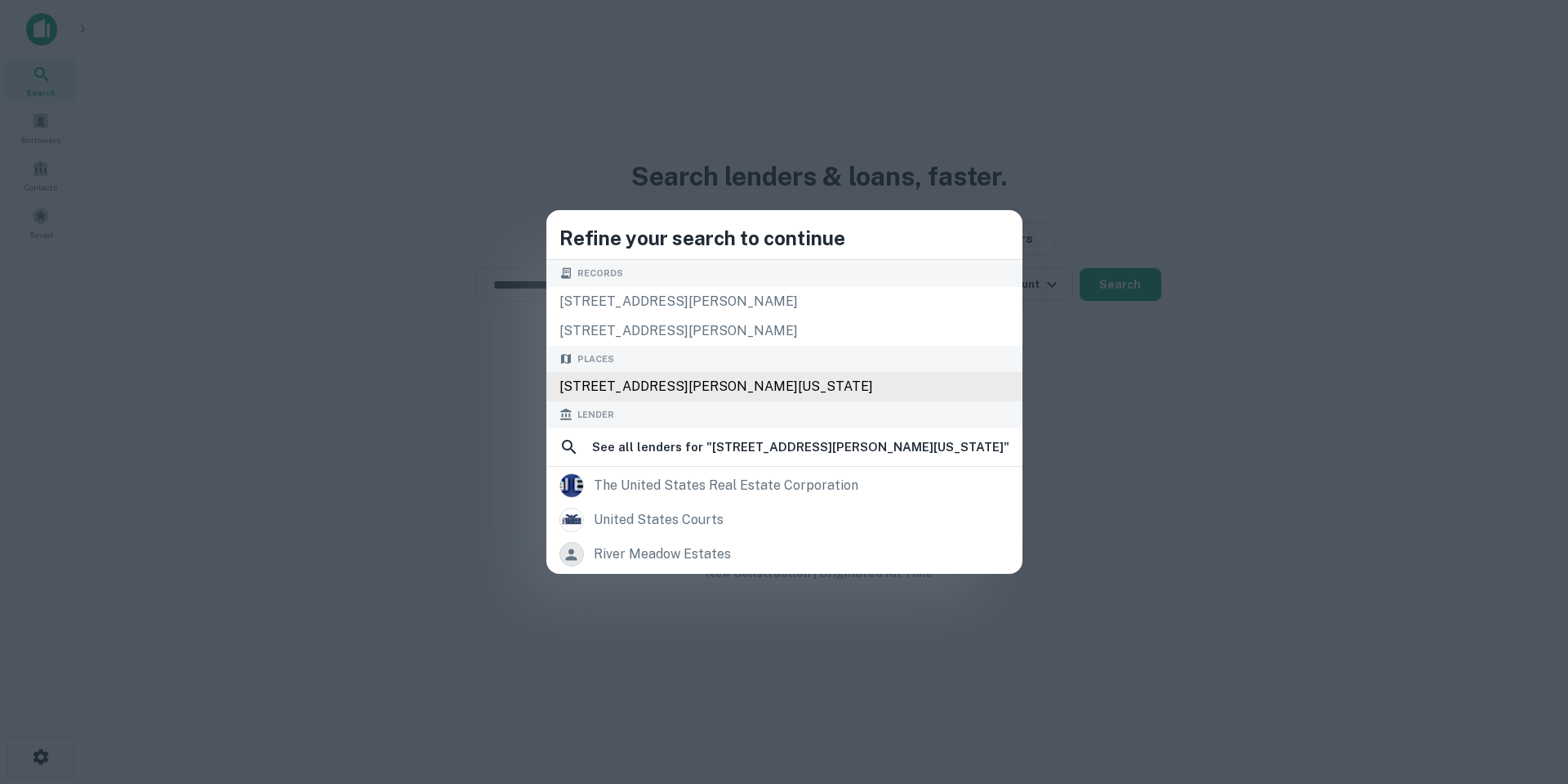
type input "**********"
